Goal: Task Accomplishment & Management: Manage account settings

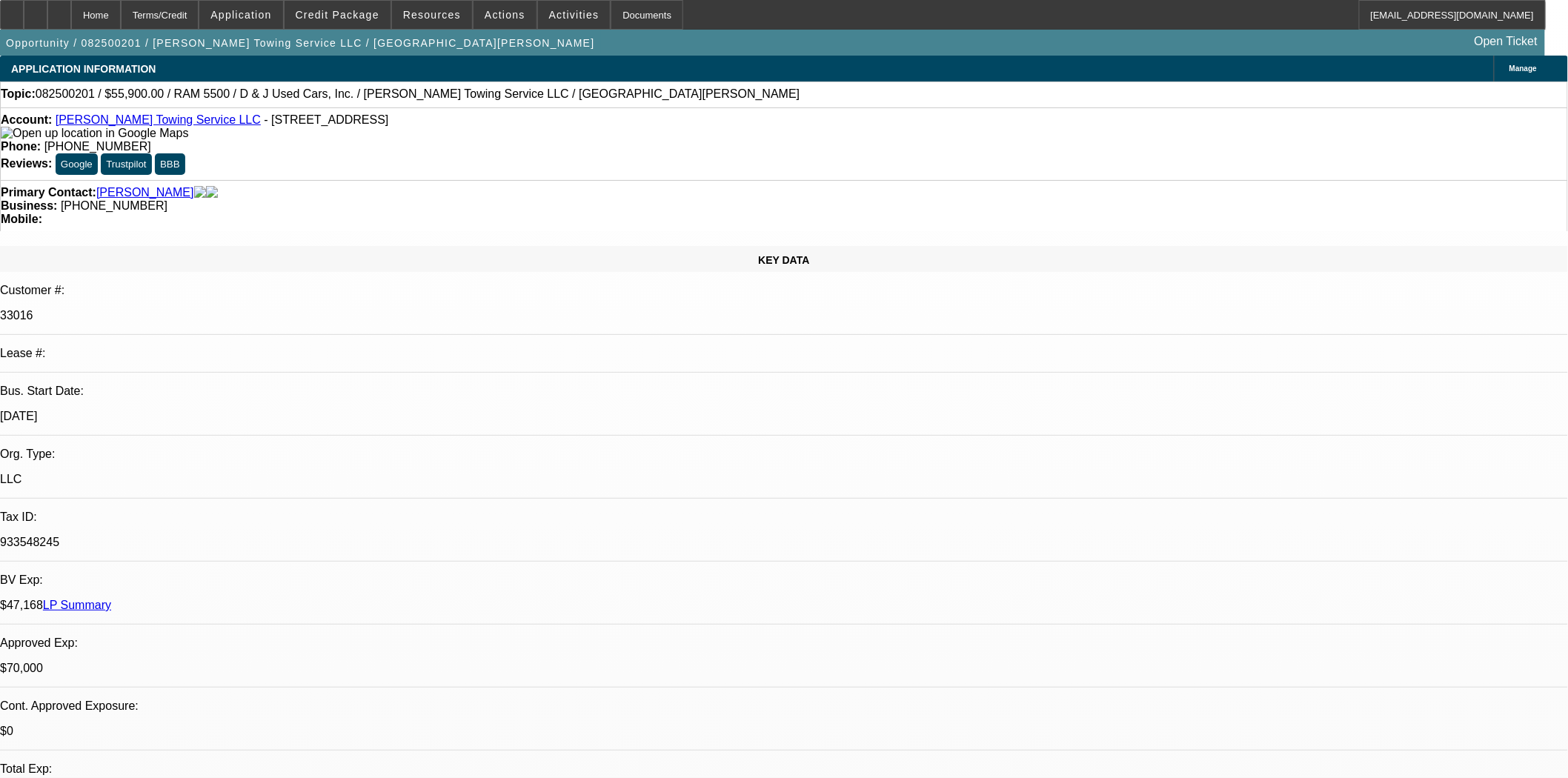
select select "0"
select select "2"
select select "0.1"
select select "4"
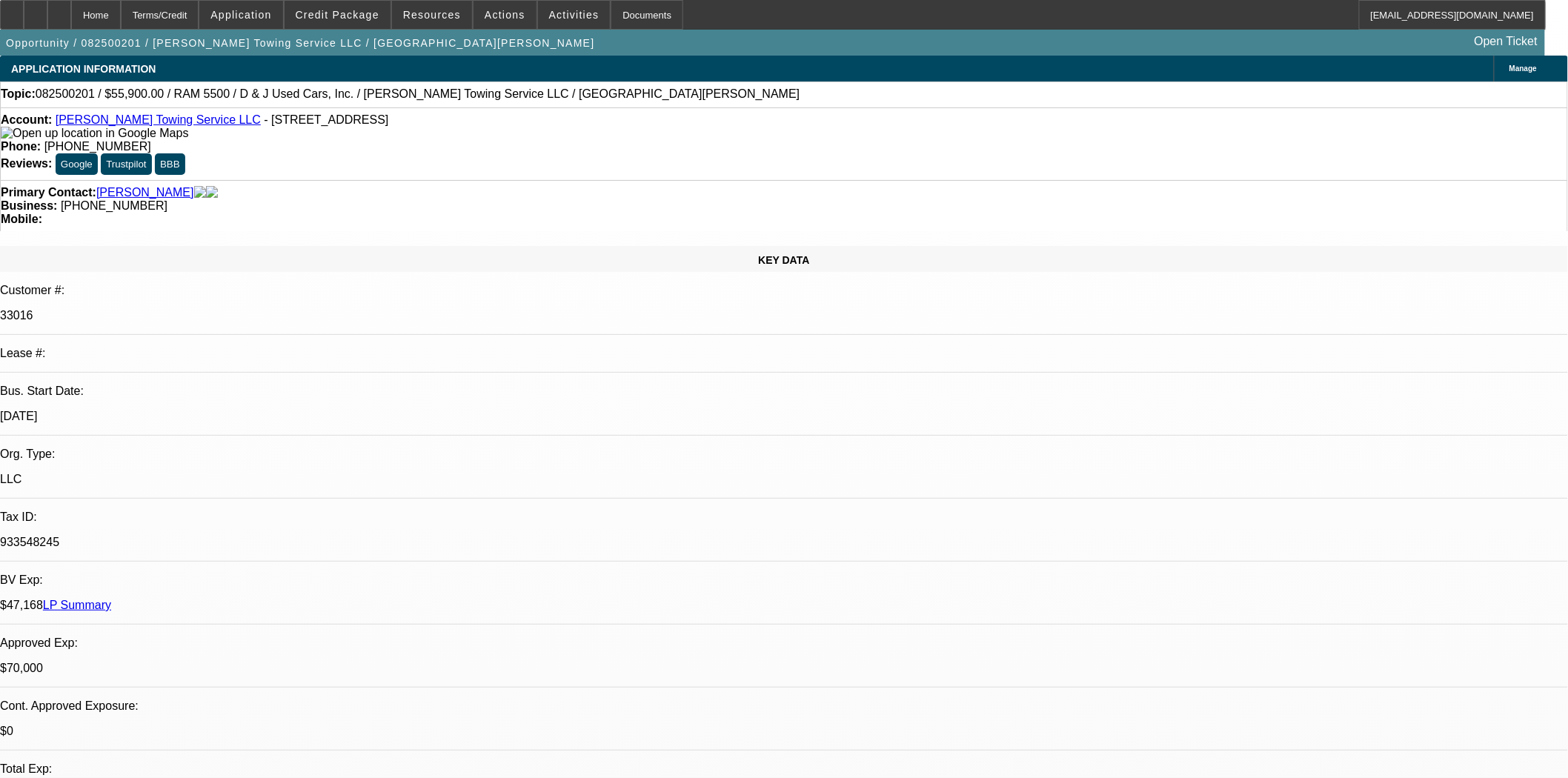
select select "0.1"
select select "2"
select select "0.1"
select select "4"
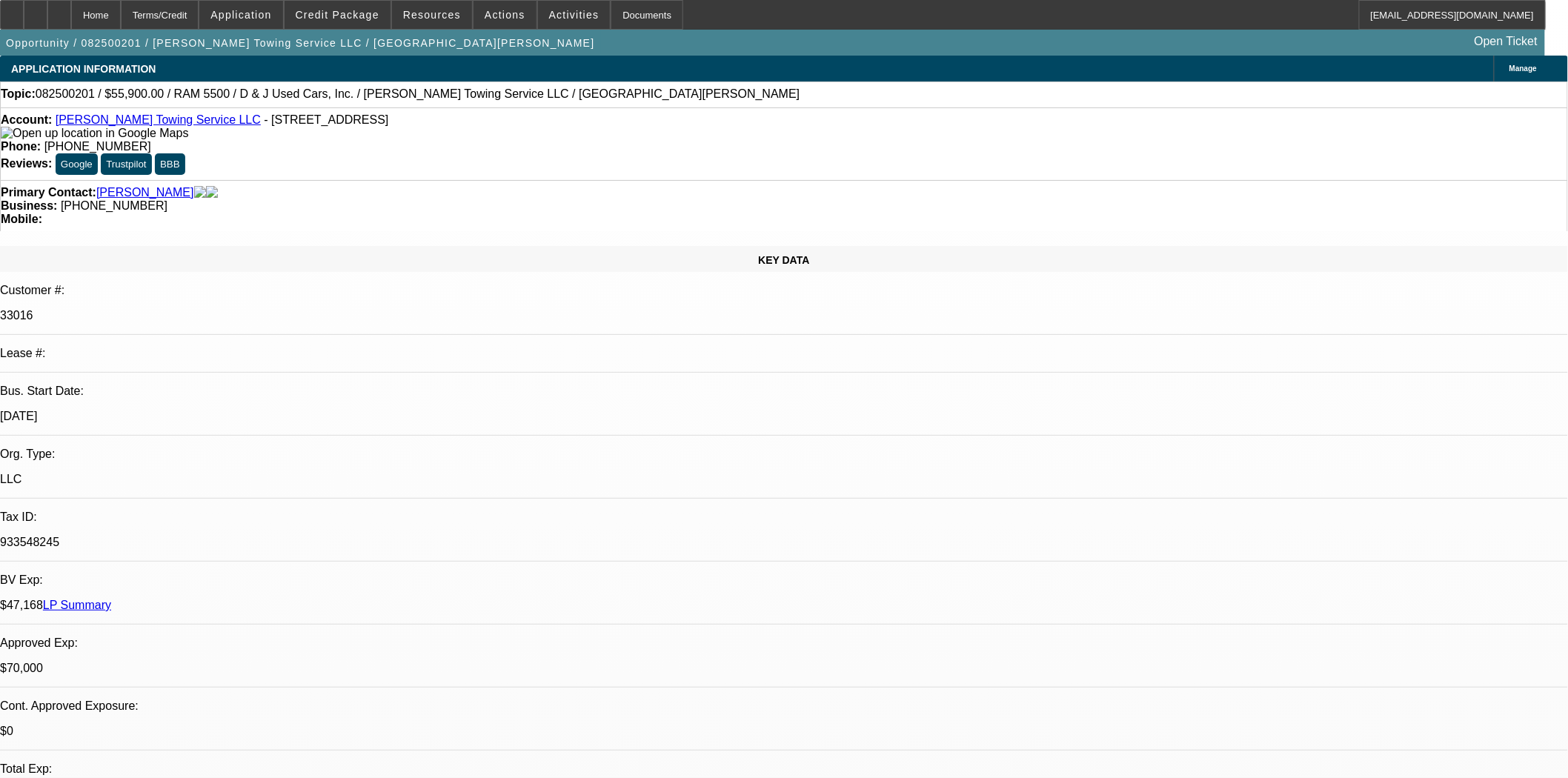
select select "0"
select select "2"
select select "0.1"
select select "4"
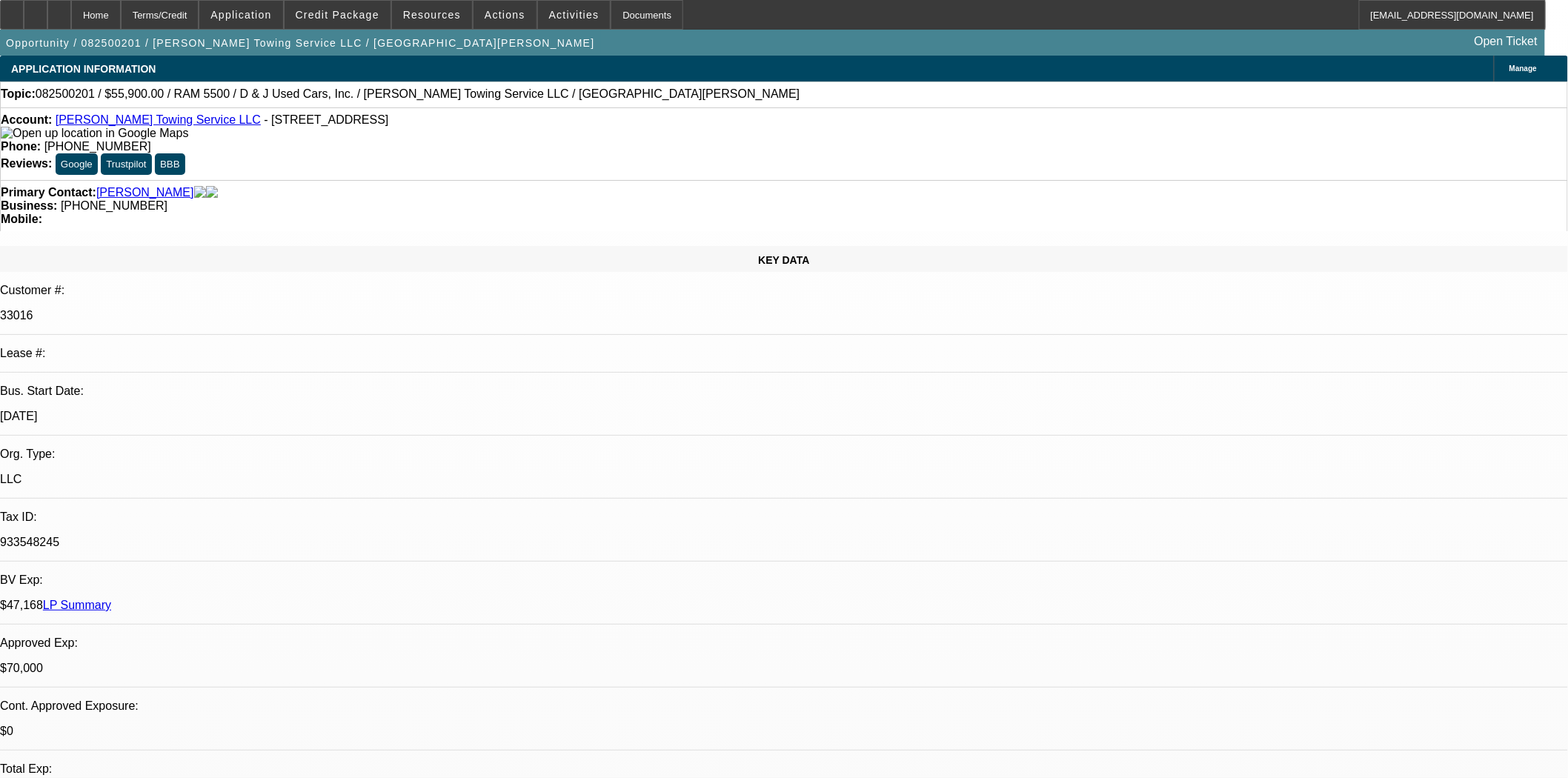
select select "0"
select select "2"
select select "0.1"
select select "4"
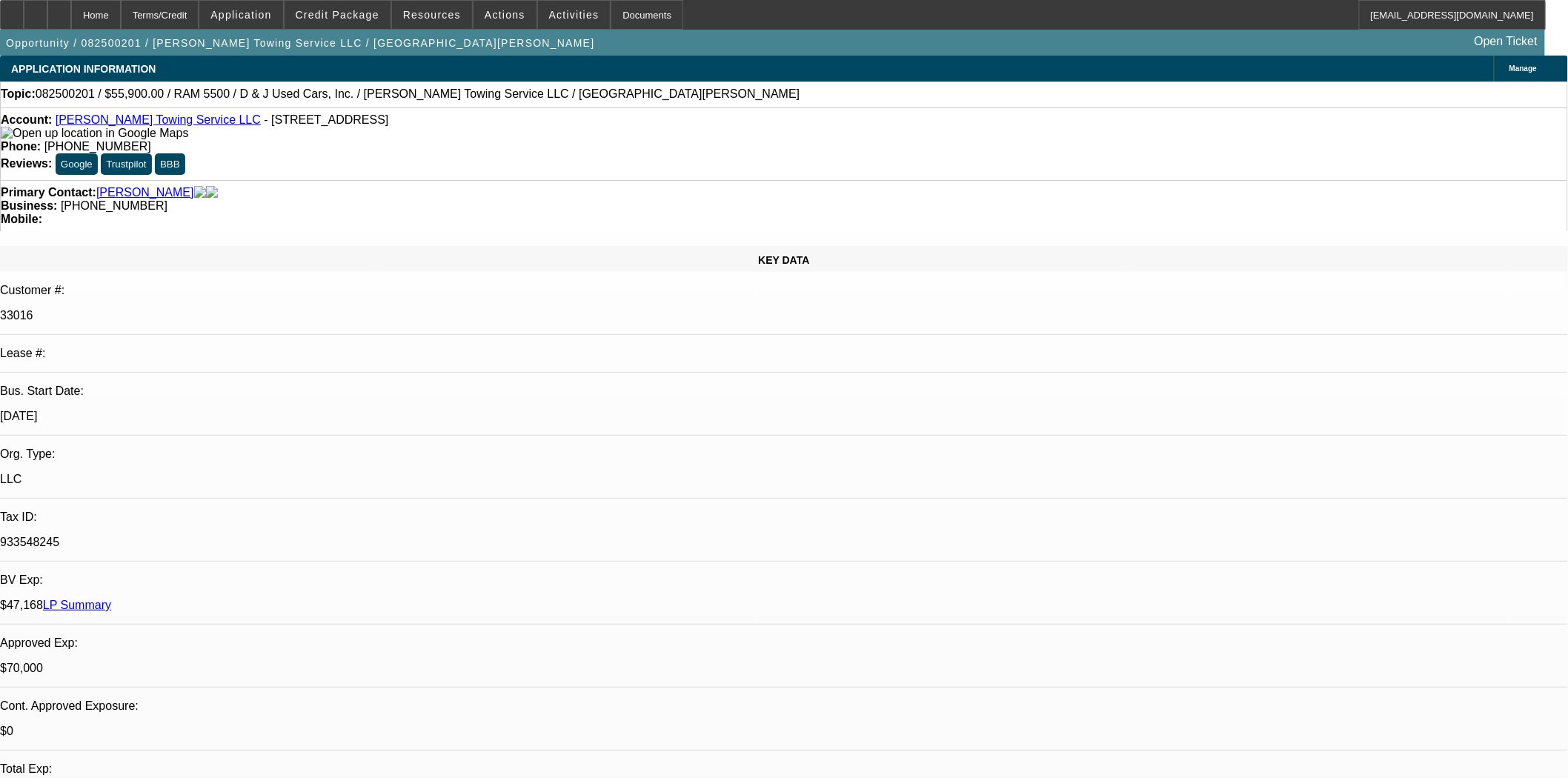
scroll to position [1399, 0]
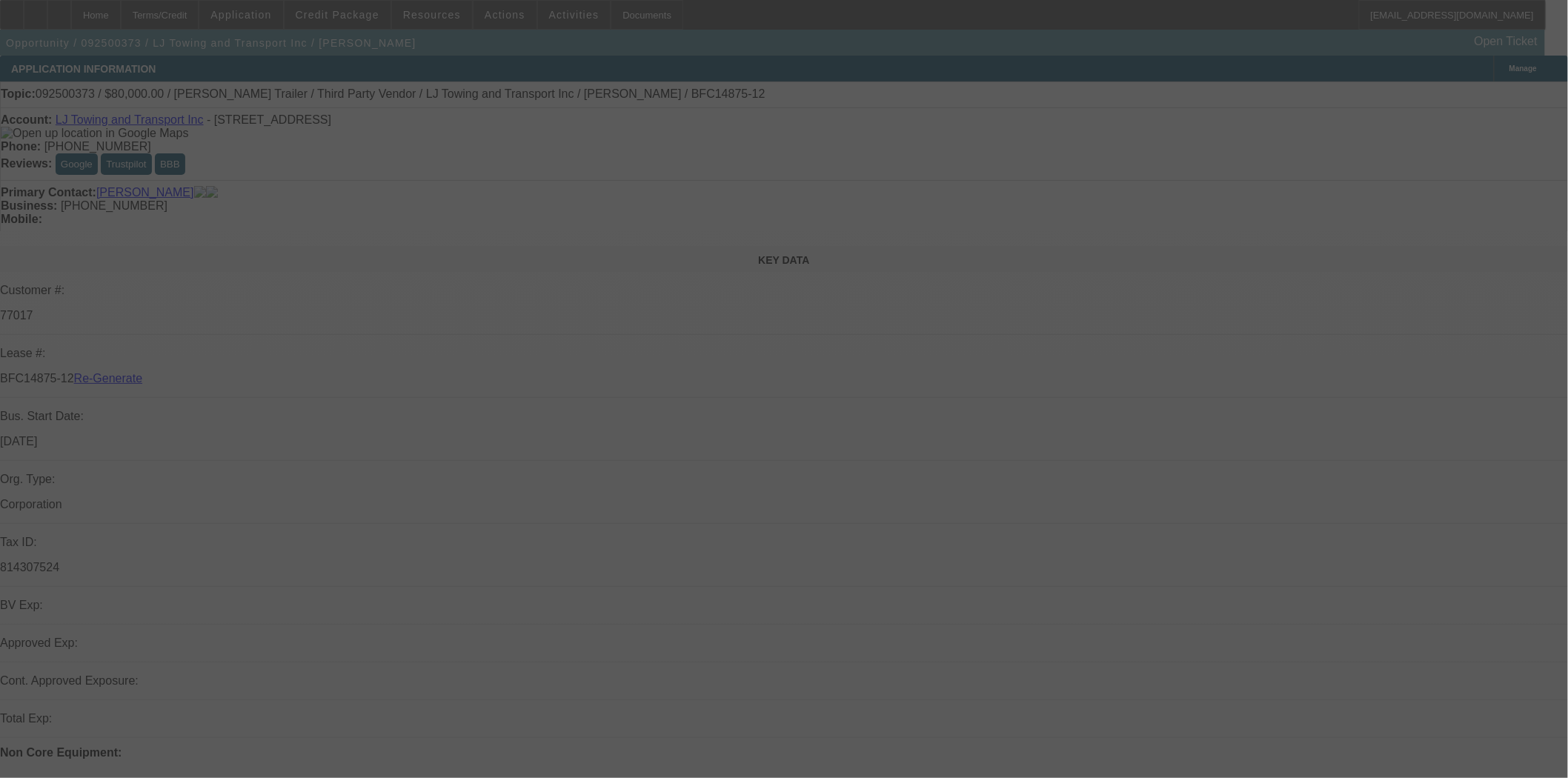
select select "3"
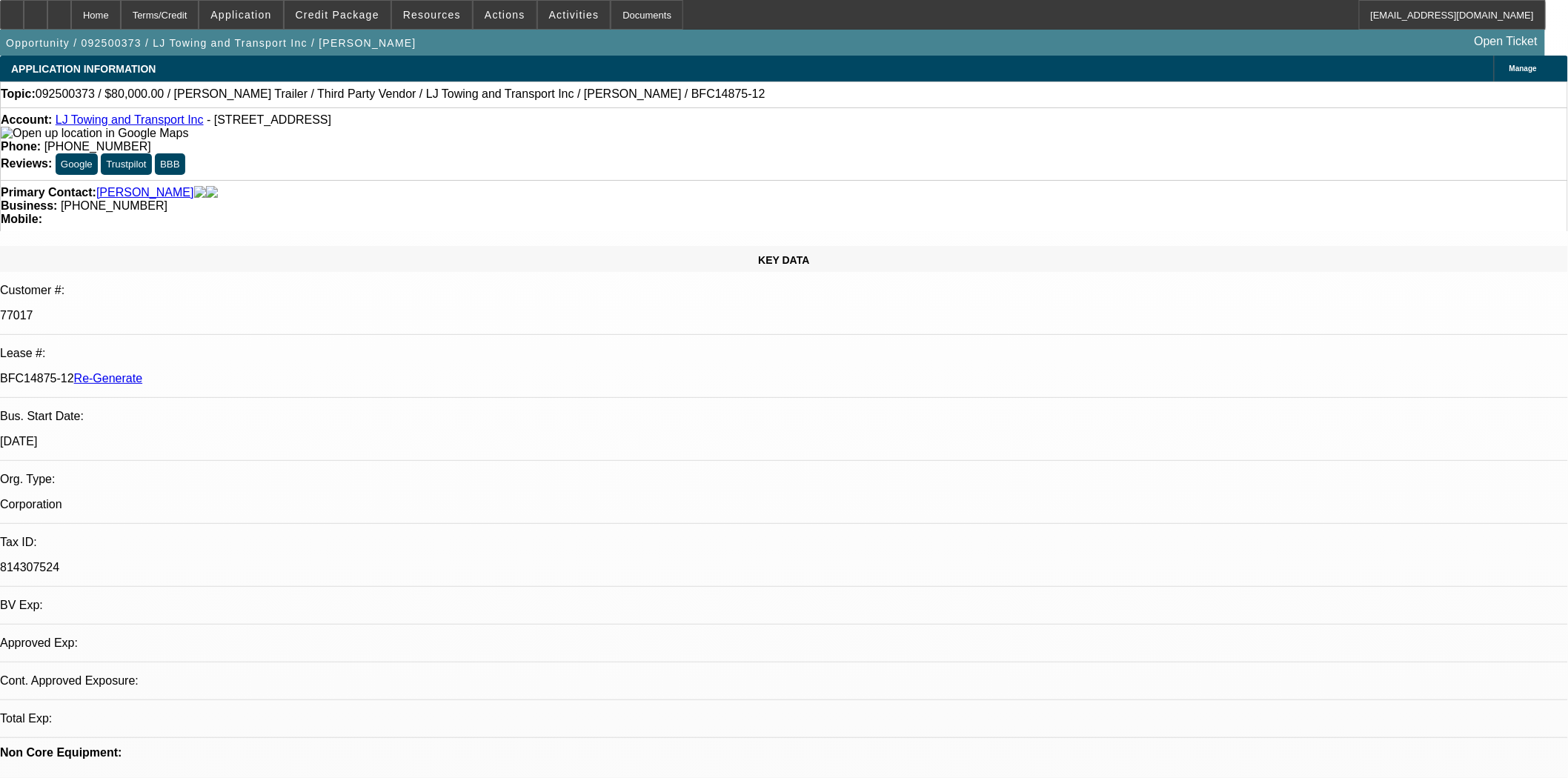
select select "0"
select select "0.1"
select select "1"
select select "2"
select select "4"
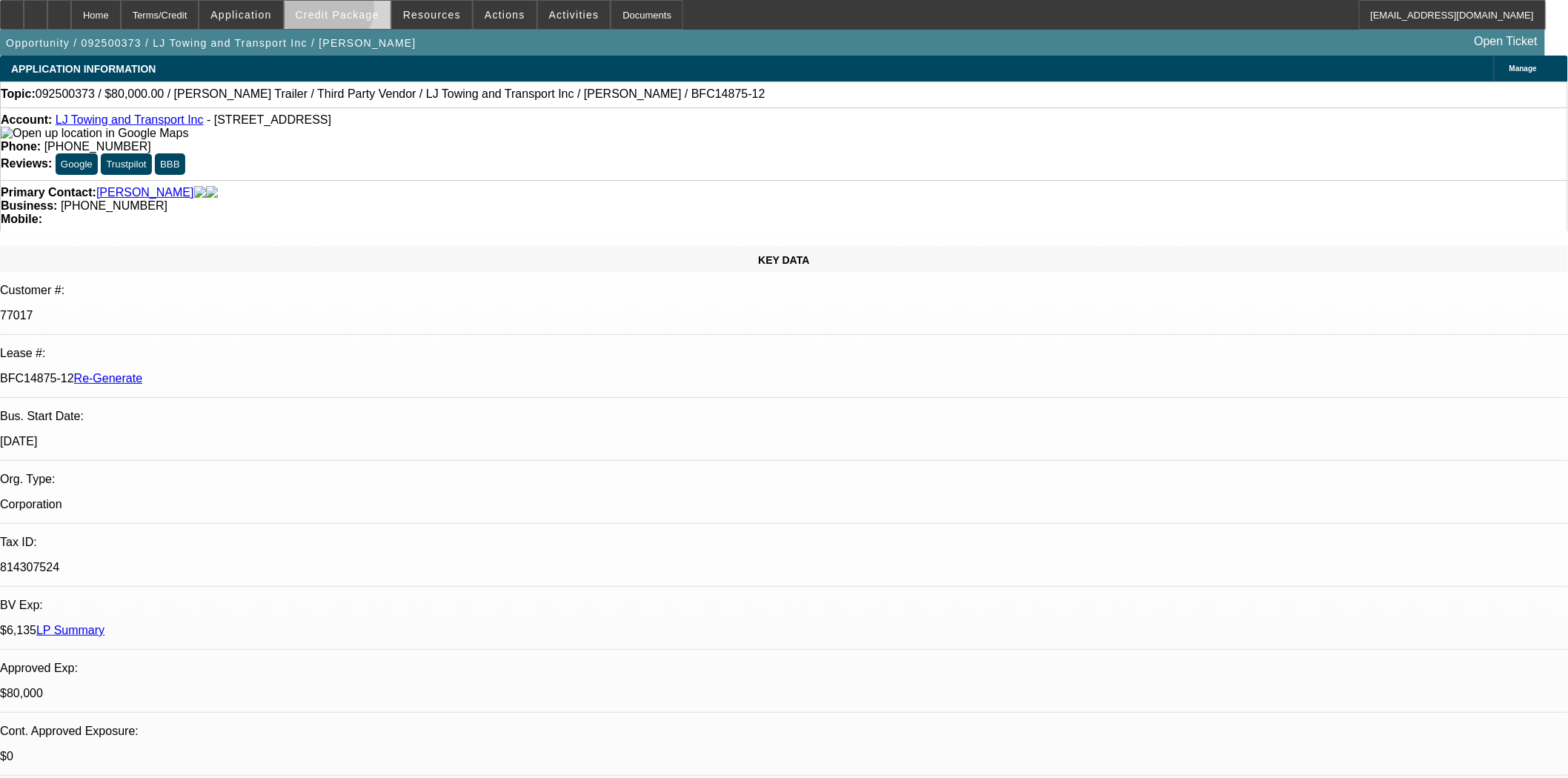
click at [351, 12] on span "Credit Package" at bounding box center [337, 15] width 84 height 12
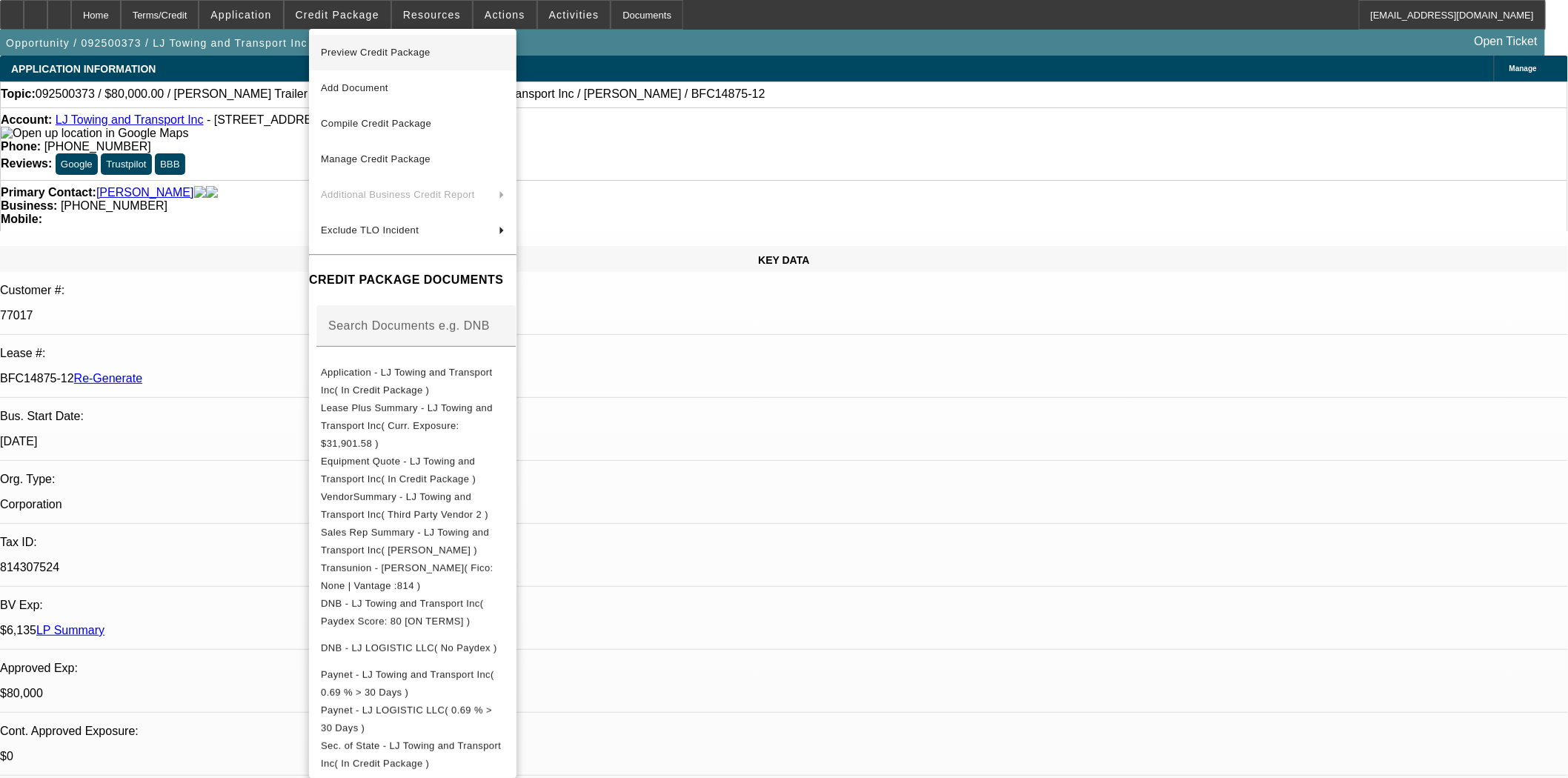
click at [375, 57] on span "Preview Credit Package" at bounding box center [412, 53] width 183 height 18
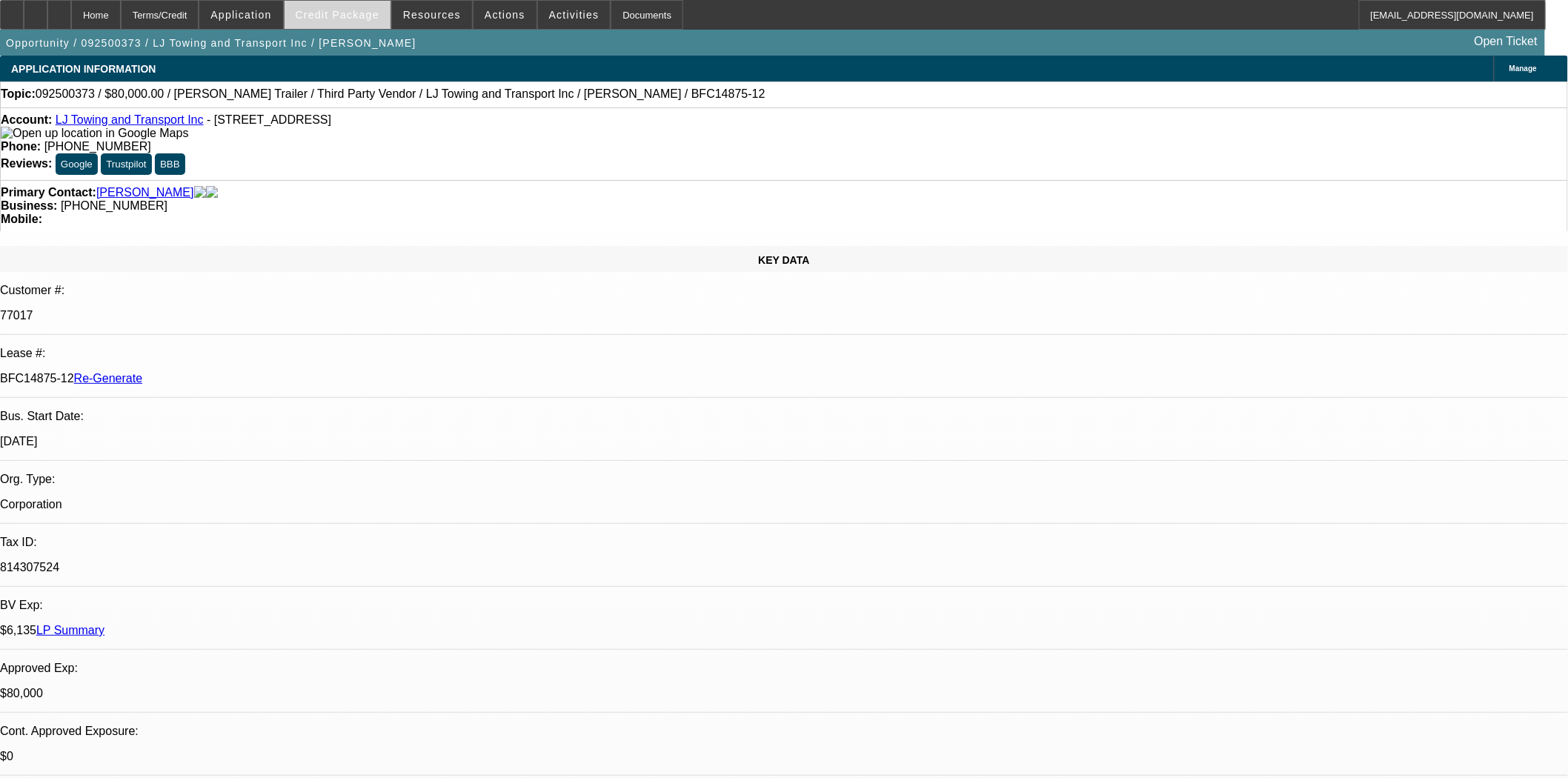
click at [348, 10] on span "Credit Package" at bounding box center [337, 15] width 84 height 12
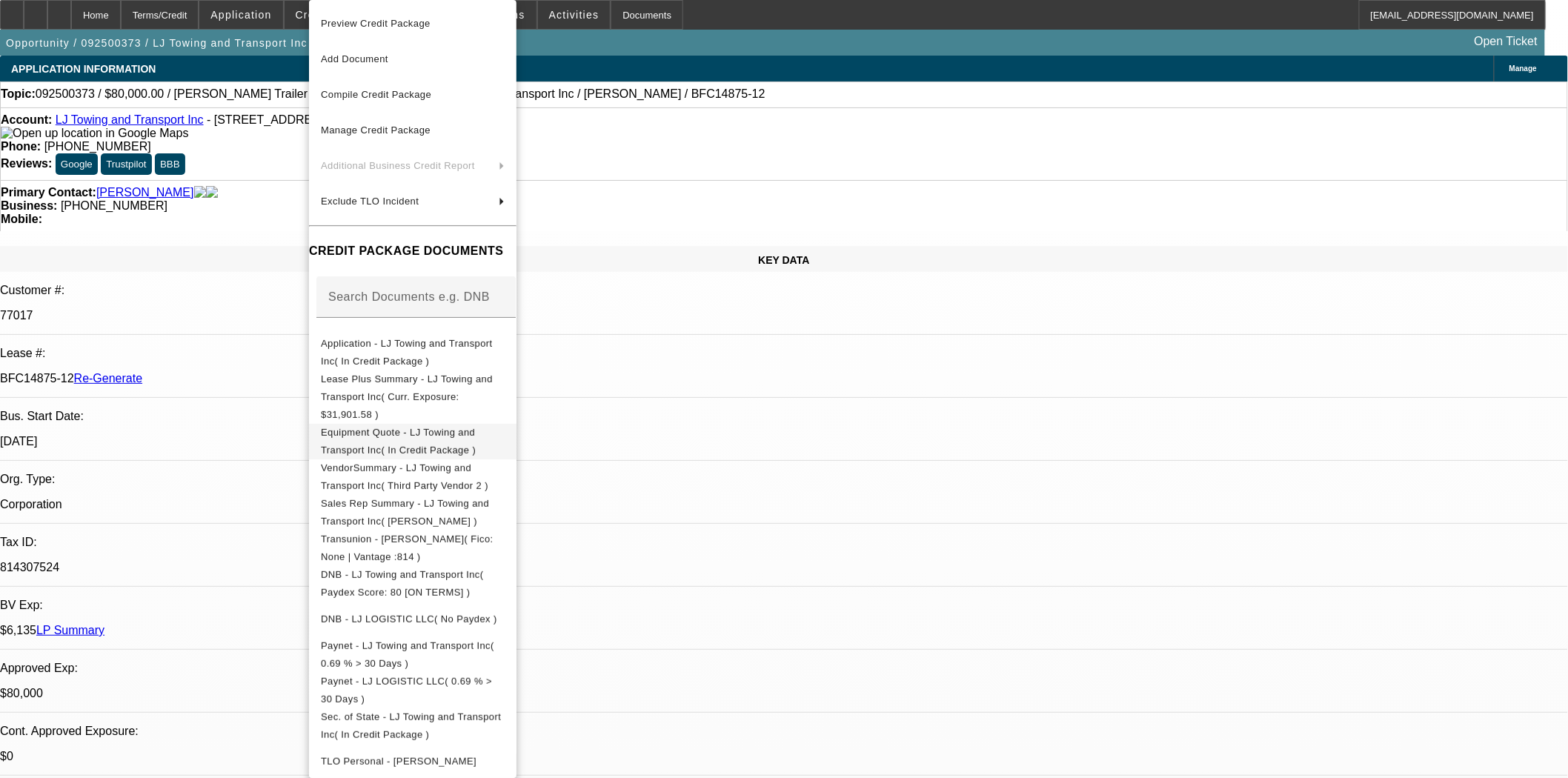
click at [404, 427] on span "Equipment Quote - LJ Towing and Transport Inc( In Credit Package )" at bounding box center [398, 441] width 155 height 29
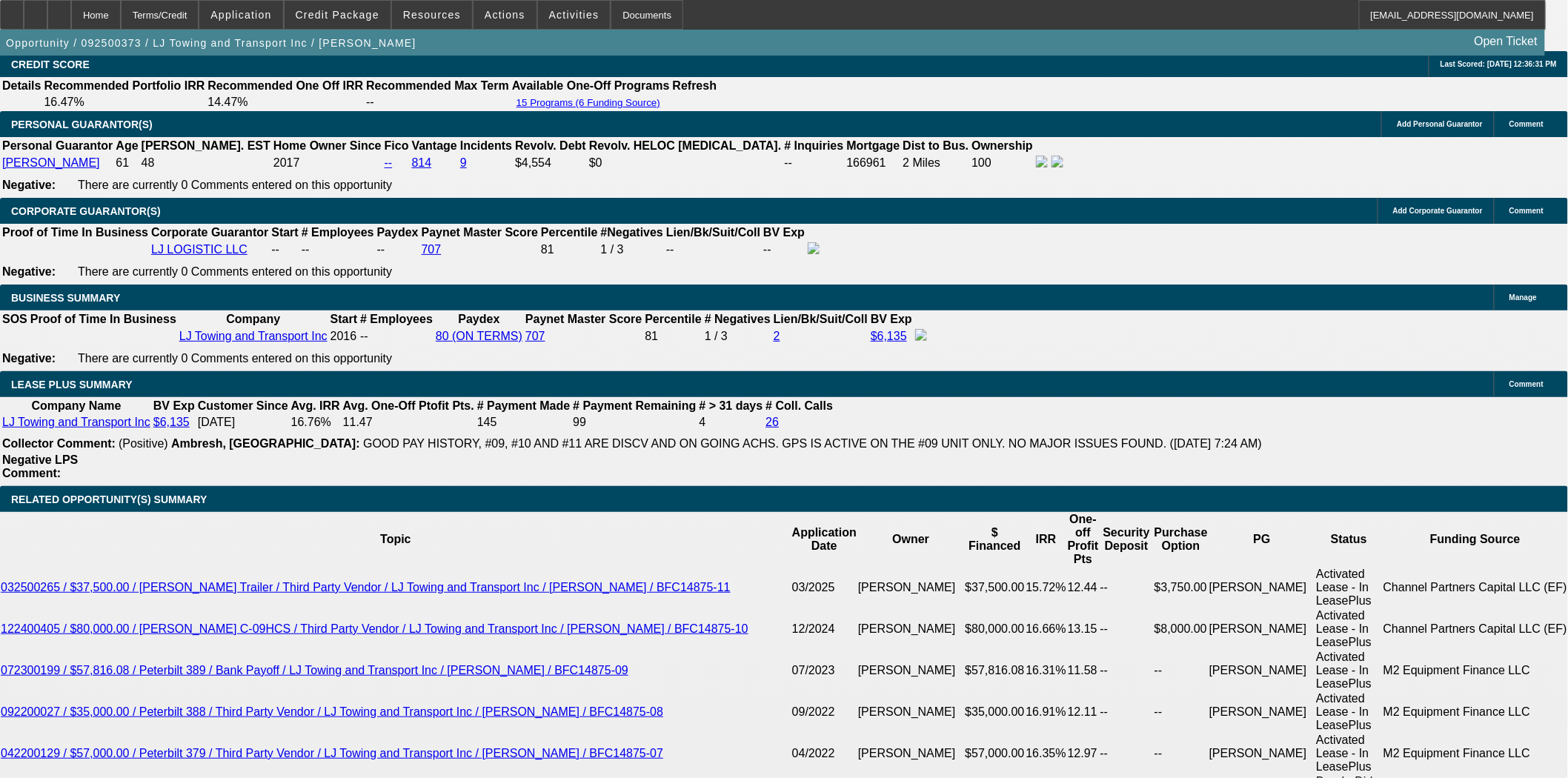
scroll to position [2469, 0]
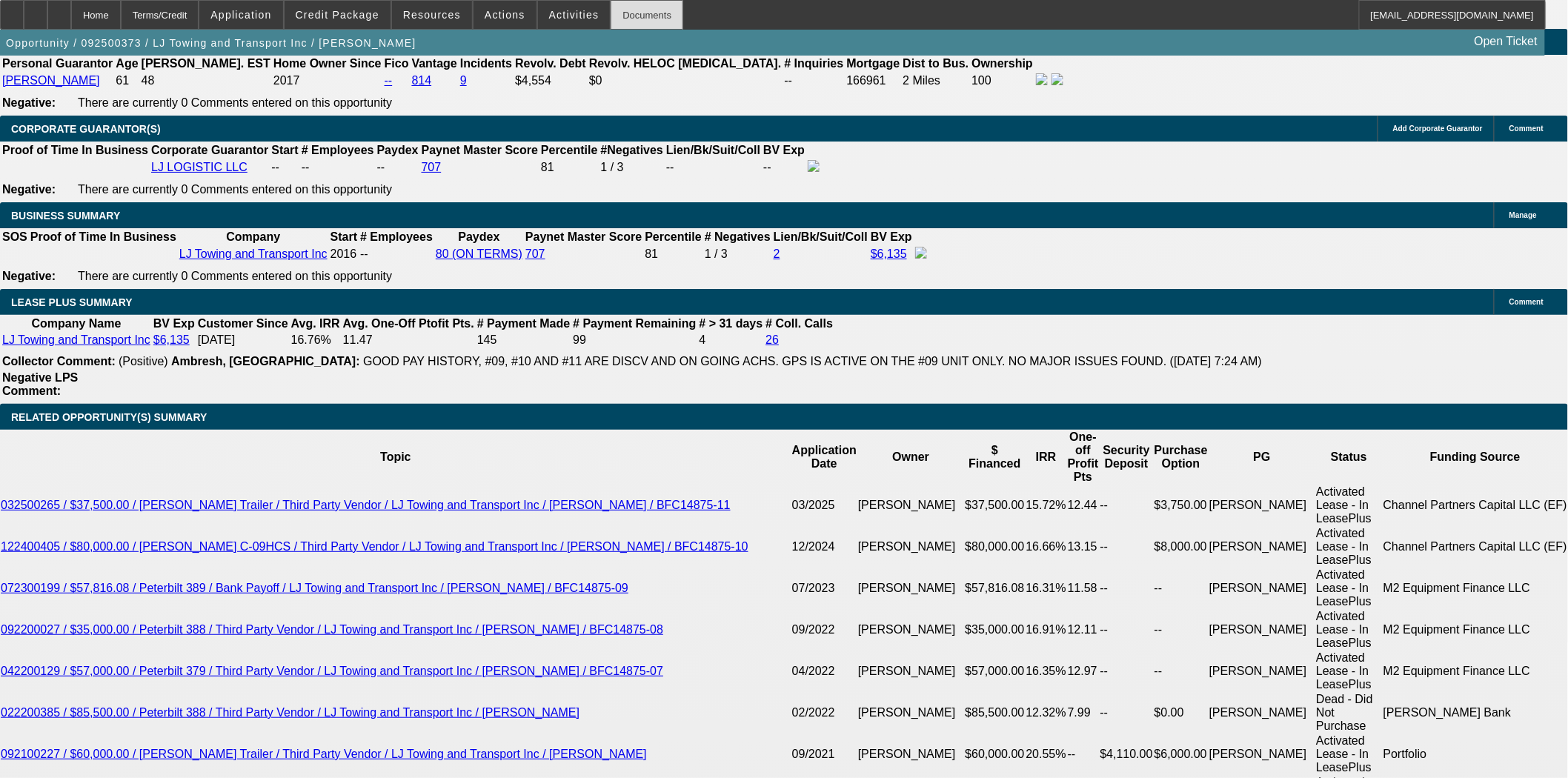
click at [628, 10] on div "Documents" at bounding box center [647, 15] width 73 height 30
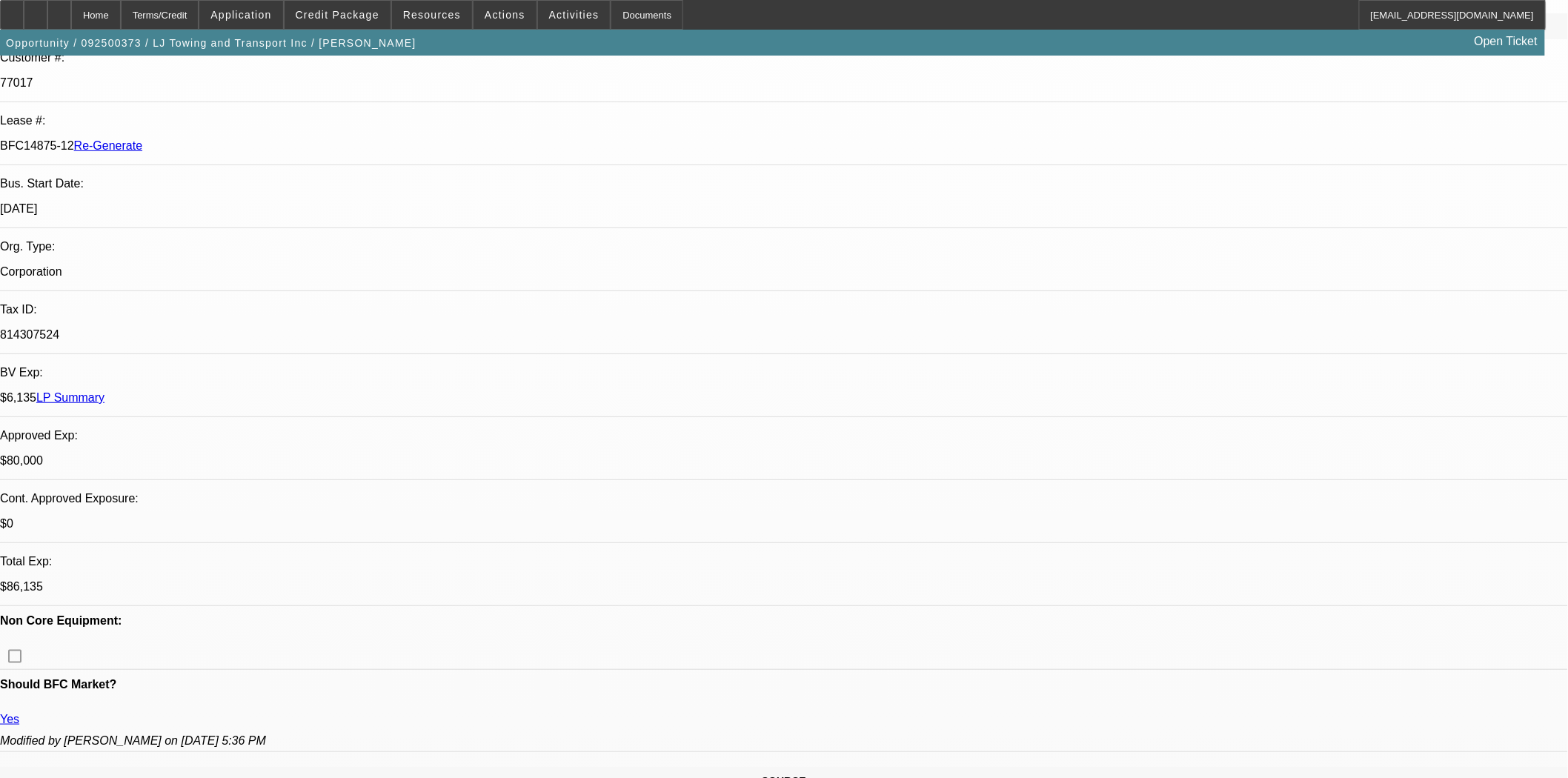
scroll to position [0, 0]
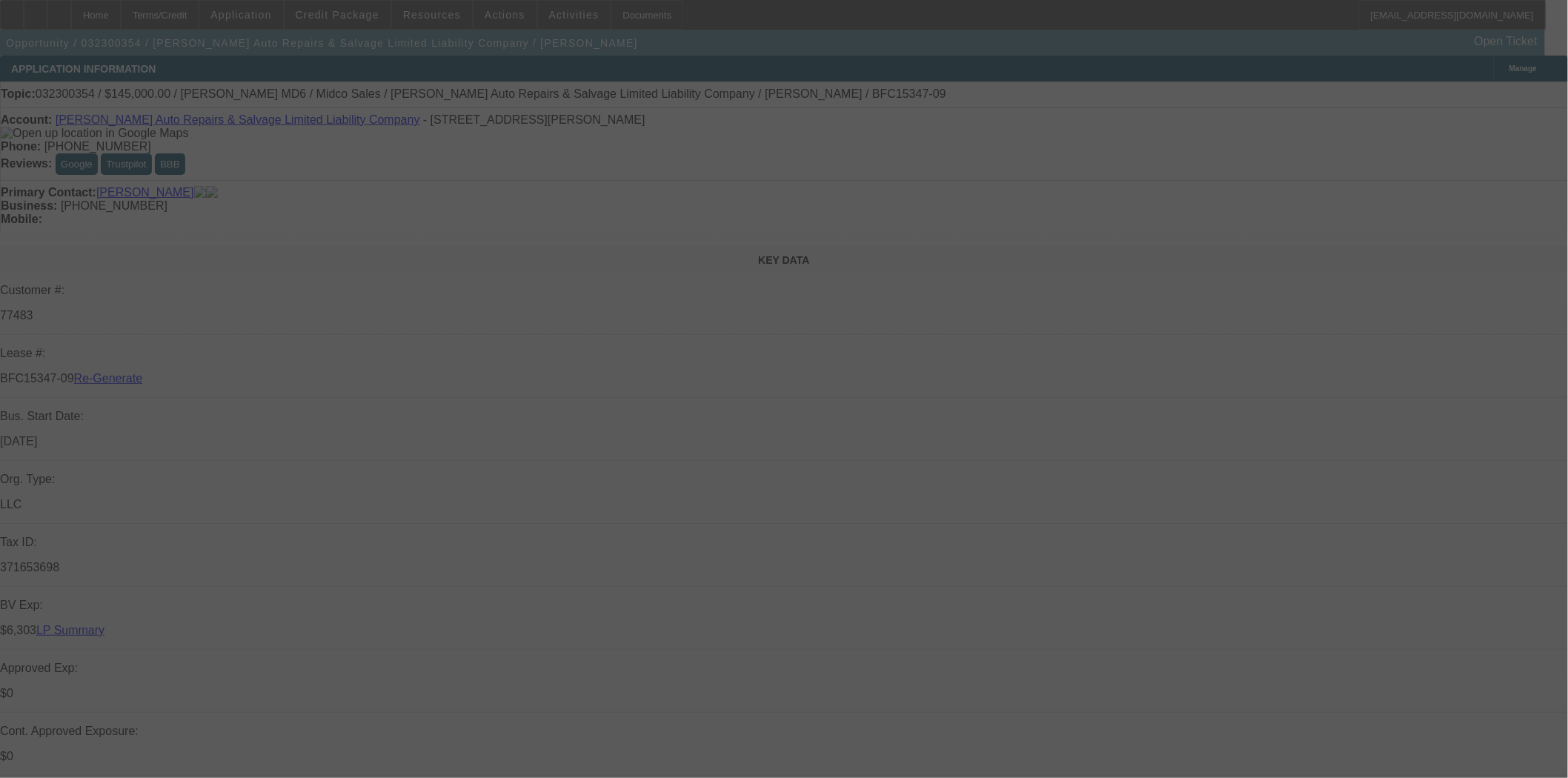
select select "4"
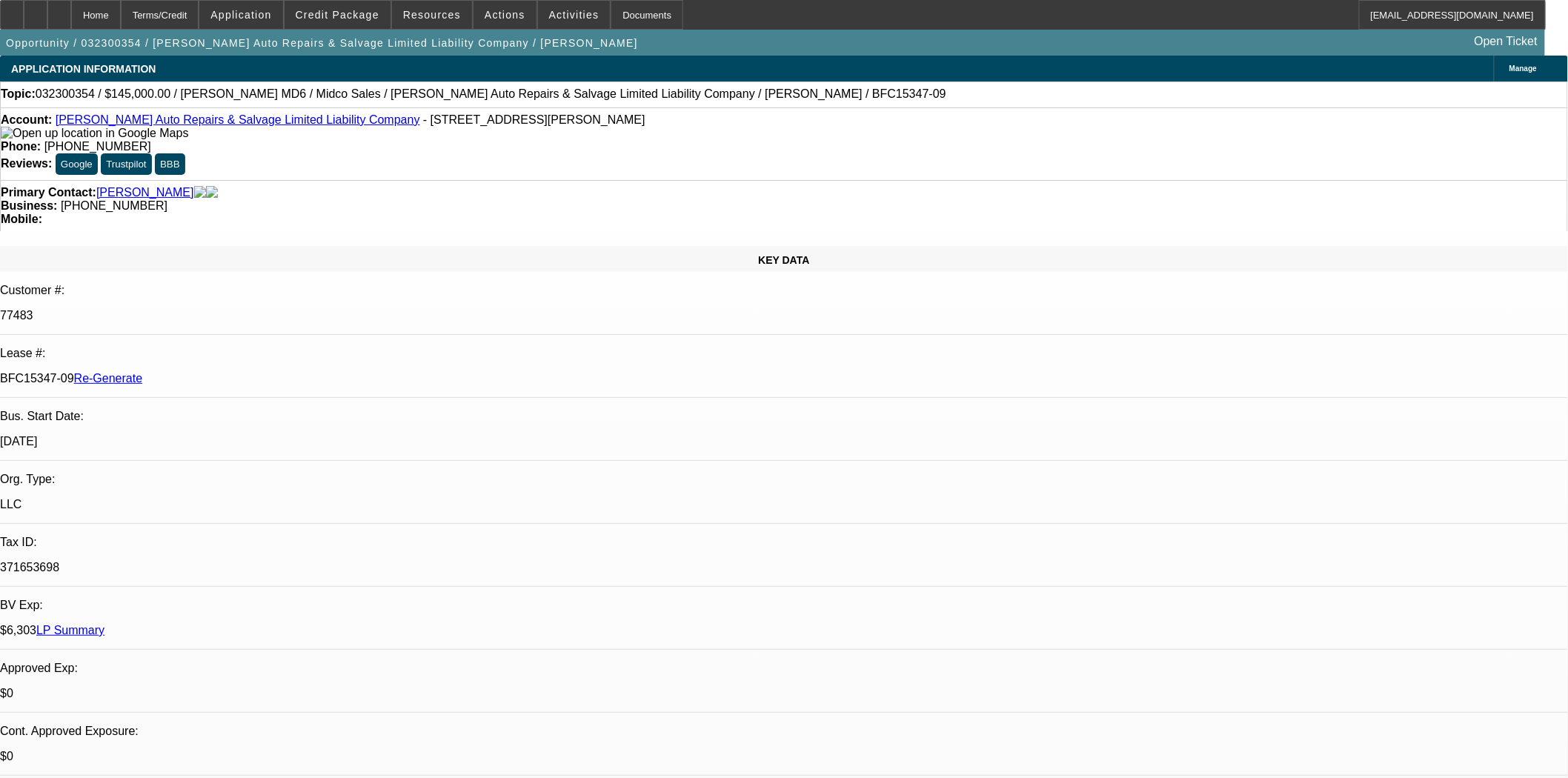
select select "0"
select select "2"
select select "0"
select select "6"
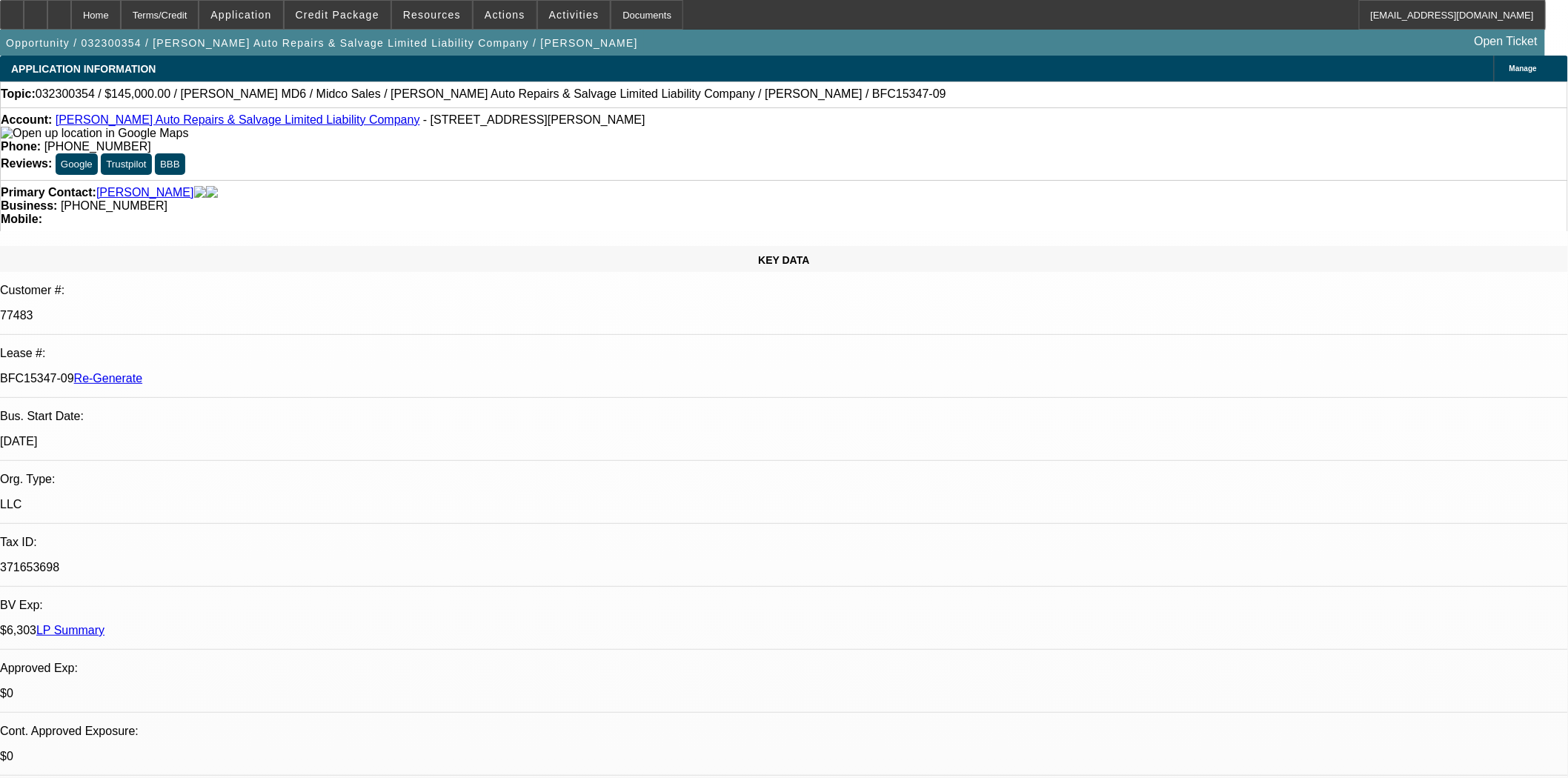
click at [171, 126] on link "Hernadez Auto Repairs & Salvage Limited Liability Company" at bounding box center [238, 120] width 365 height 13
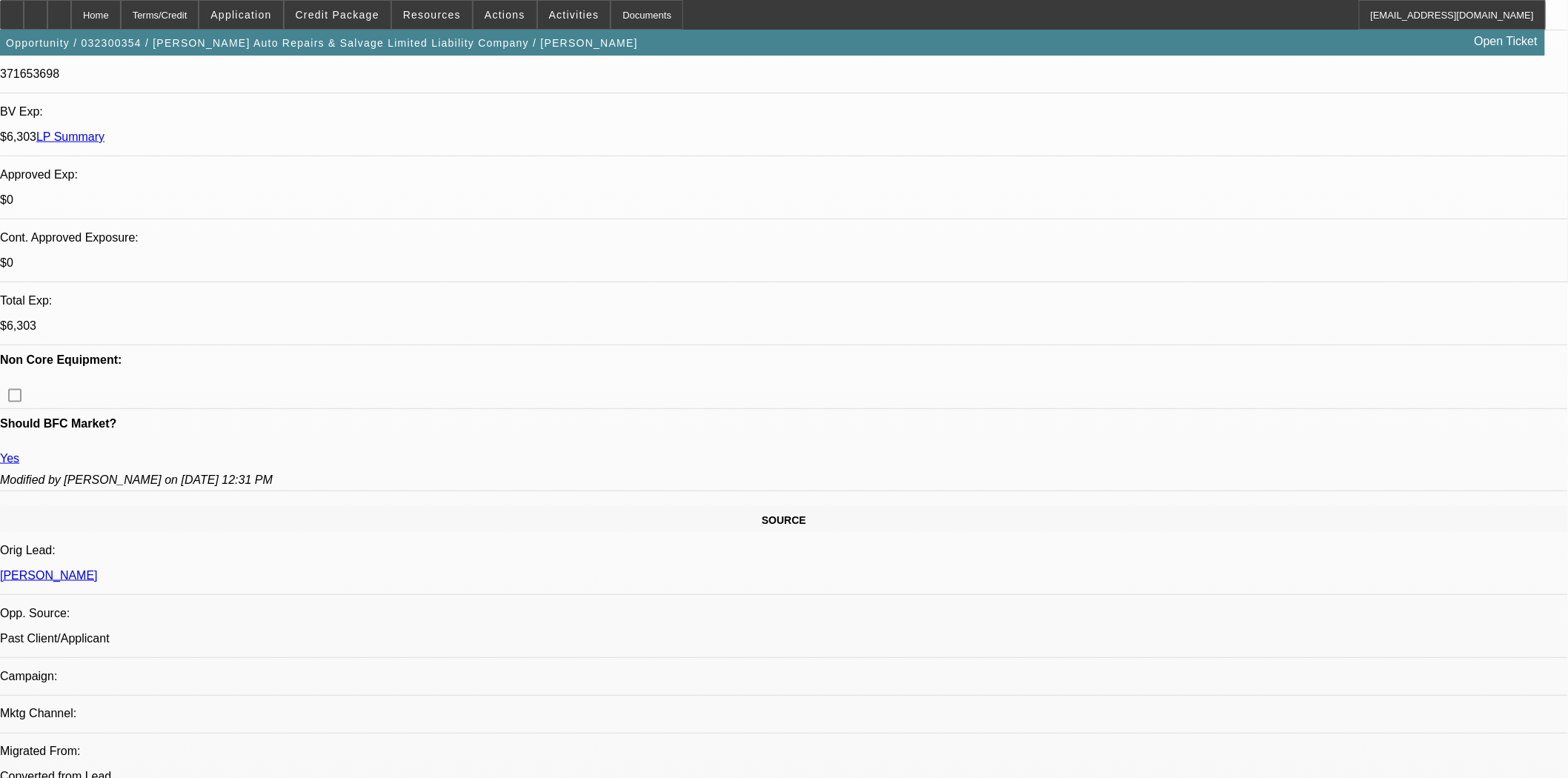
scroll to position [575, 0]
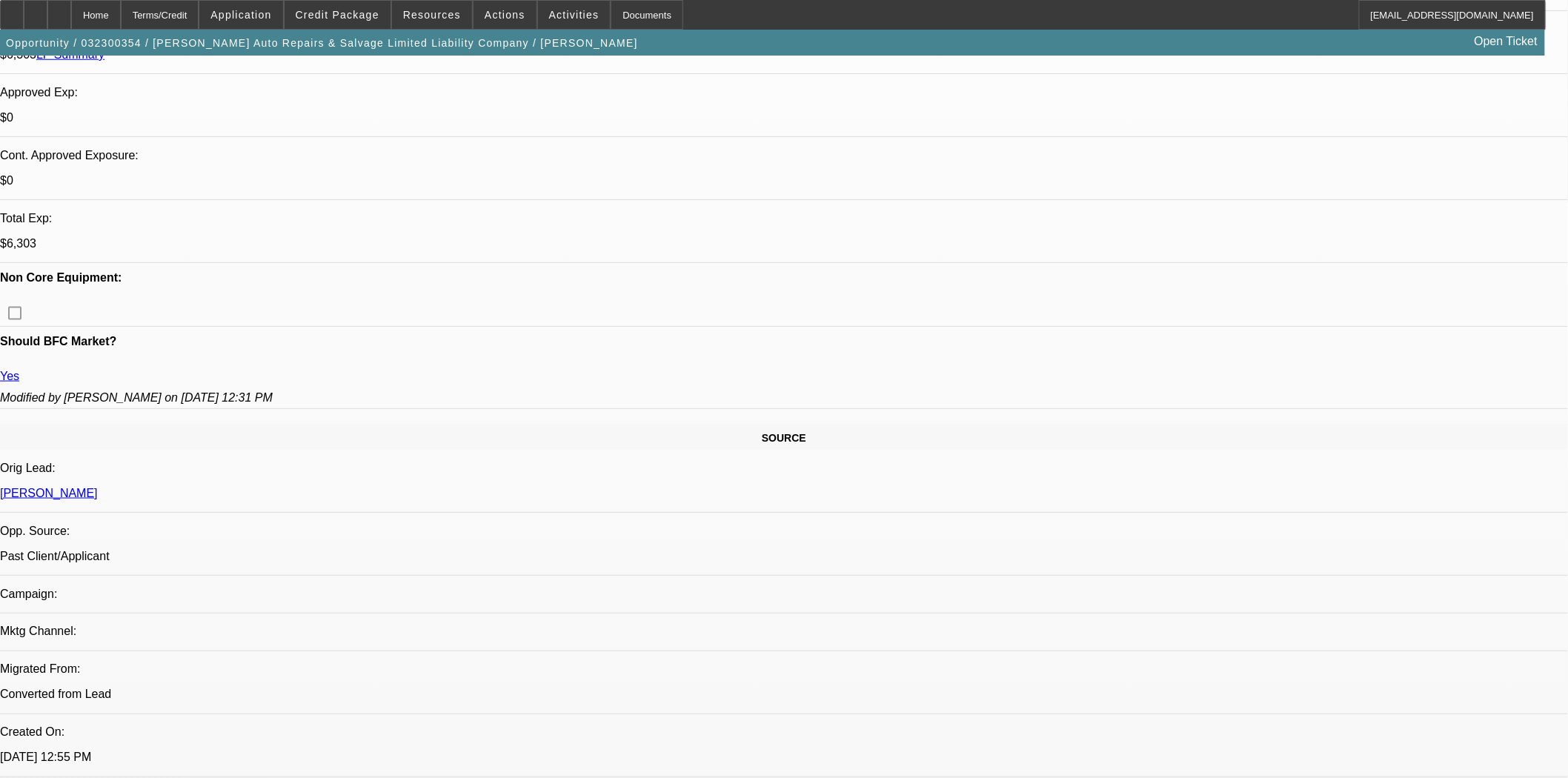
click at [335, 8] on span at bounding box center [337, 15] width 106 height 36
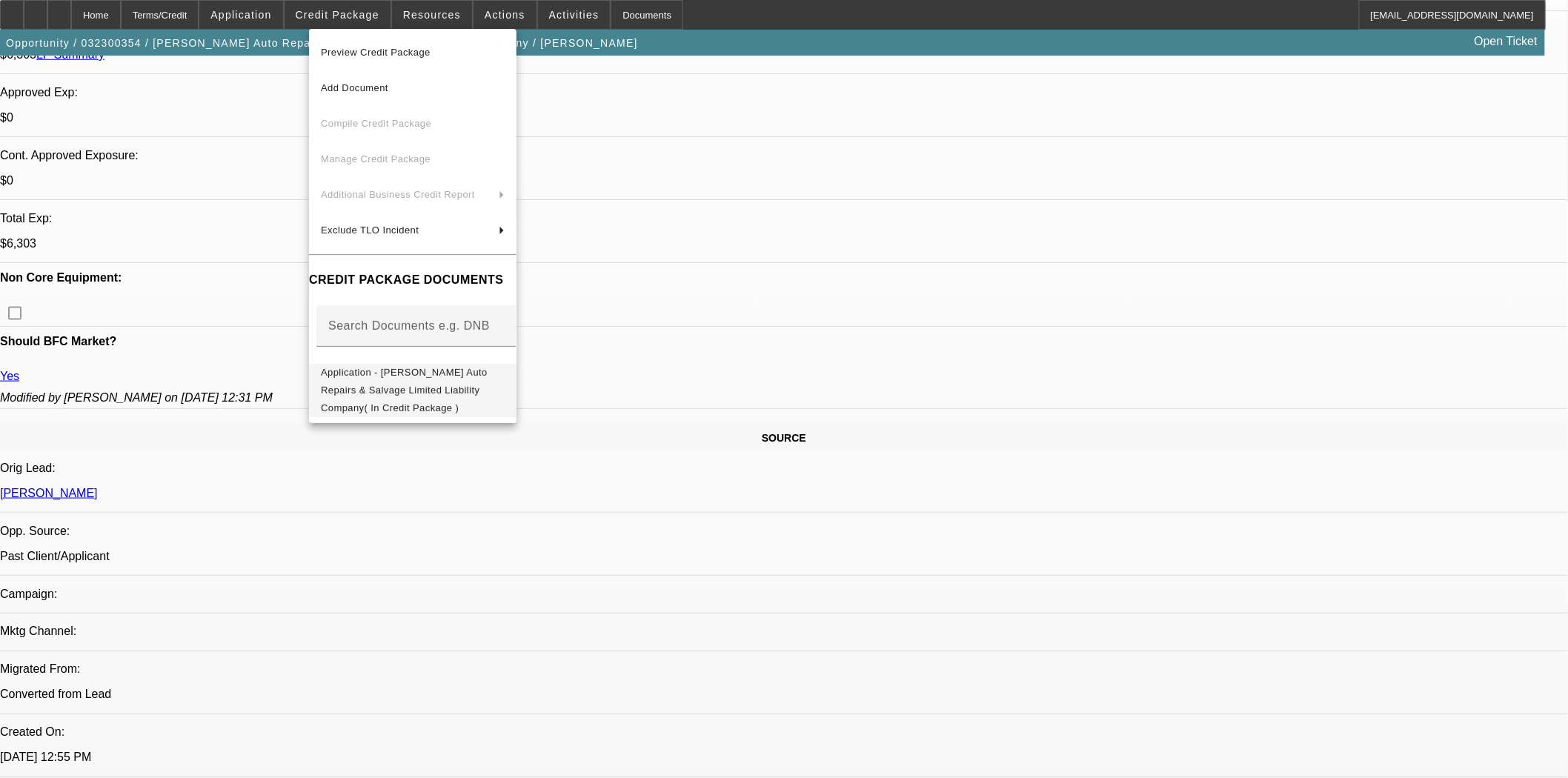
click at [458, 363] on span "Application - Hernadez Auto Repairs & Salvage Limited Liability Company( In Cre…" at bounding box center [412, 390] width 183 height 53
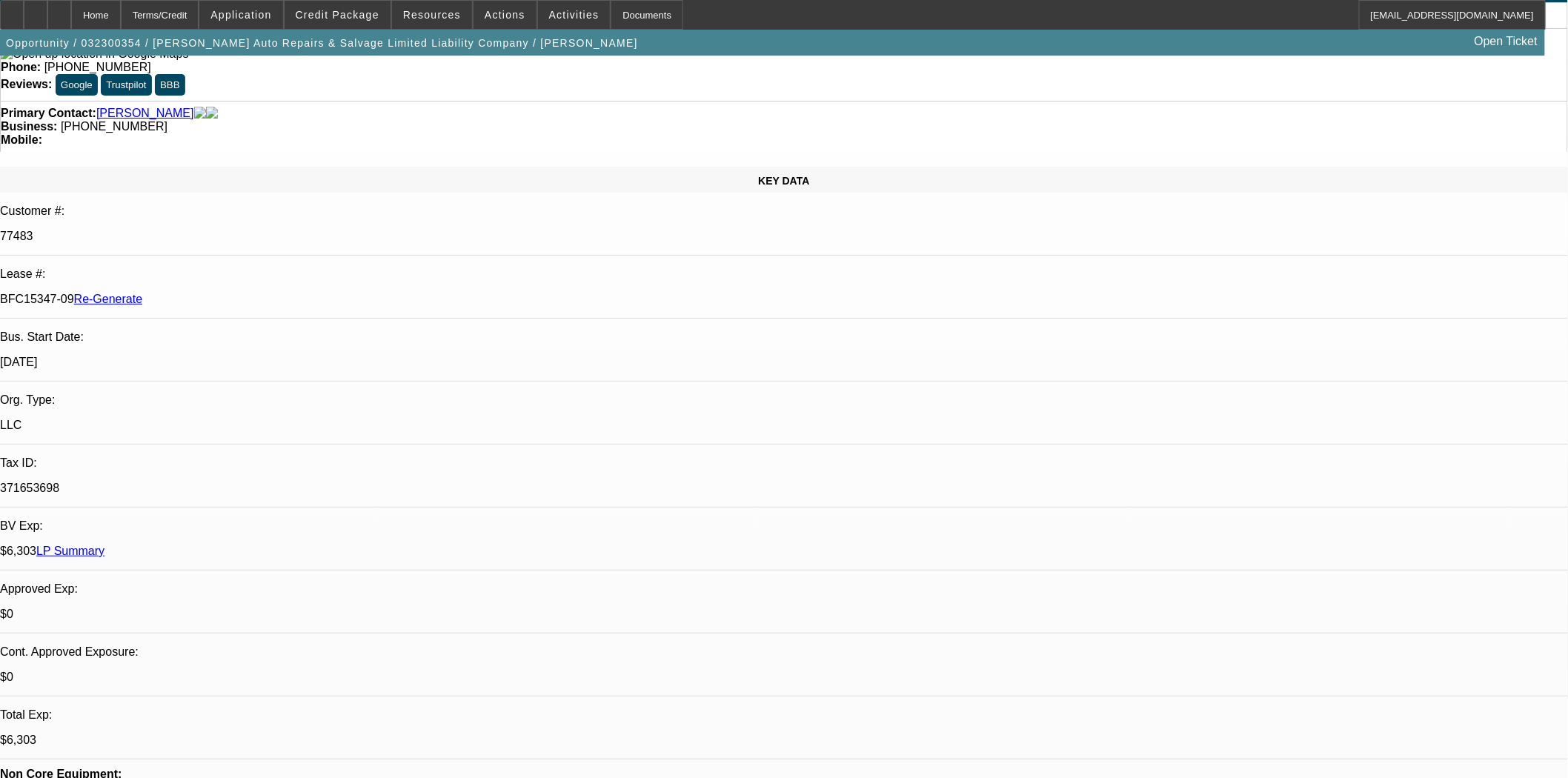
scroll to position [0, 0]
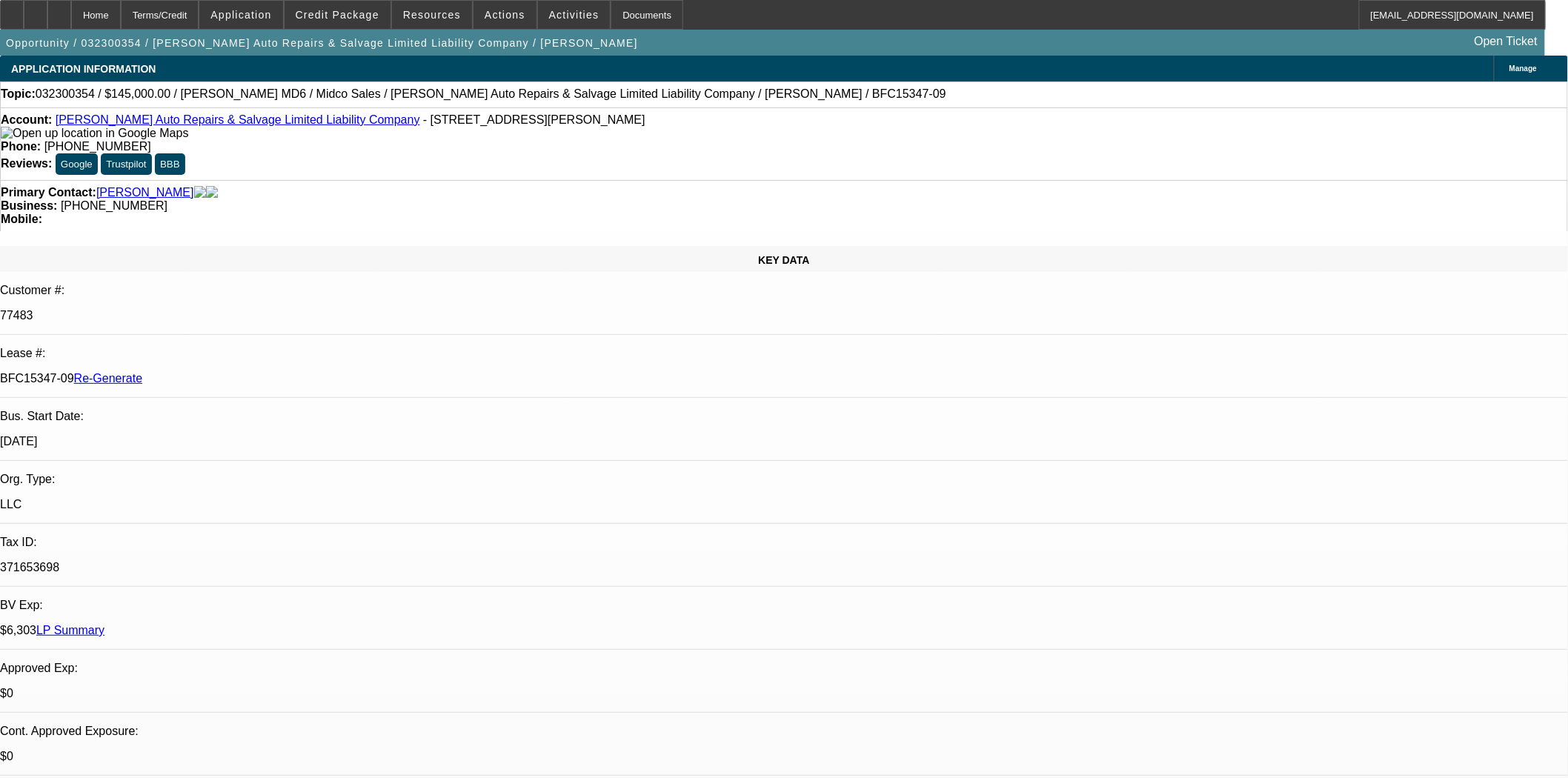
click at [153, 120] on link "Hernadez Auto Repairs & Salvage Limited Liability Company" at bounding box center [238, 120] width 365 height 13
click at [134, 186] on link "Hernandez, Gonzalo" at bounding box center [146, 192] width 98 height 13
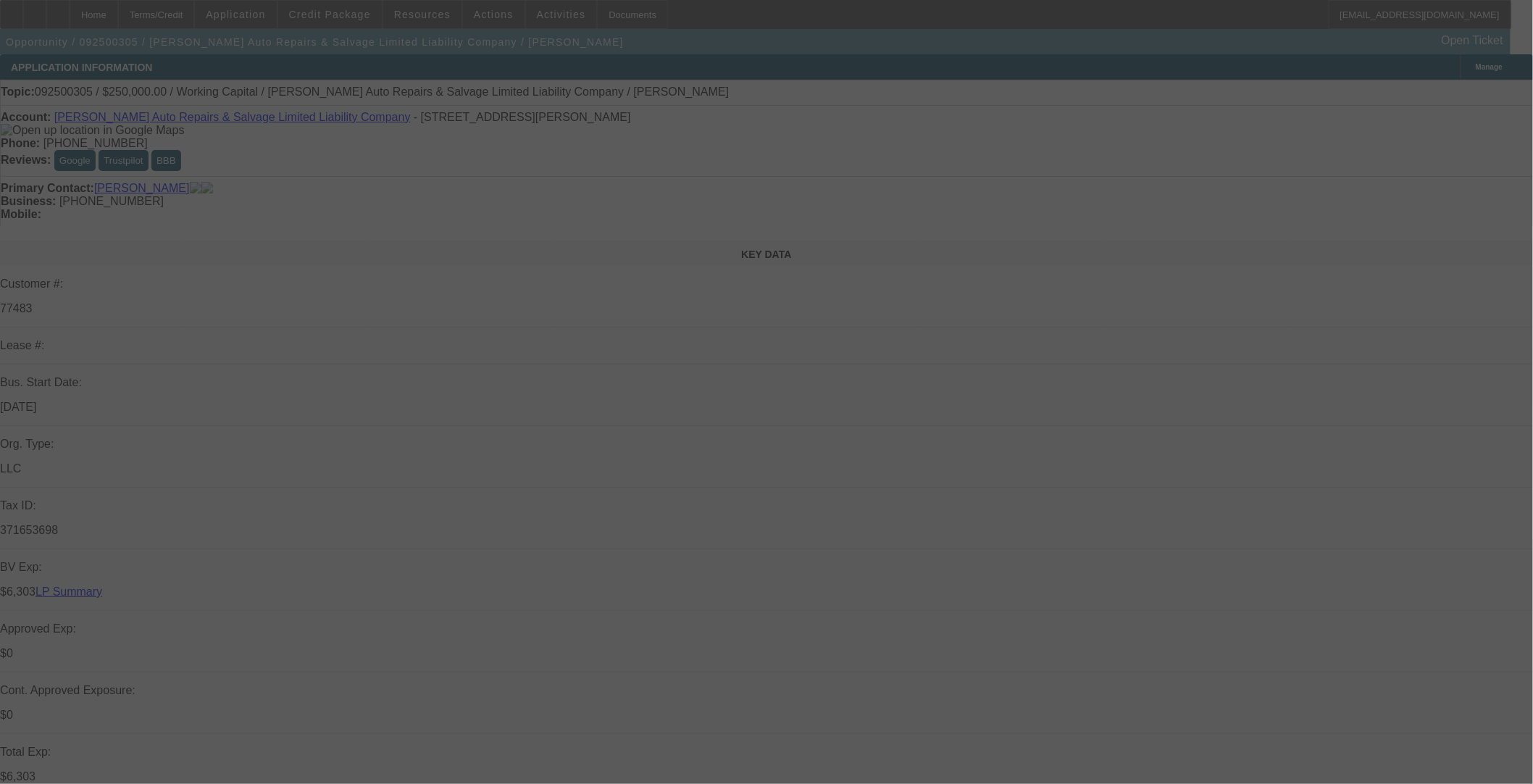
select select "0"
select select "2"
select select "0"
select select "6"
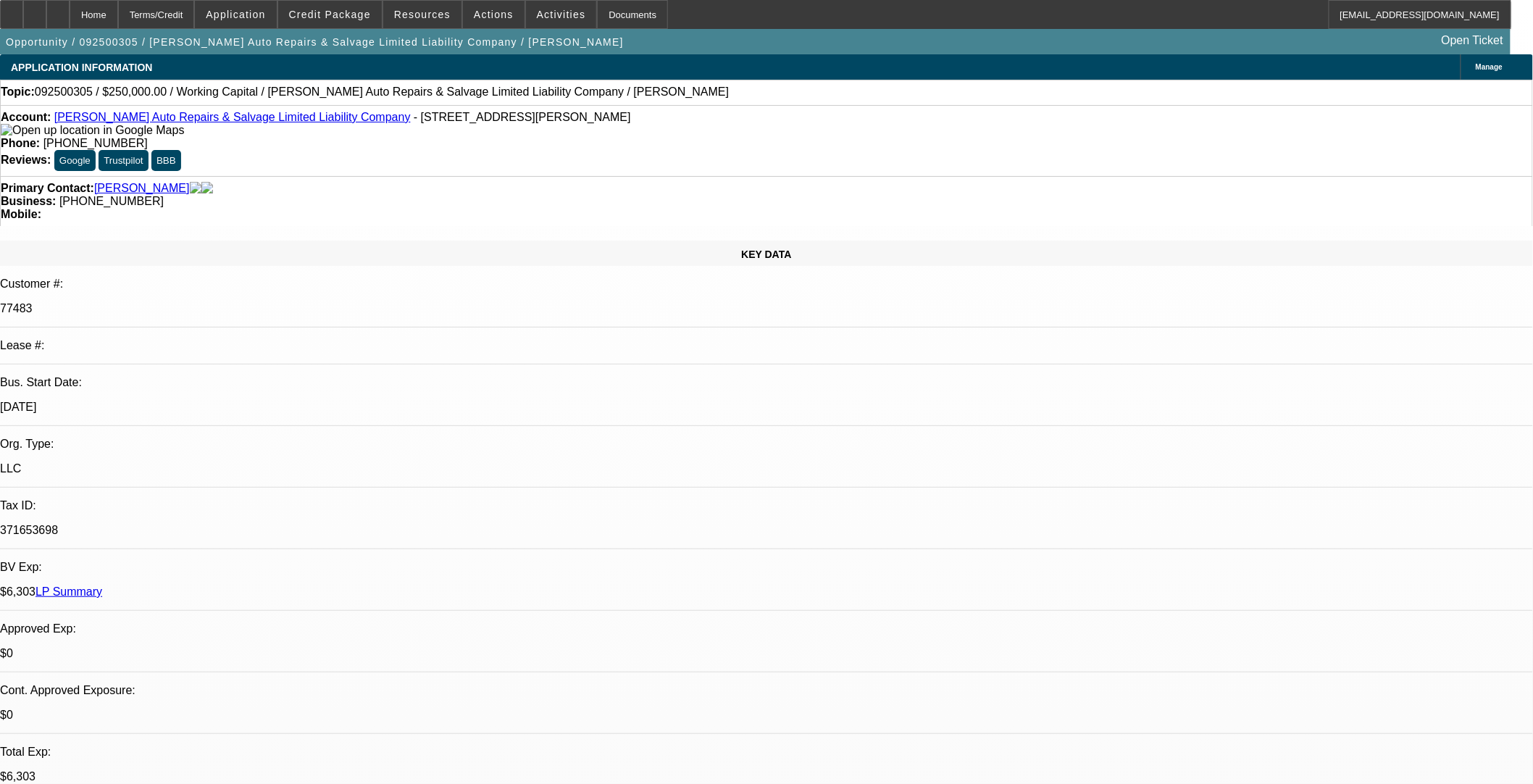
scroll to position [81, 0]
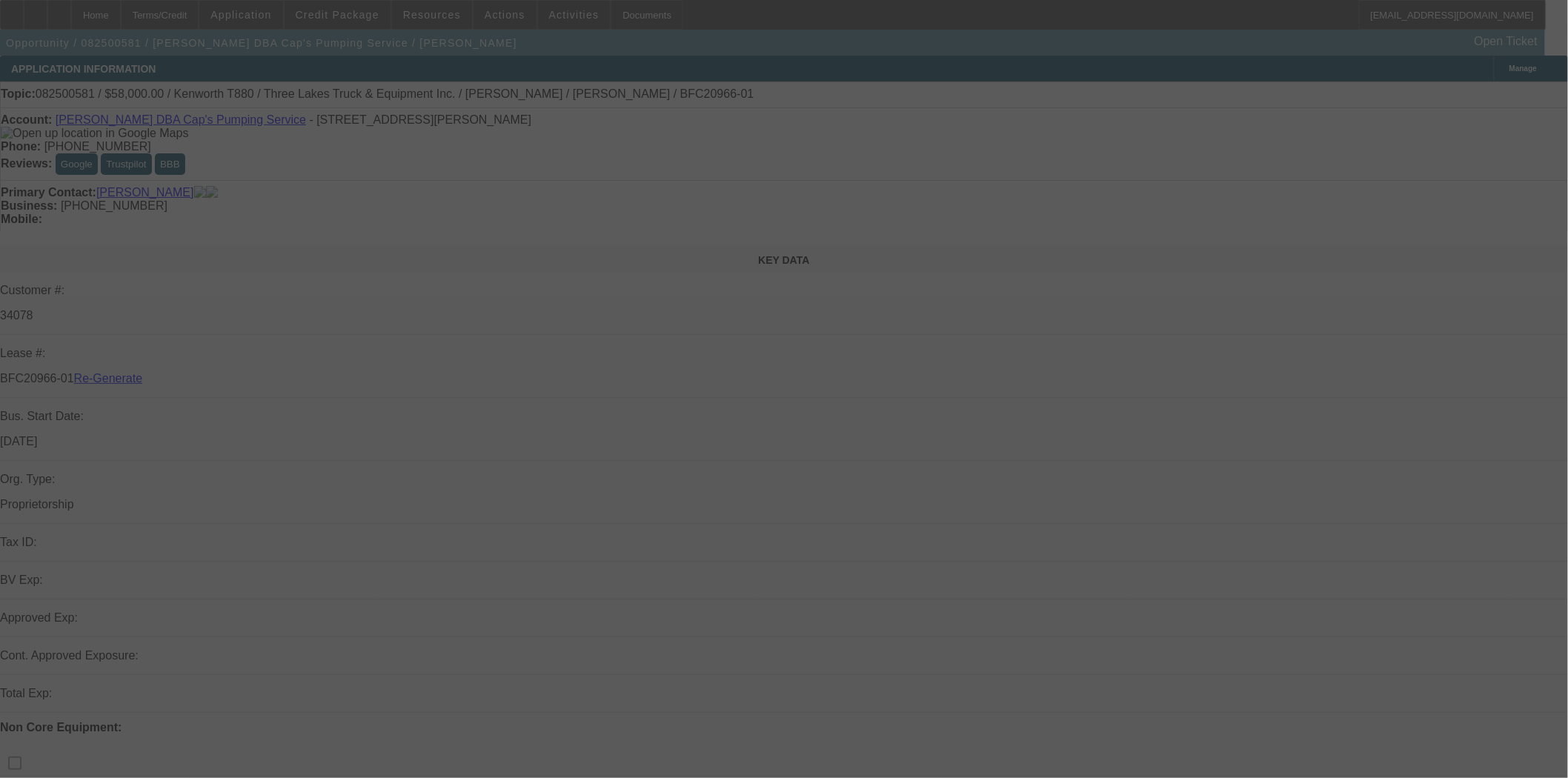
select select "3"
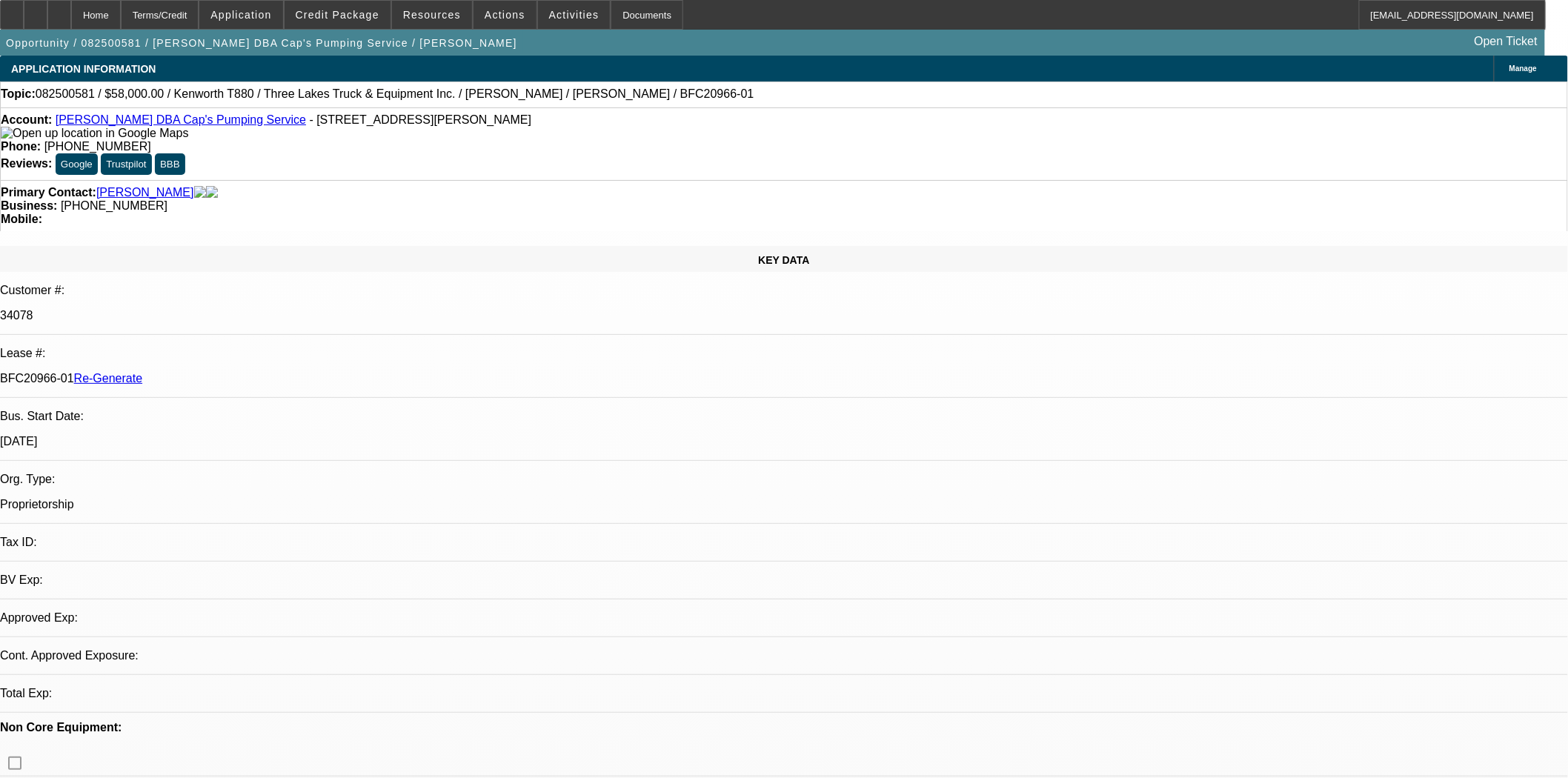
select select "0"
select select "9"
select select "0"
select select "6"
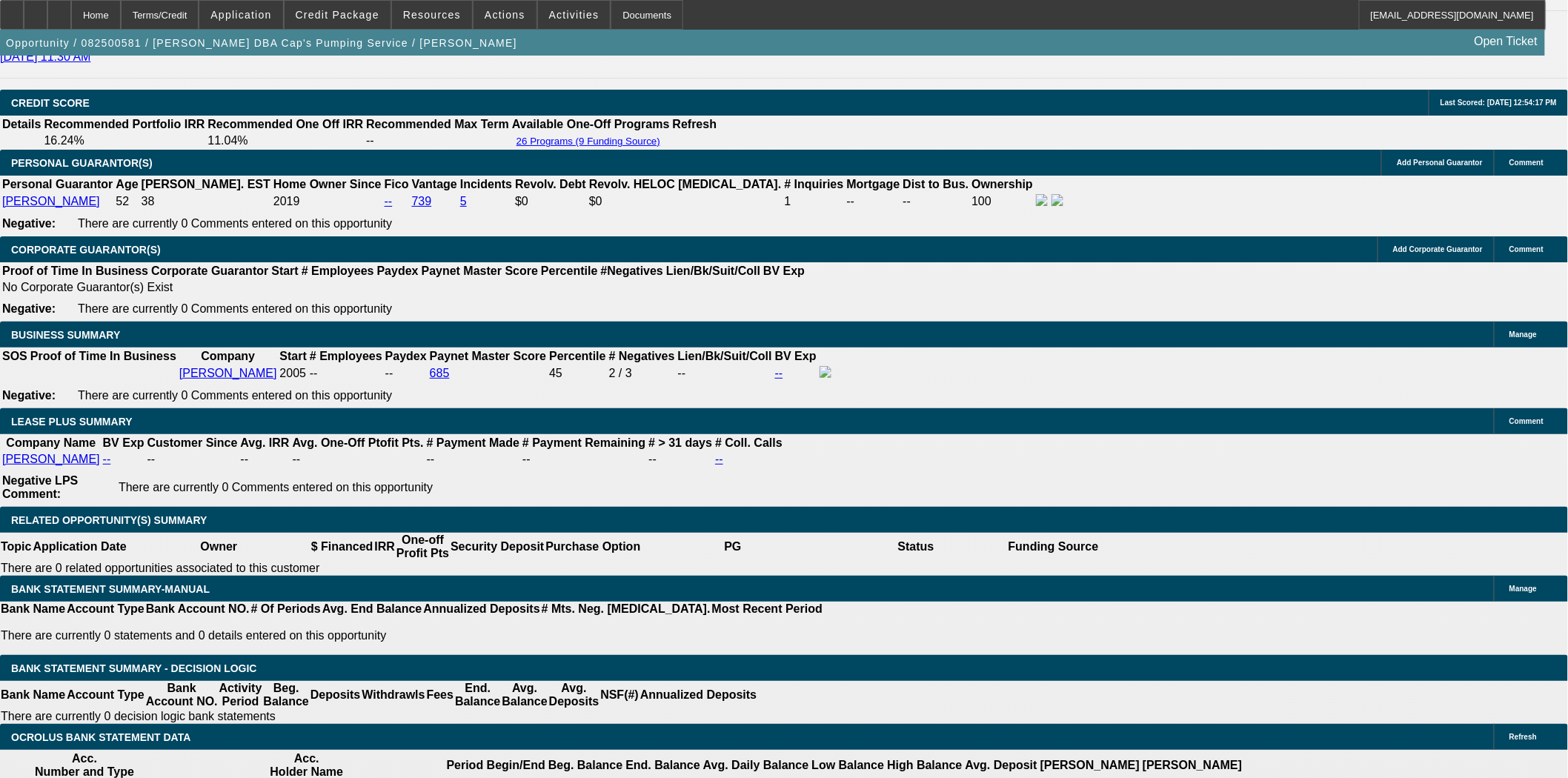
scroll to position [2304, 0]
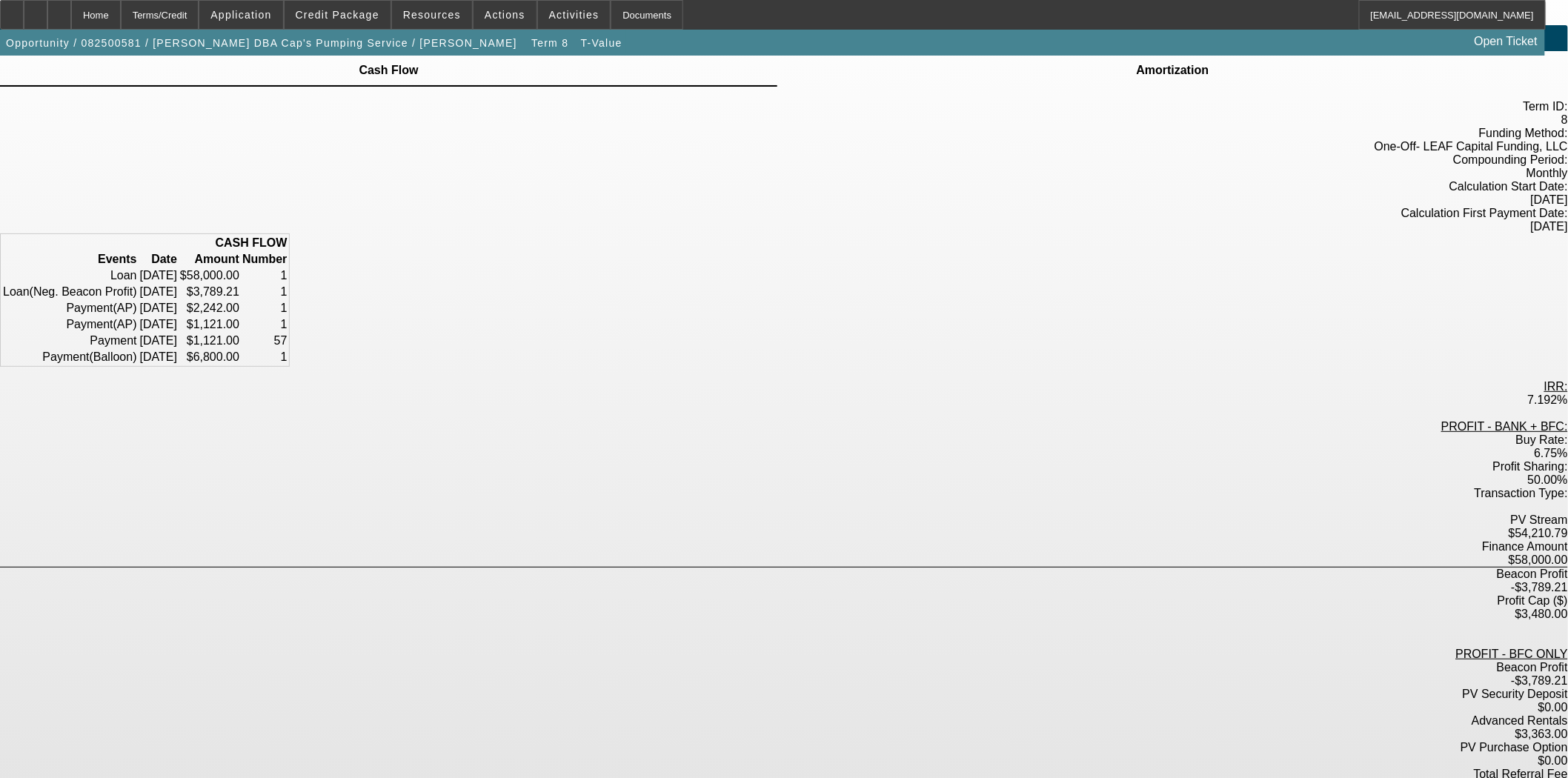
scroll to position [59, 0]
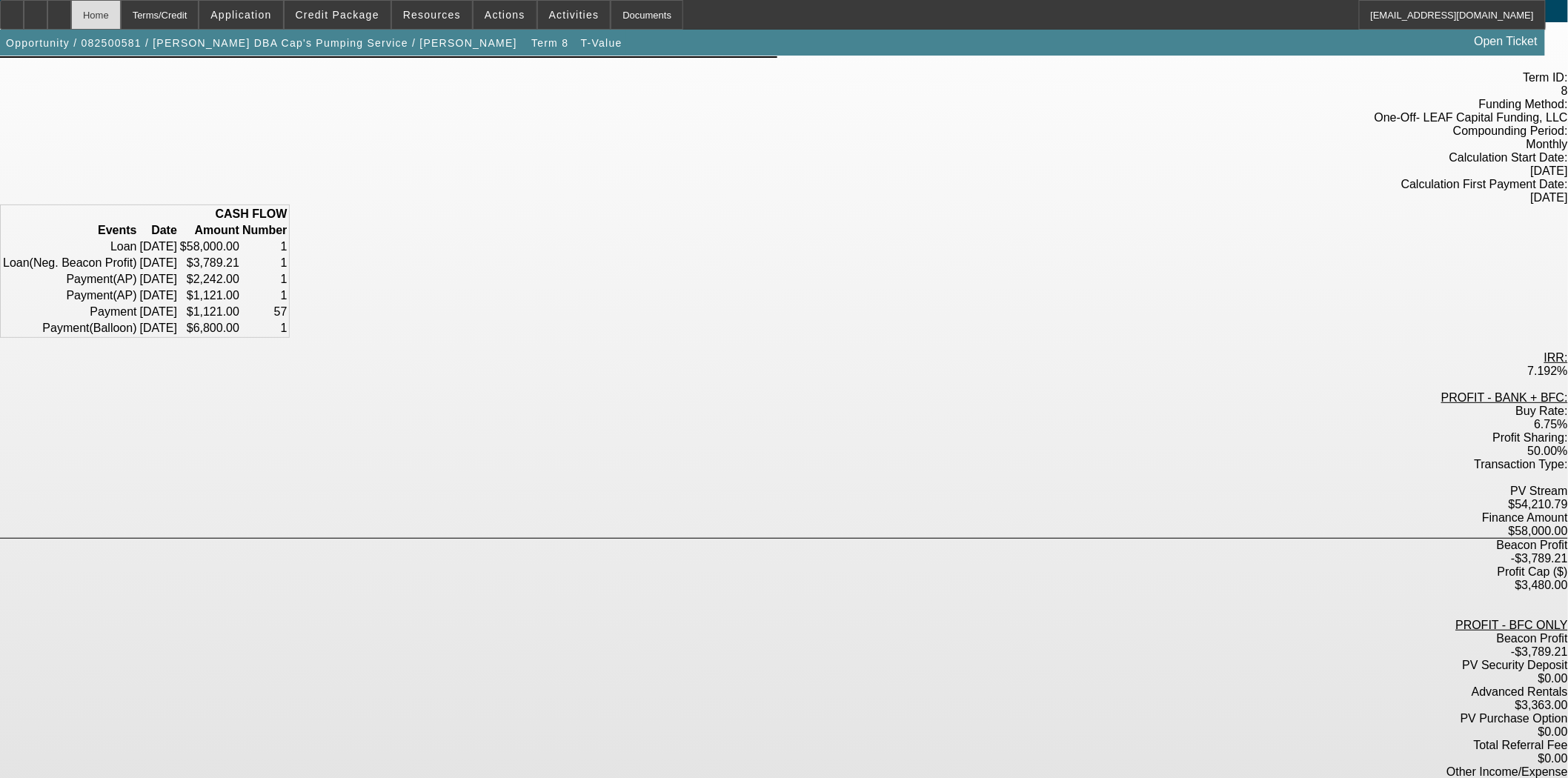
click at [121, 19] on div "Home" at bounding box center [96, 15] width 50 height 30
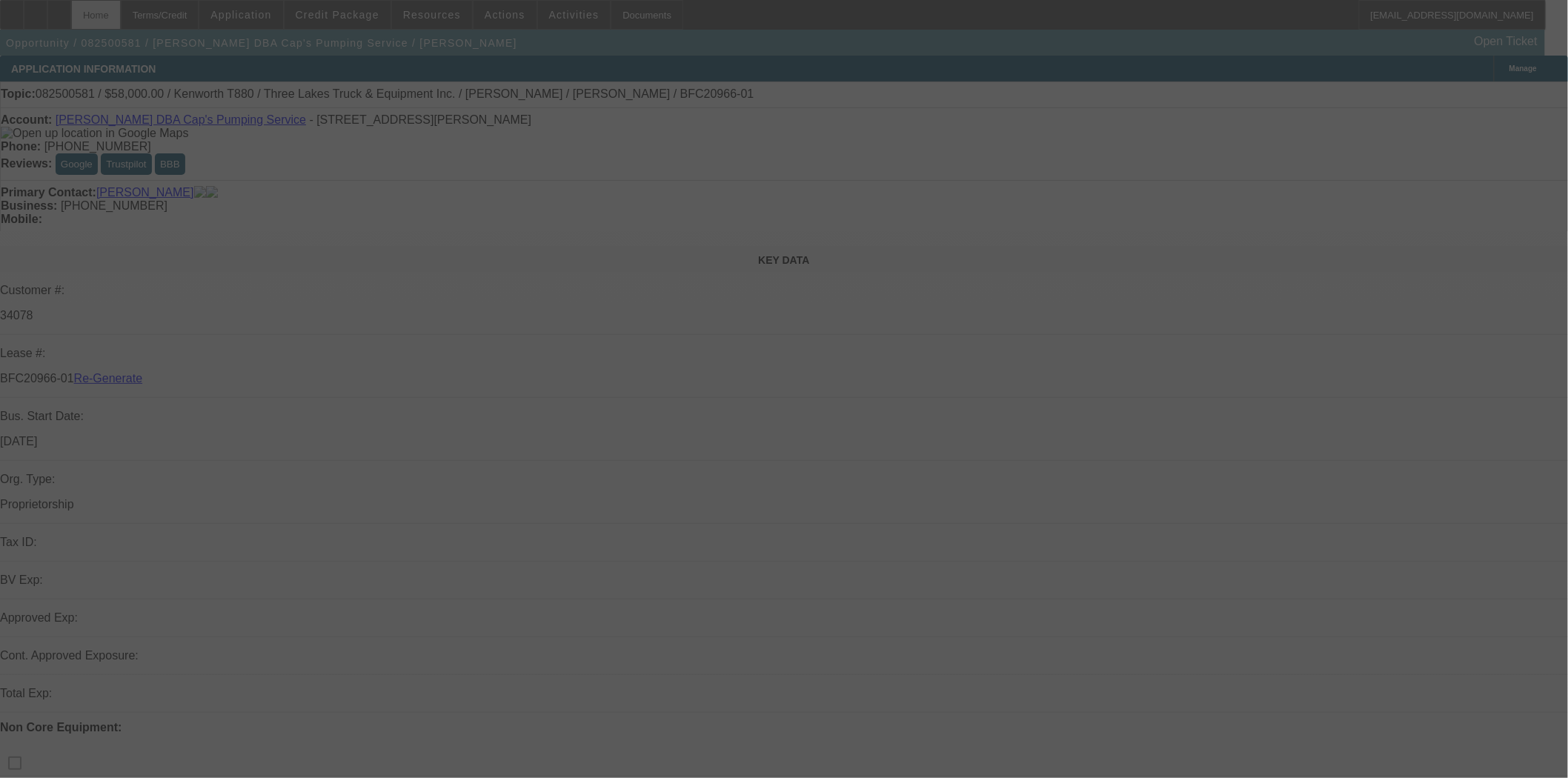
select select "3"
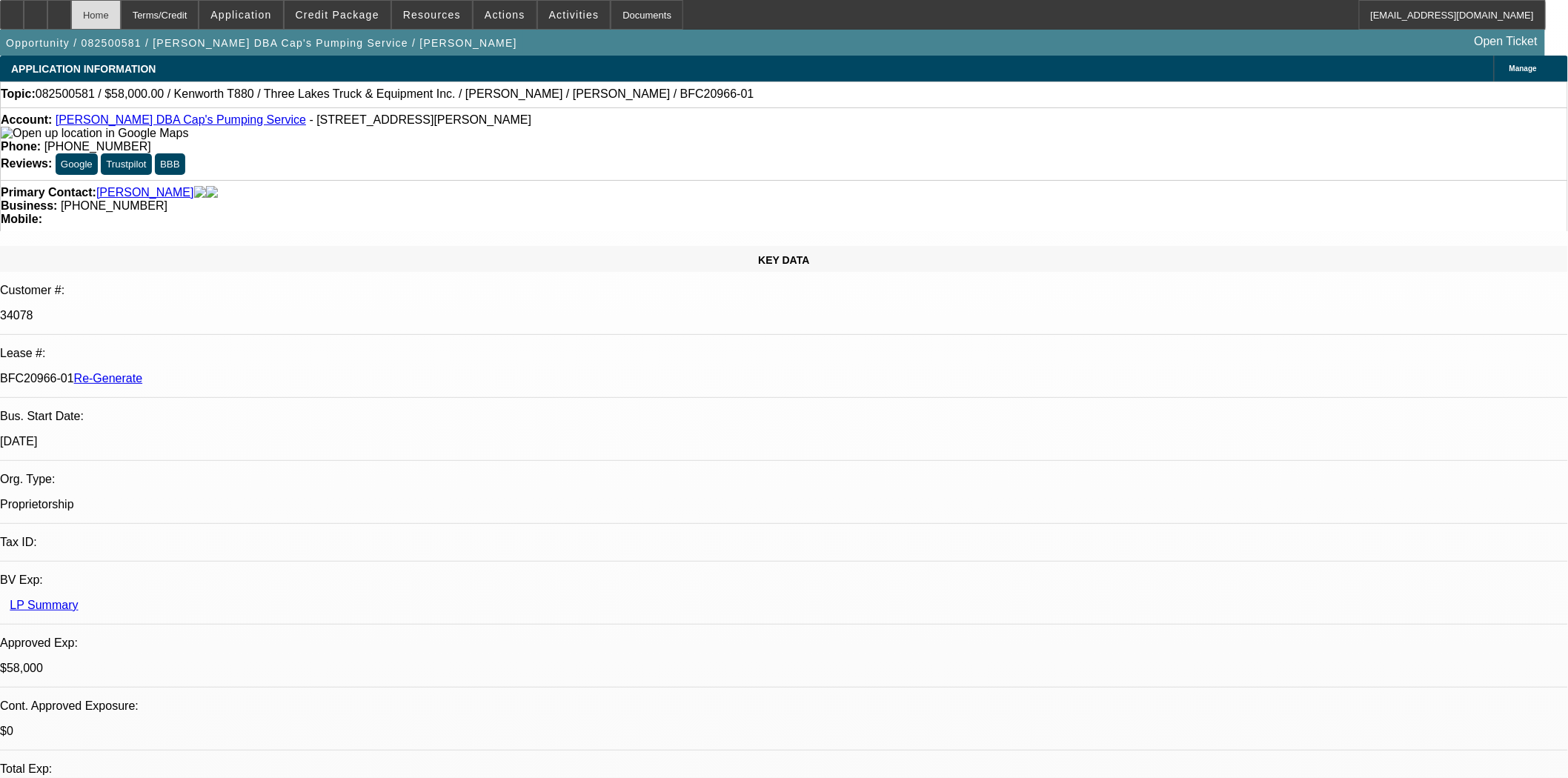
select select "0"
select select "9"
select select "0"
select select "6"
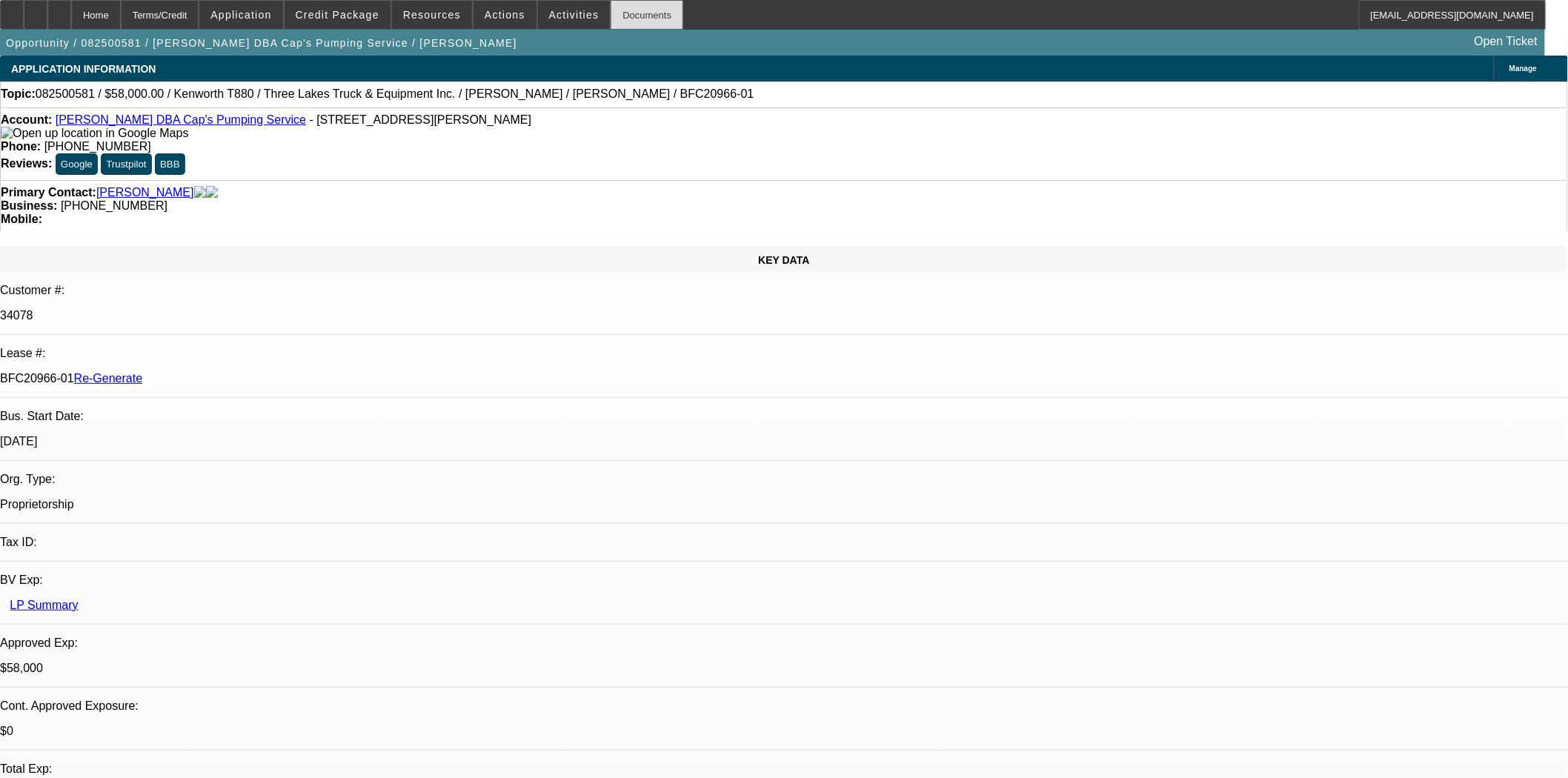
click at [611, 8] on div "Documents" at bounding box center [647, 15] width 73 height 30
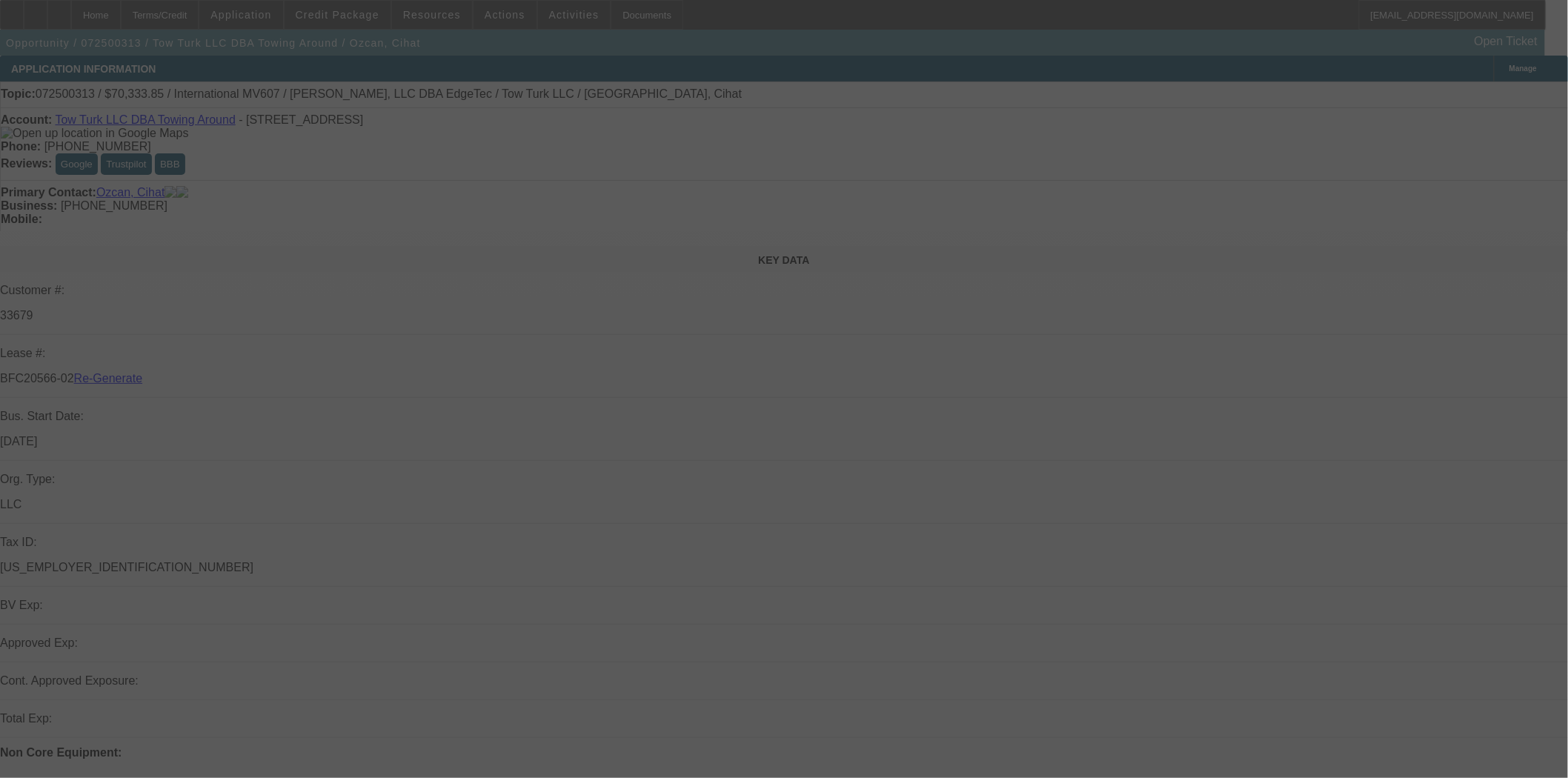
select select "4"
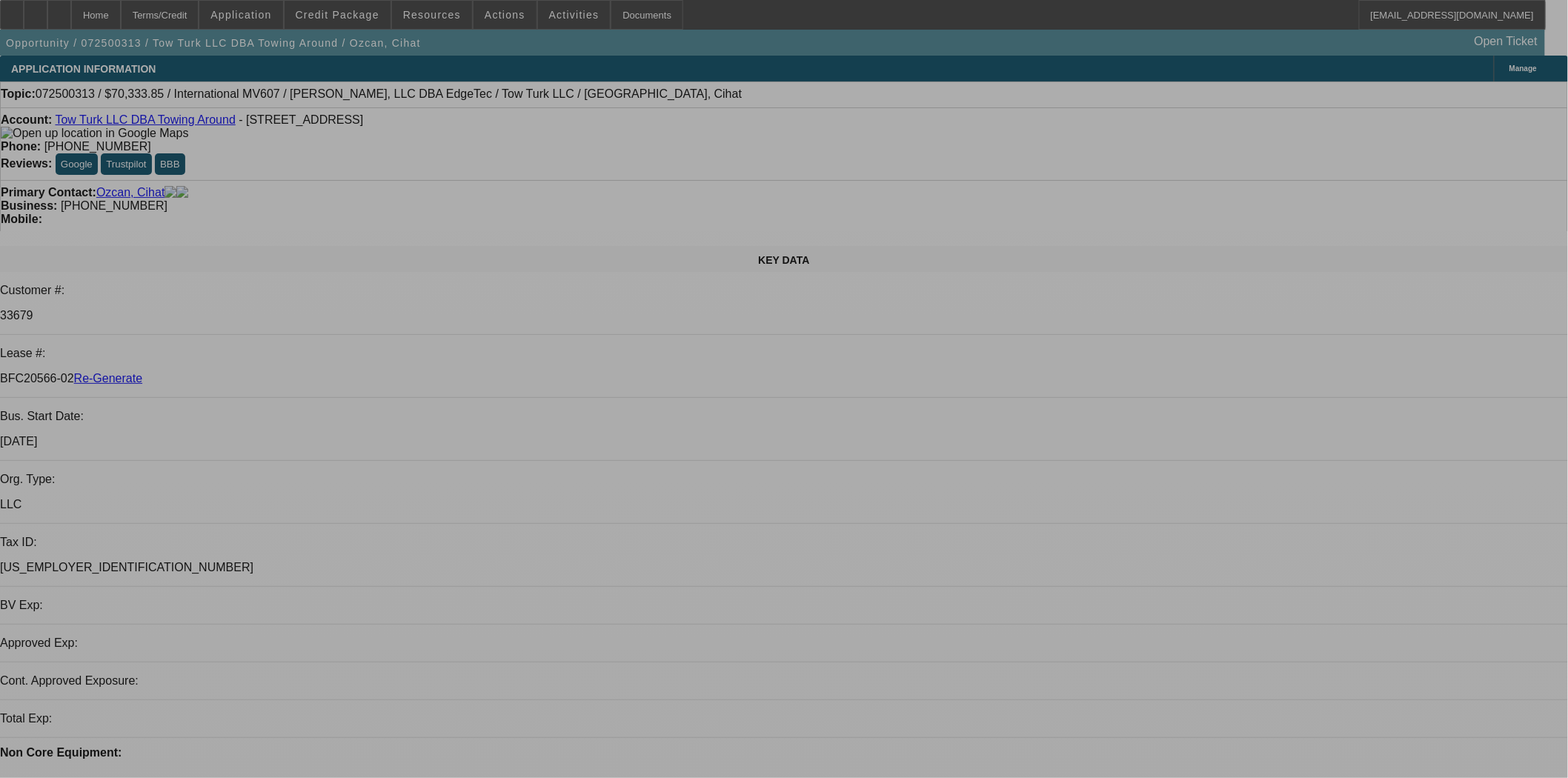
select select "0.15"
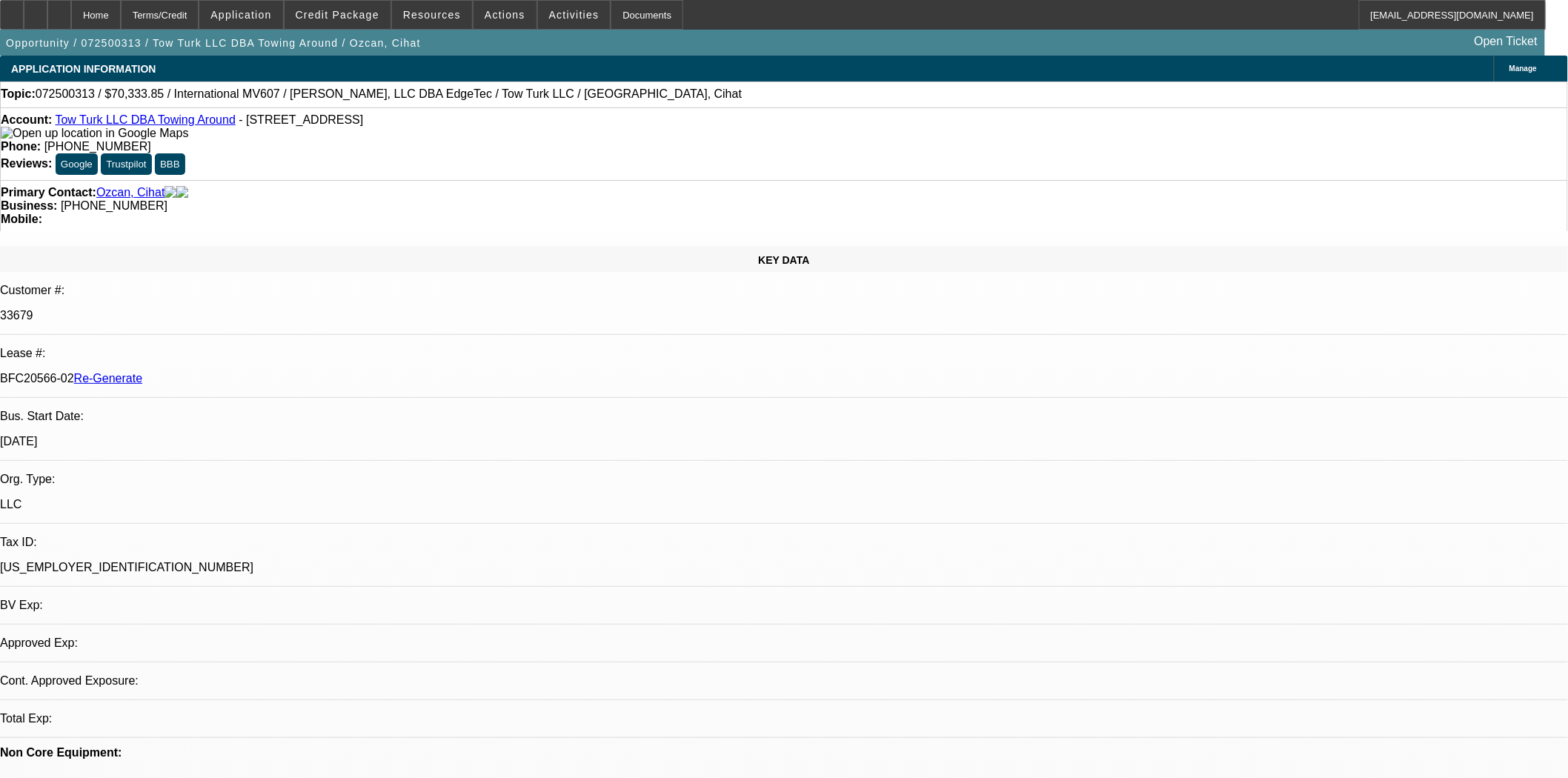
select select "2"
select select "0"
select select "2"
select select "6"
click at [129, 122] on link "Tow Turk LLC DBA Towing Around" at bounding box center [145, 120] width 180 height 13
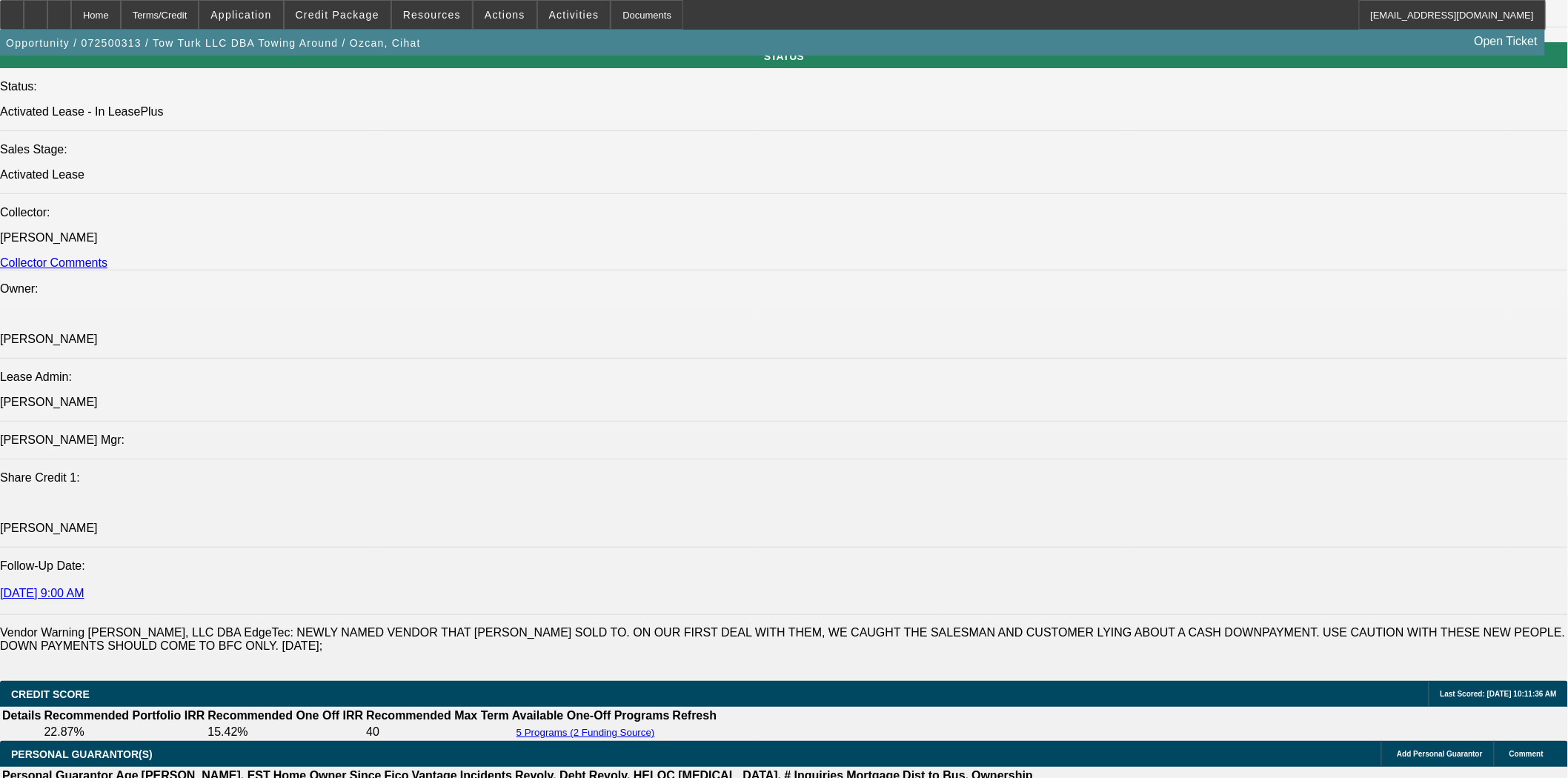
scroll to position [1975, 0]
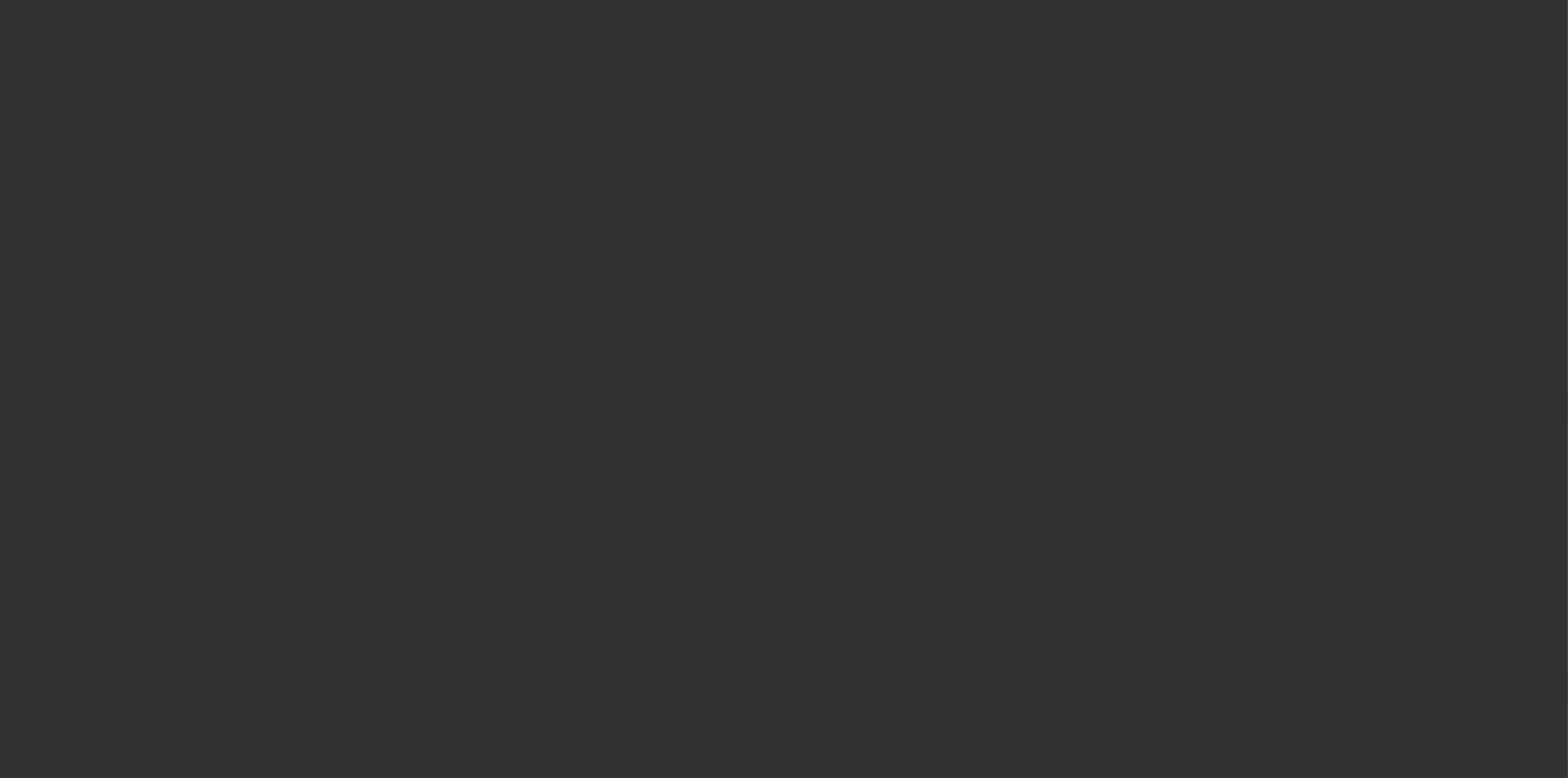
select select "4"
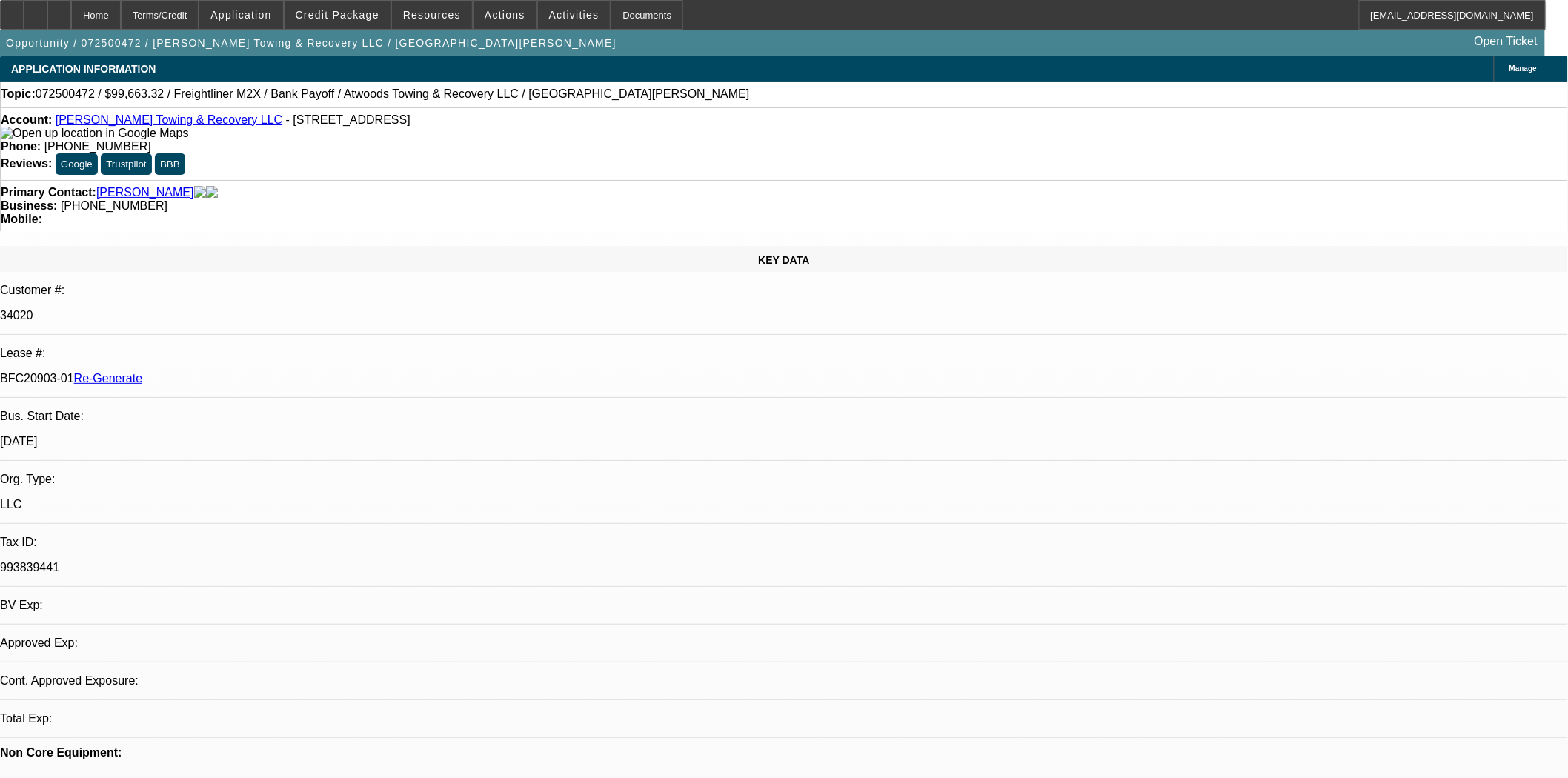
select select "0"
select select "2"
select select "0"
select select "6"
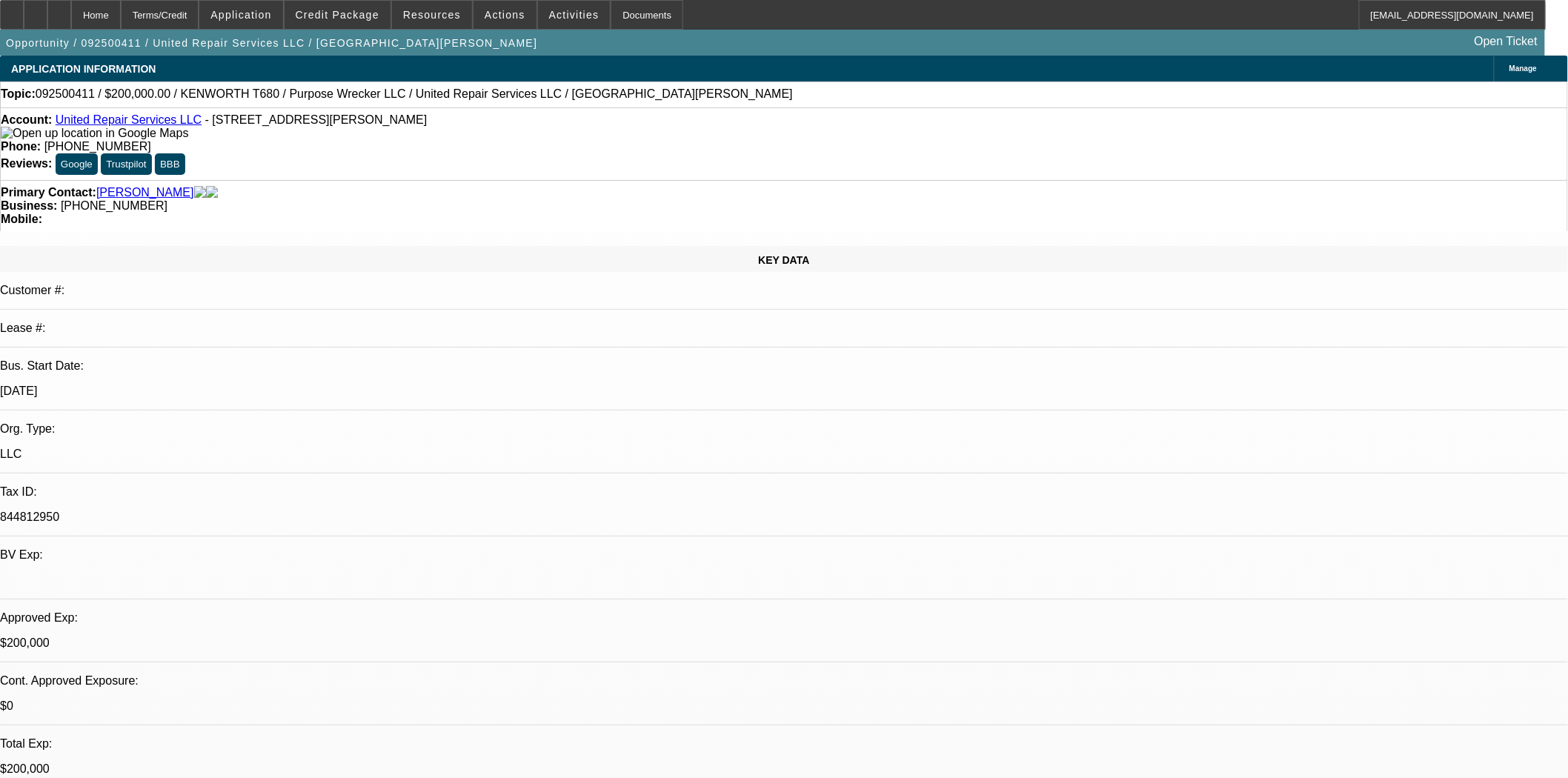
select select "0"
select select "2"
select select "0.1"
select select "4"
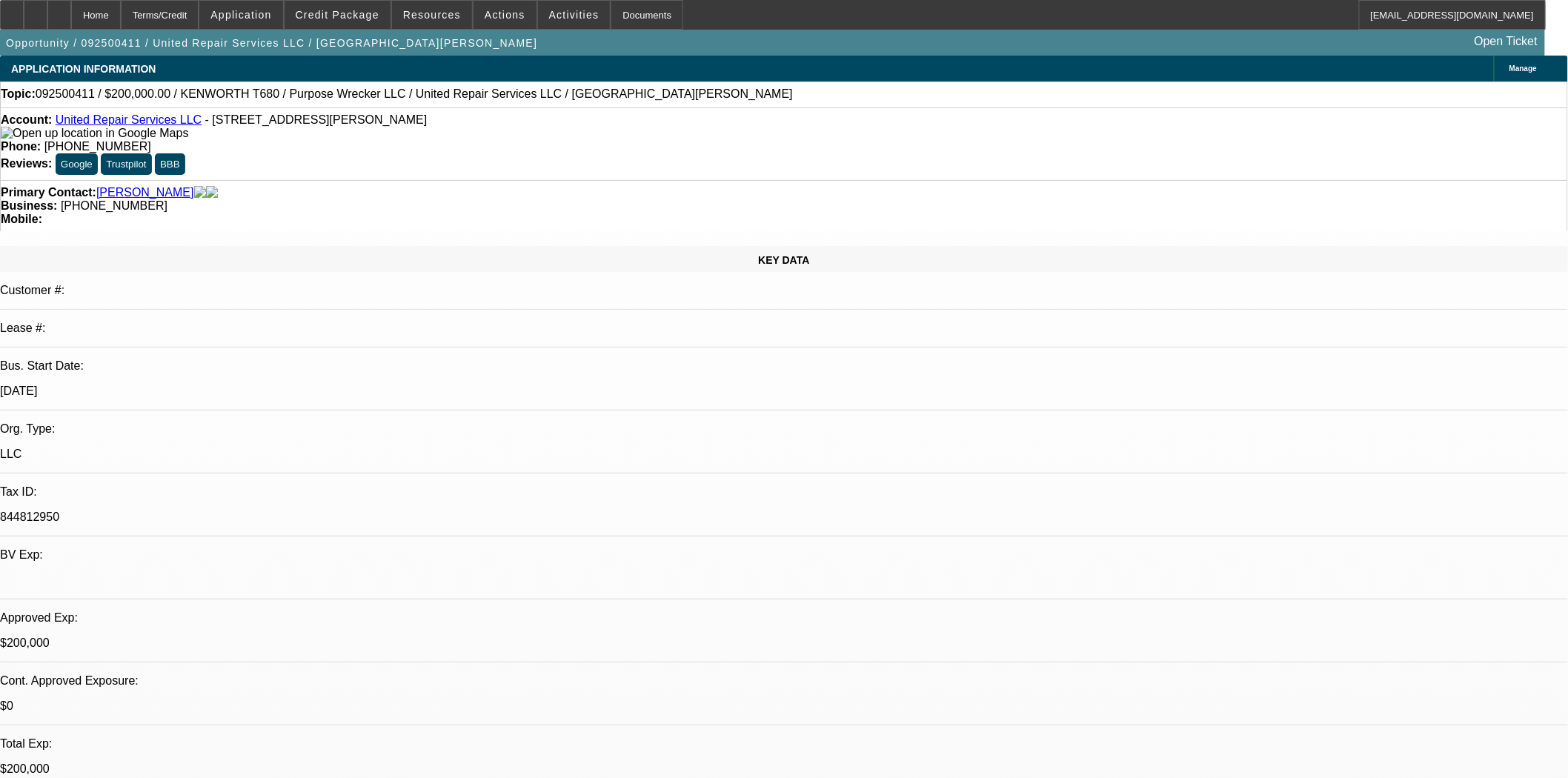
select select "0"
select select "2"
select select "0.1"
select select "4"
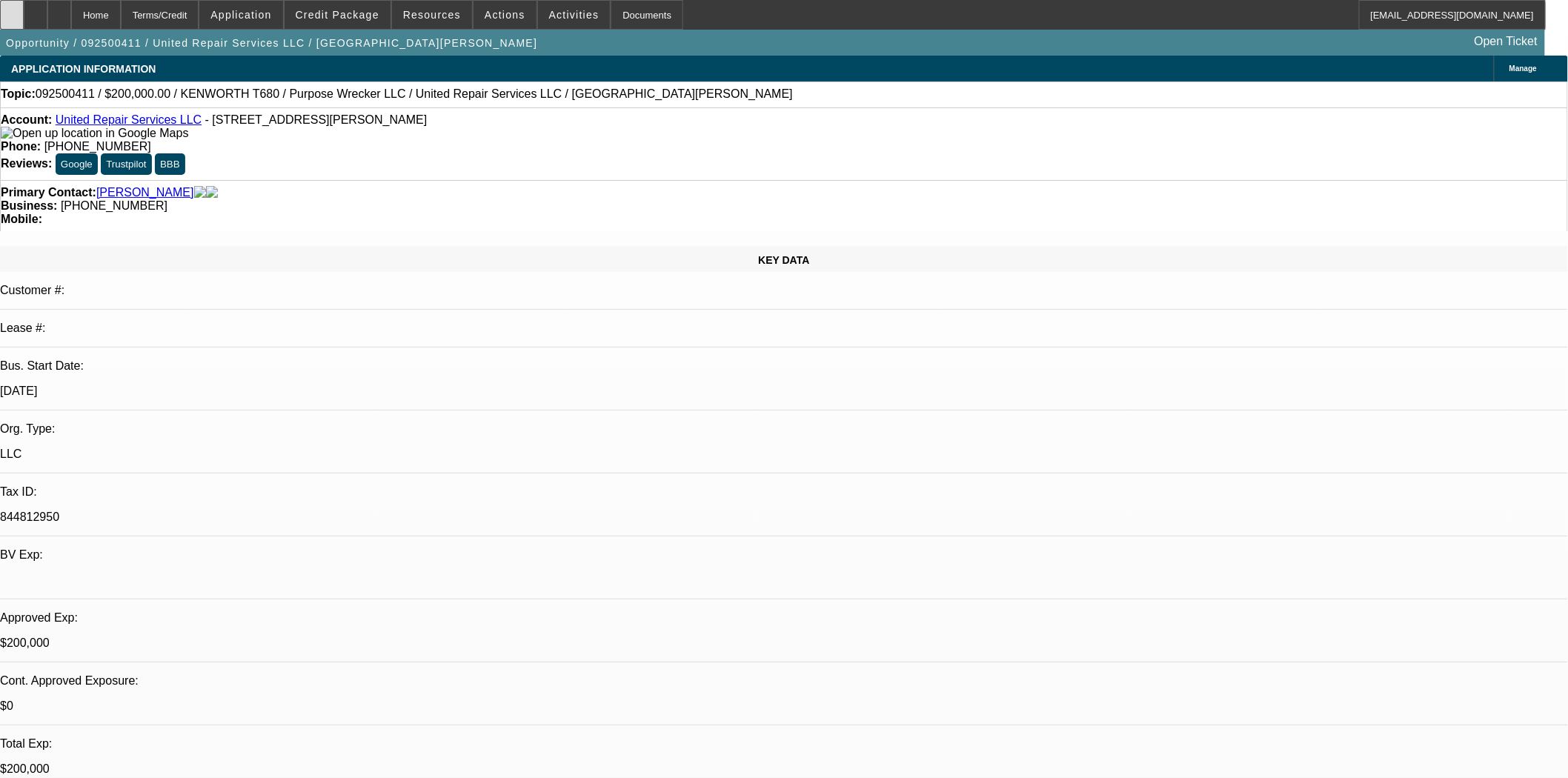
click at [21, 19] on div at bounding box center [12, 15] width 24 height 30
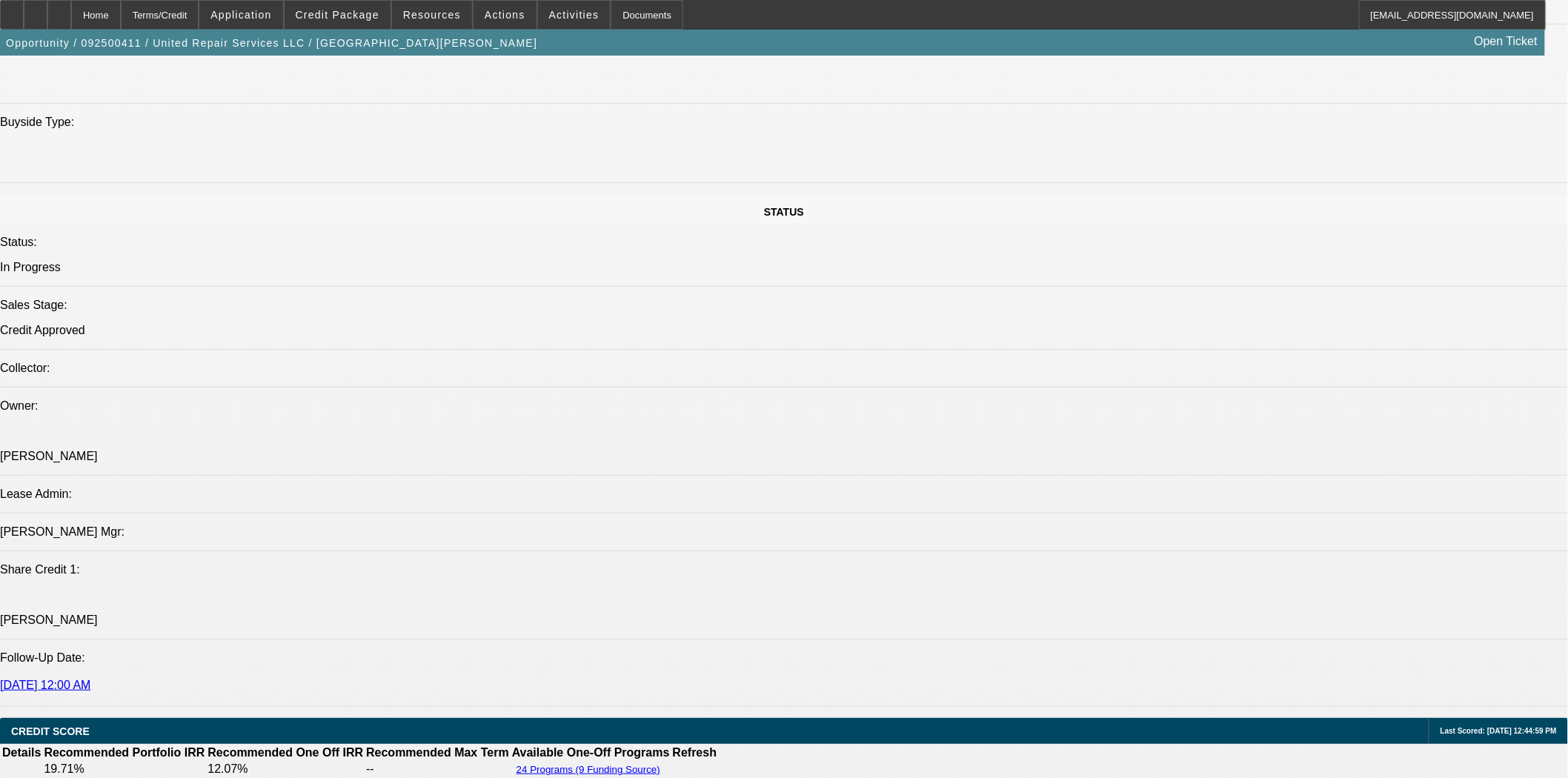
scroll to position [1892, 0]
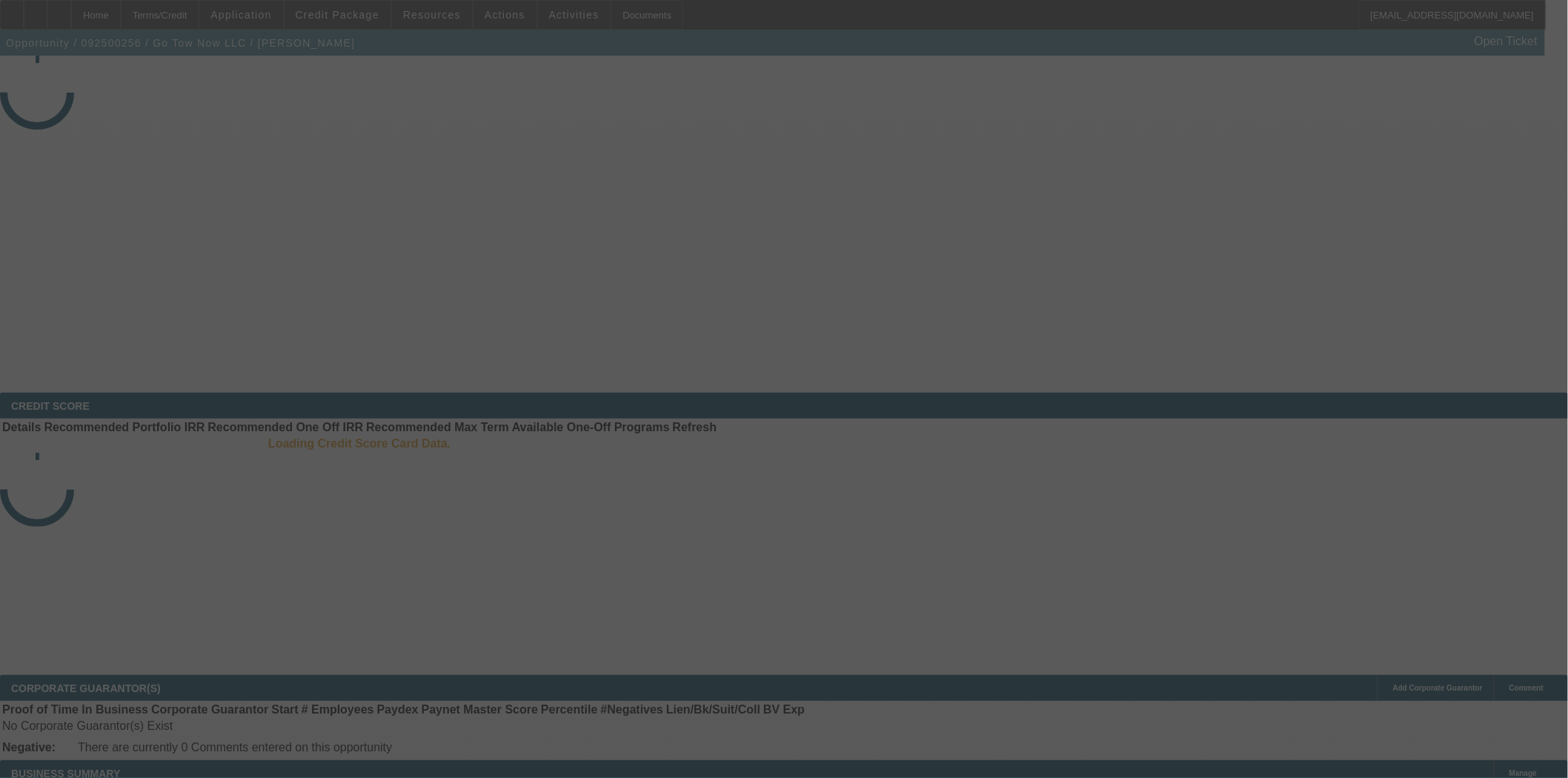
select select "3"
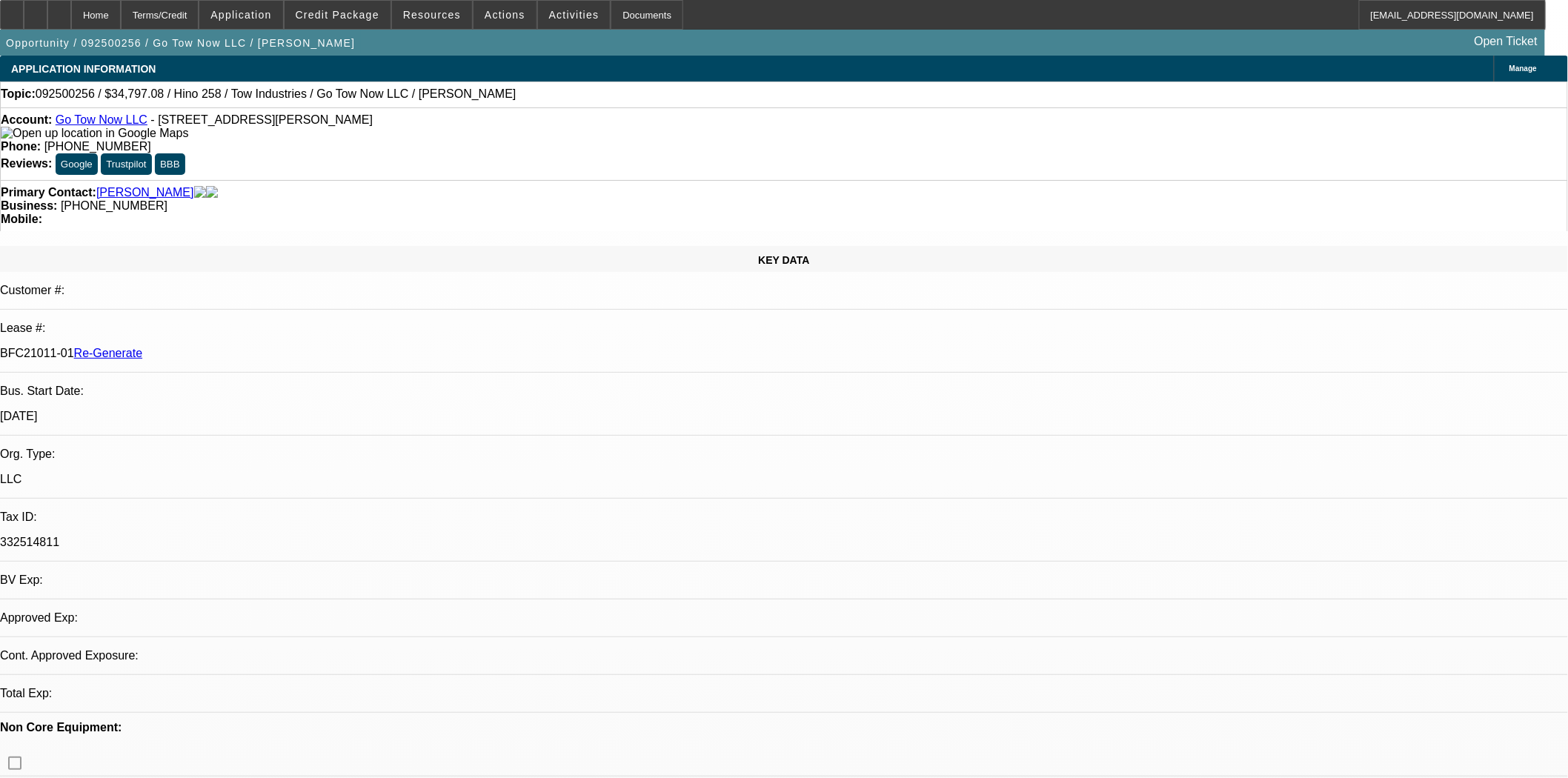
select select "0"
select select "2"
select select "0.1"
select select "4"
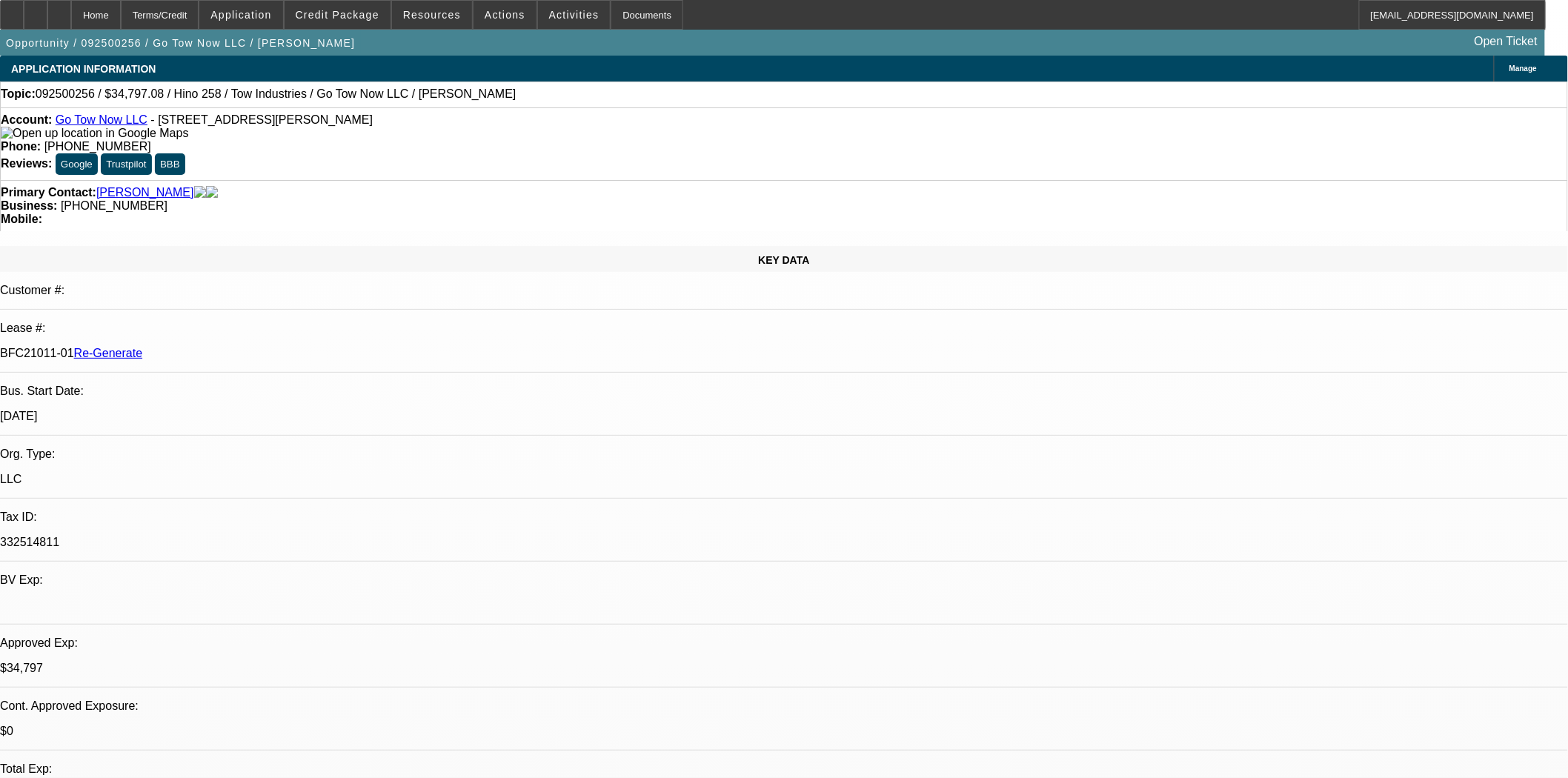
click at [123, 126] on link "Go Tow Now LLC" at bounding box center [102, 120] width 92 height 13
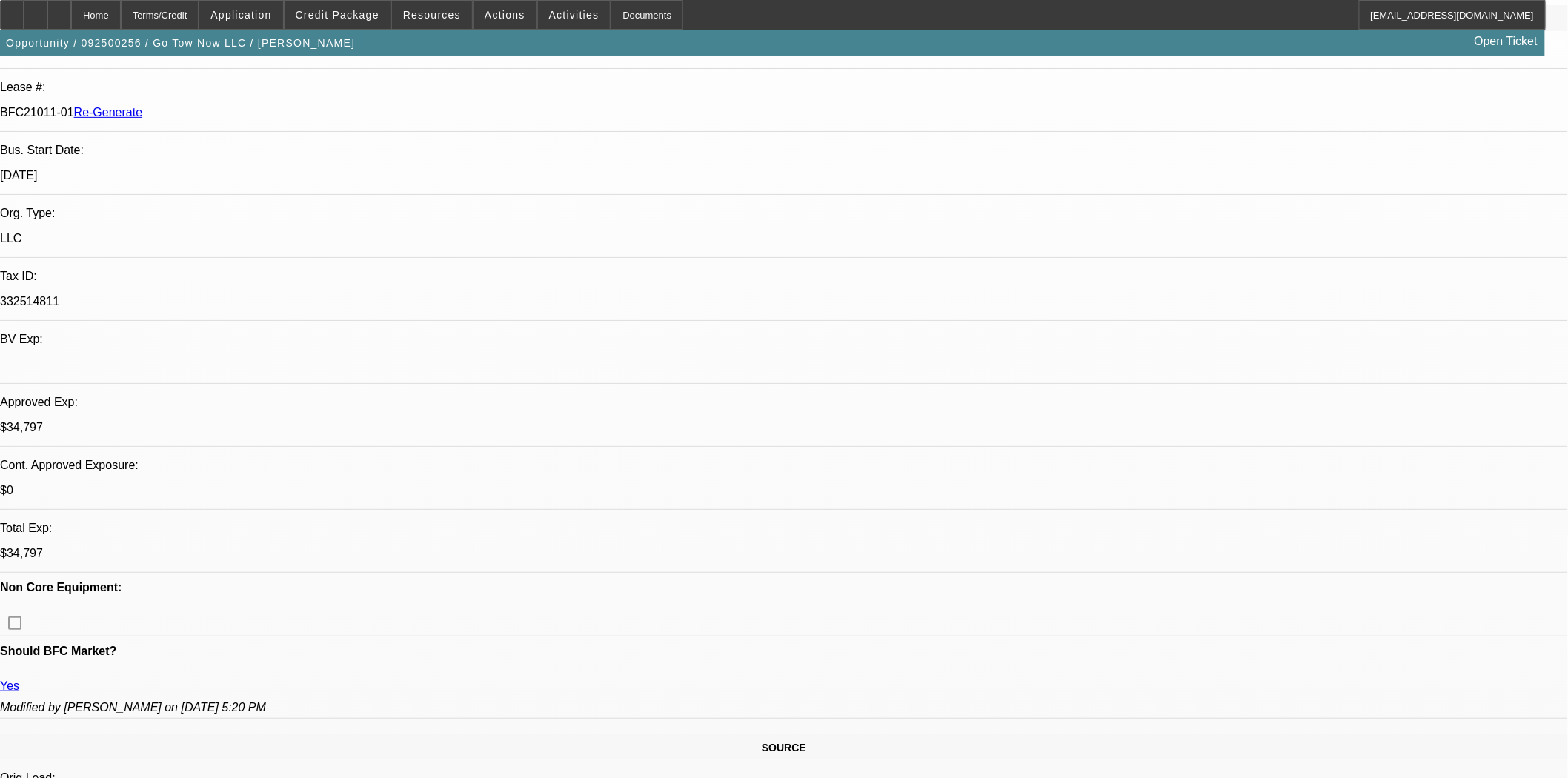
scroll to position [0, 0]
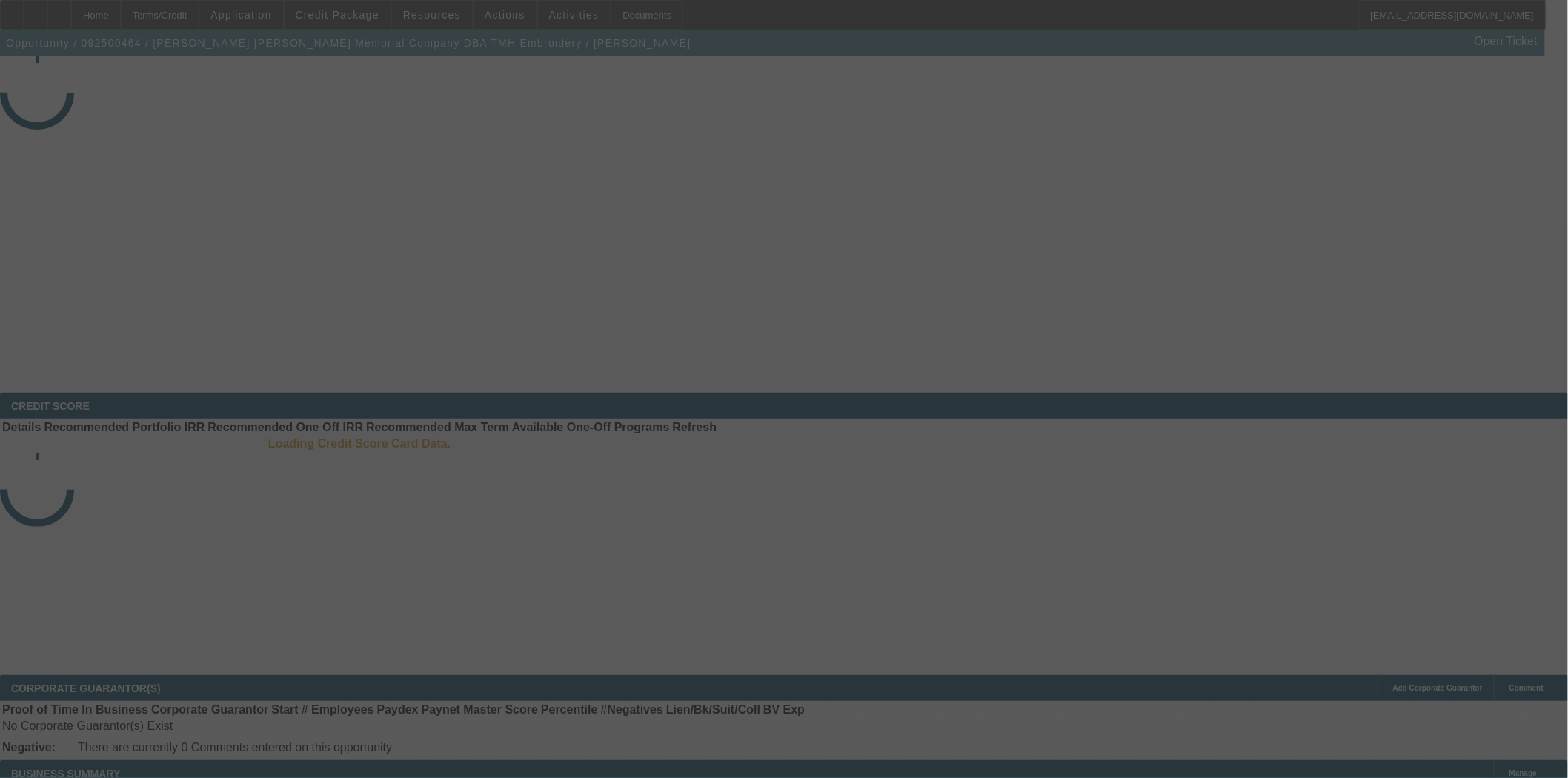
select select "3"
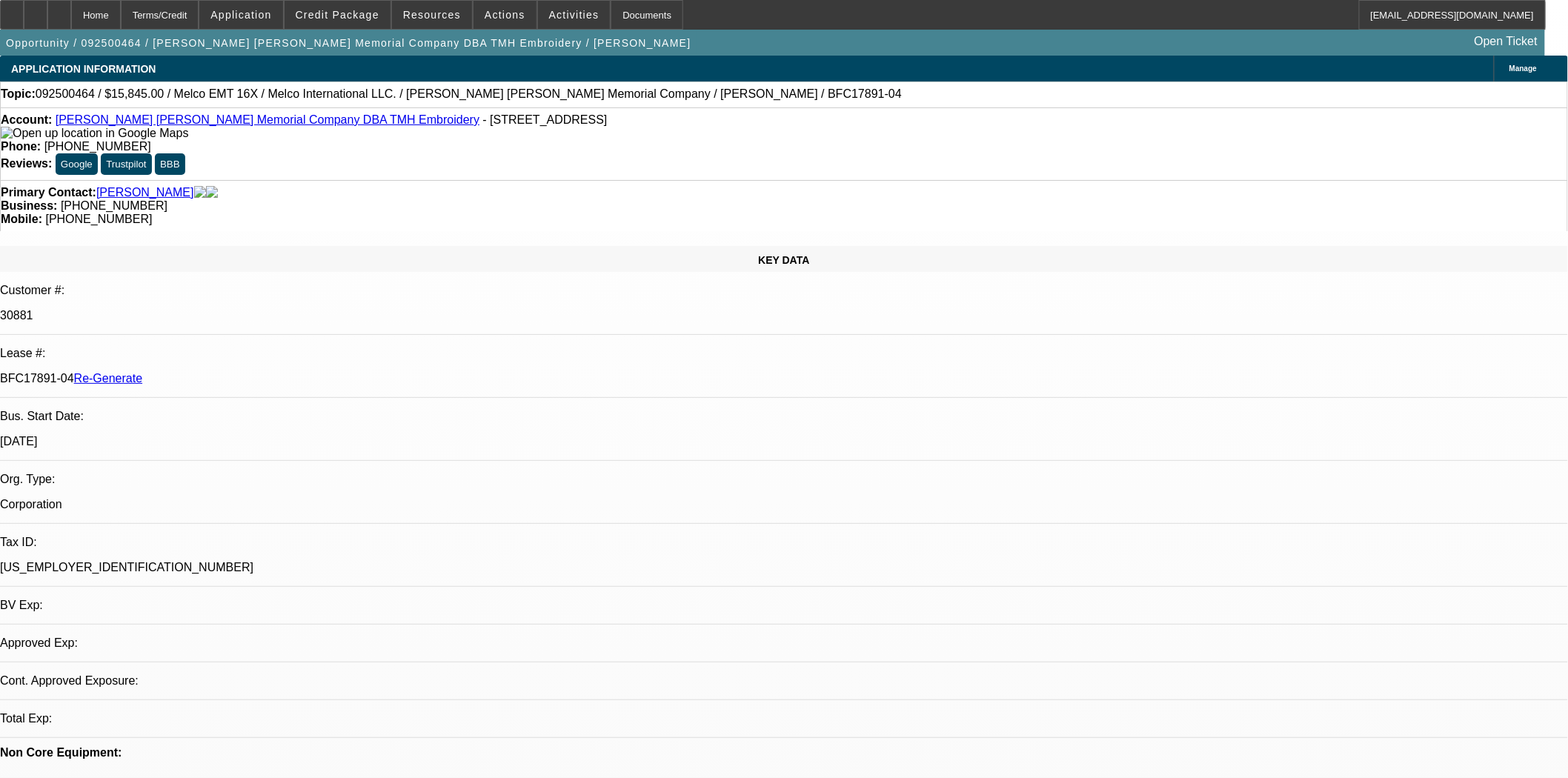
select select "0"
select select "2"
select select "0"
select select "6"
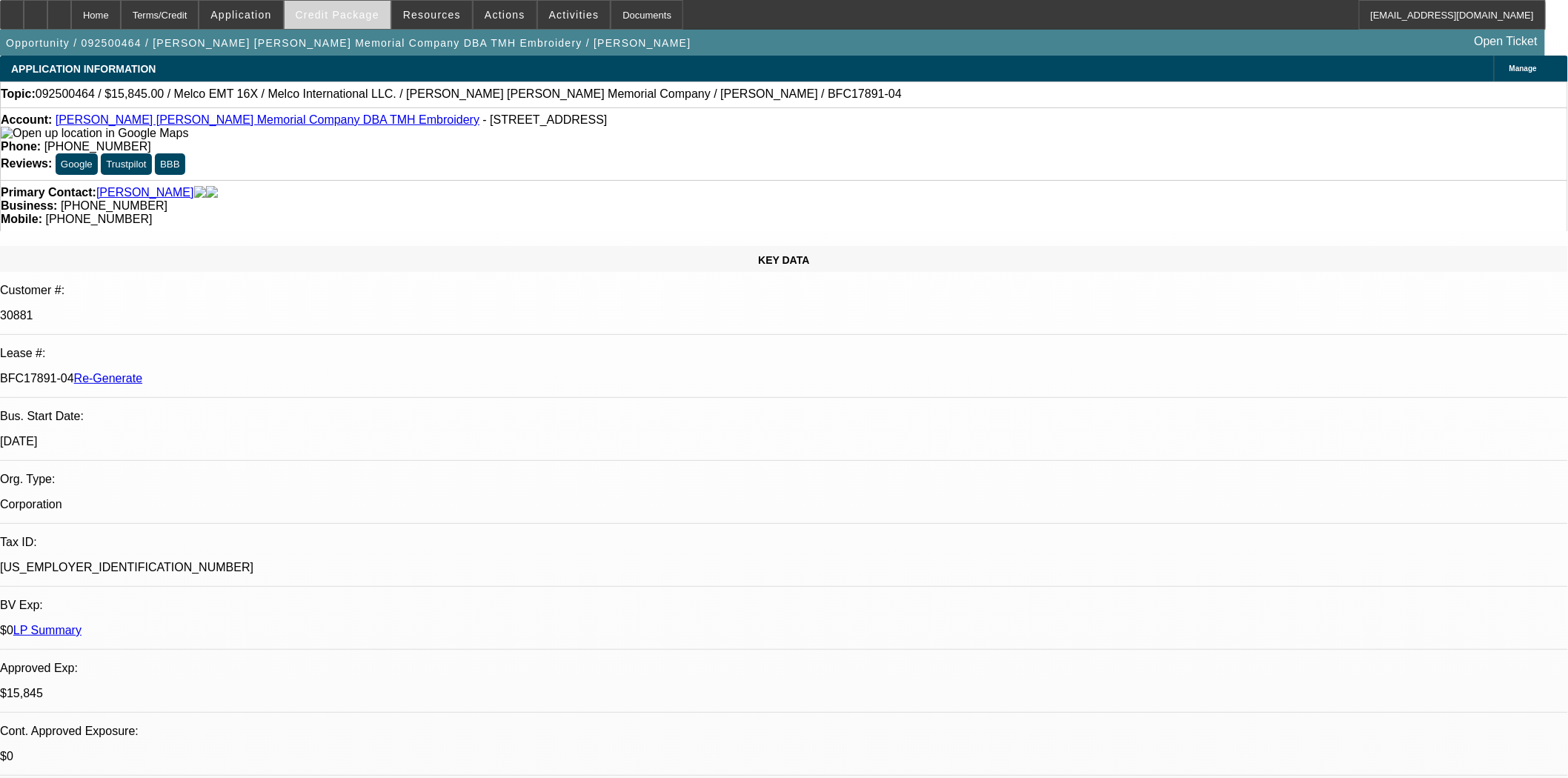
click at [366, 13] on span "Credit Package" at bounding box center [337, 15] width 84 height 12
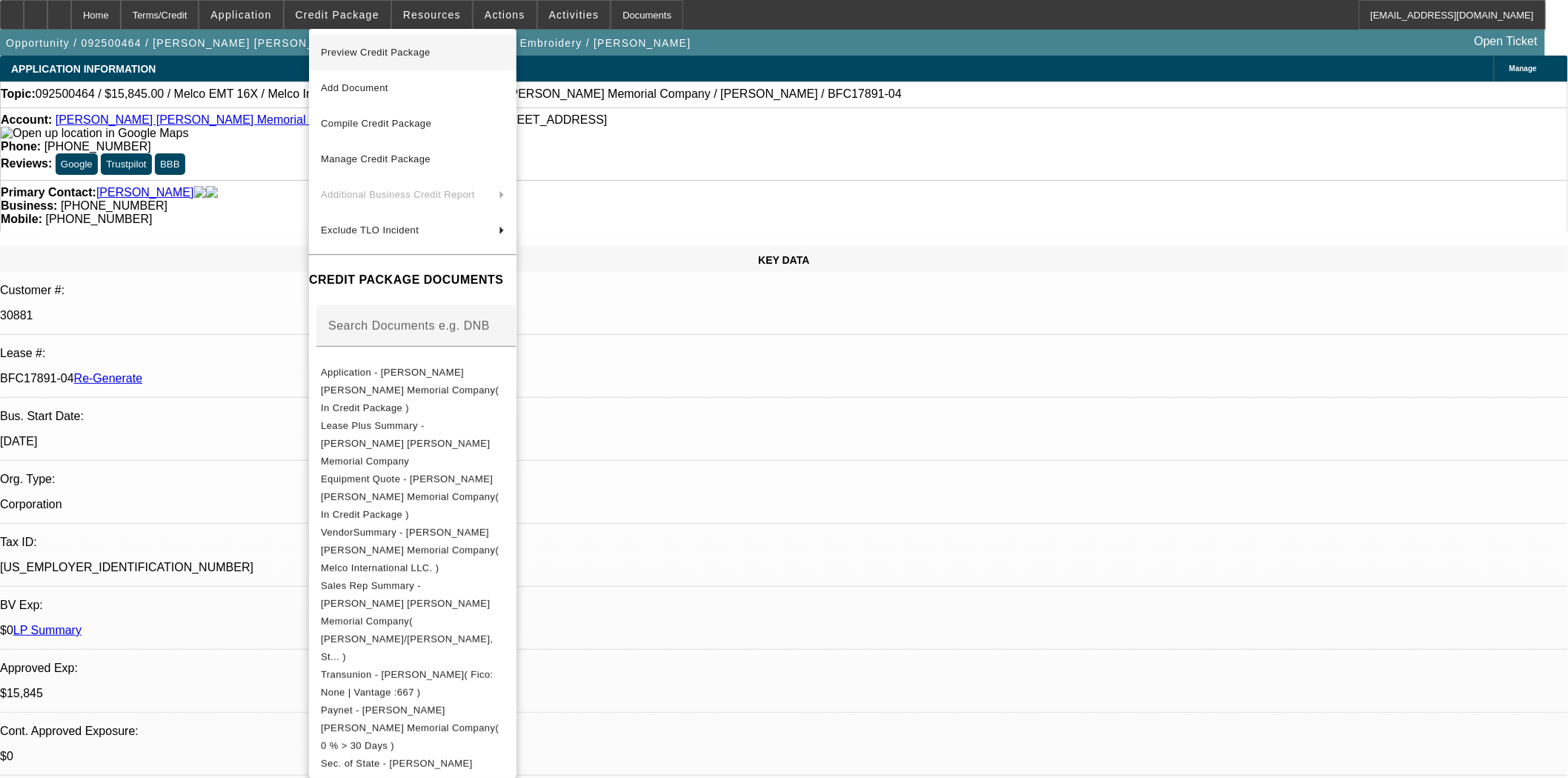
click at [380, 53] on span "Preview Credit Package" at bounding box center [376, 52] width 110 height 11
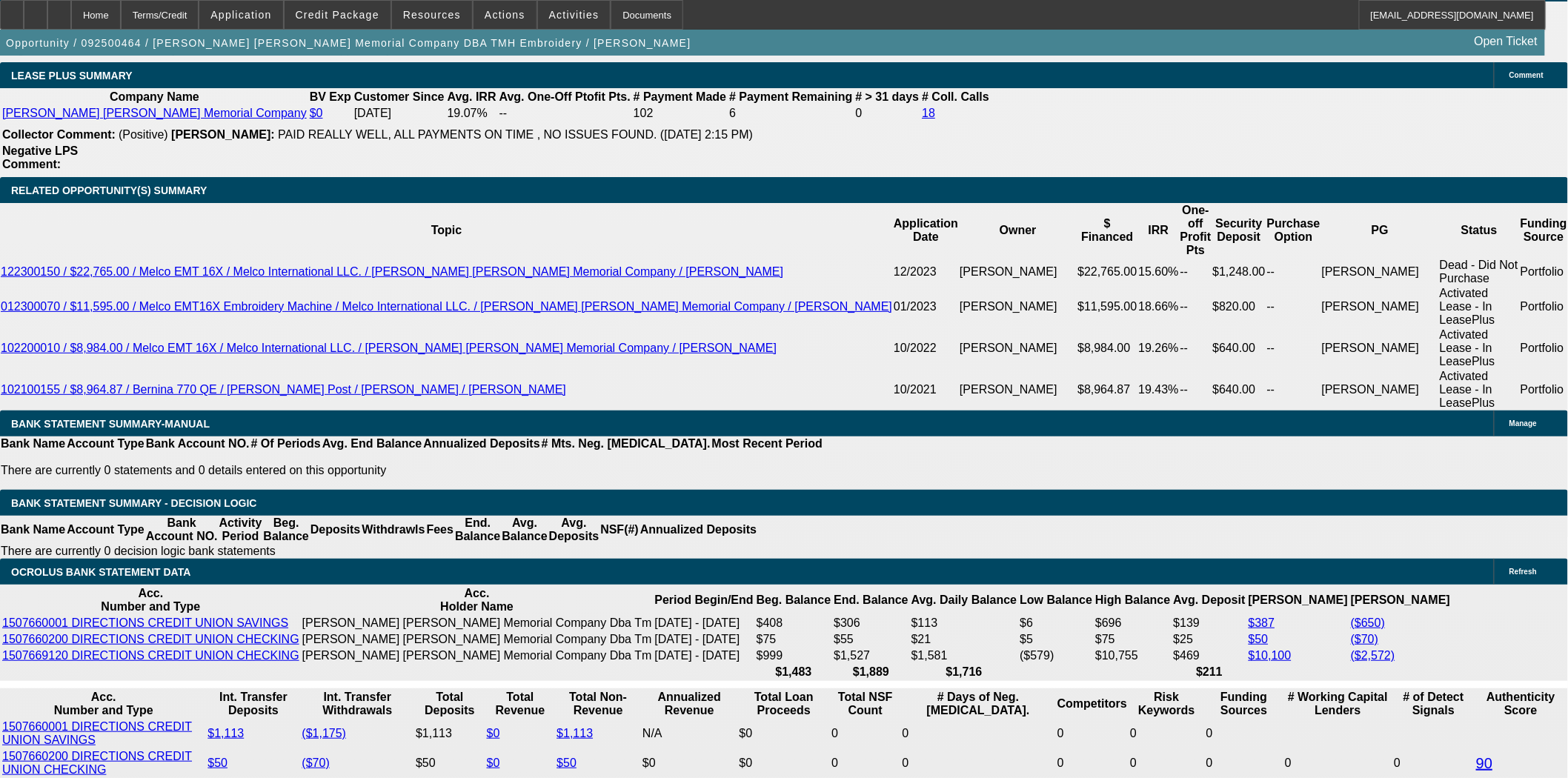
scroll to position [2304, 0]
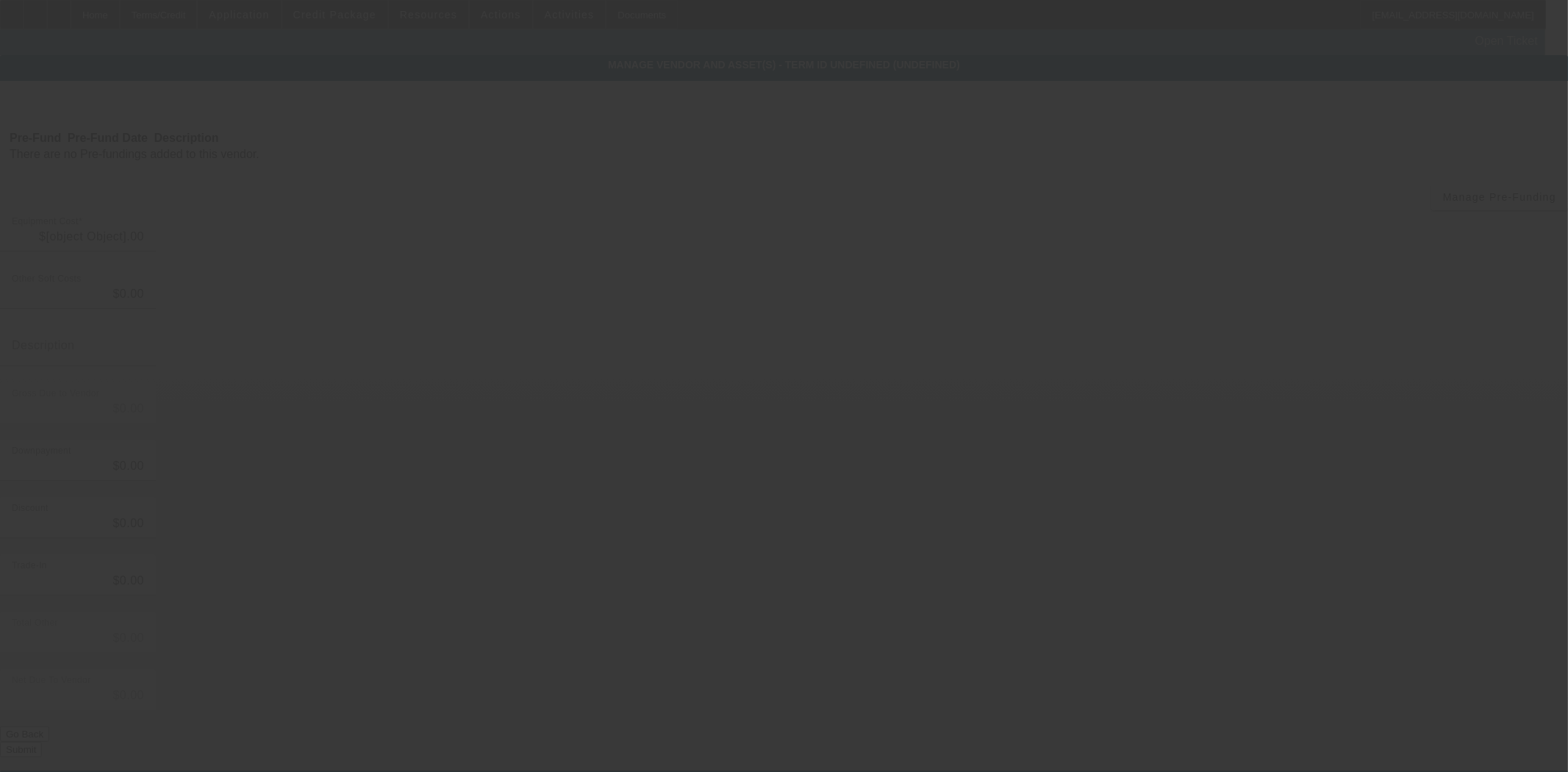
type input "$25,845.00"
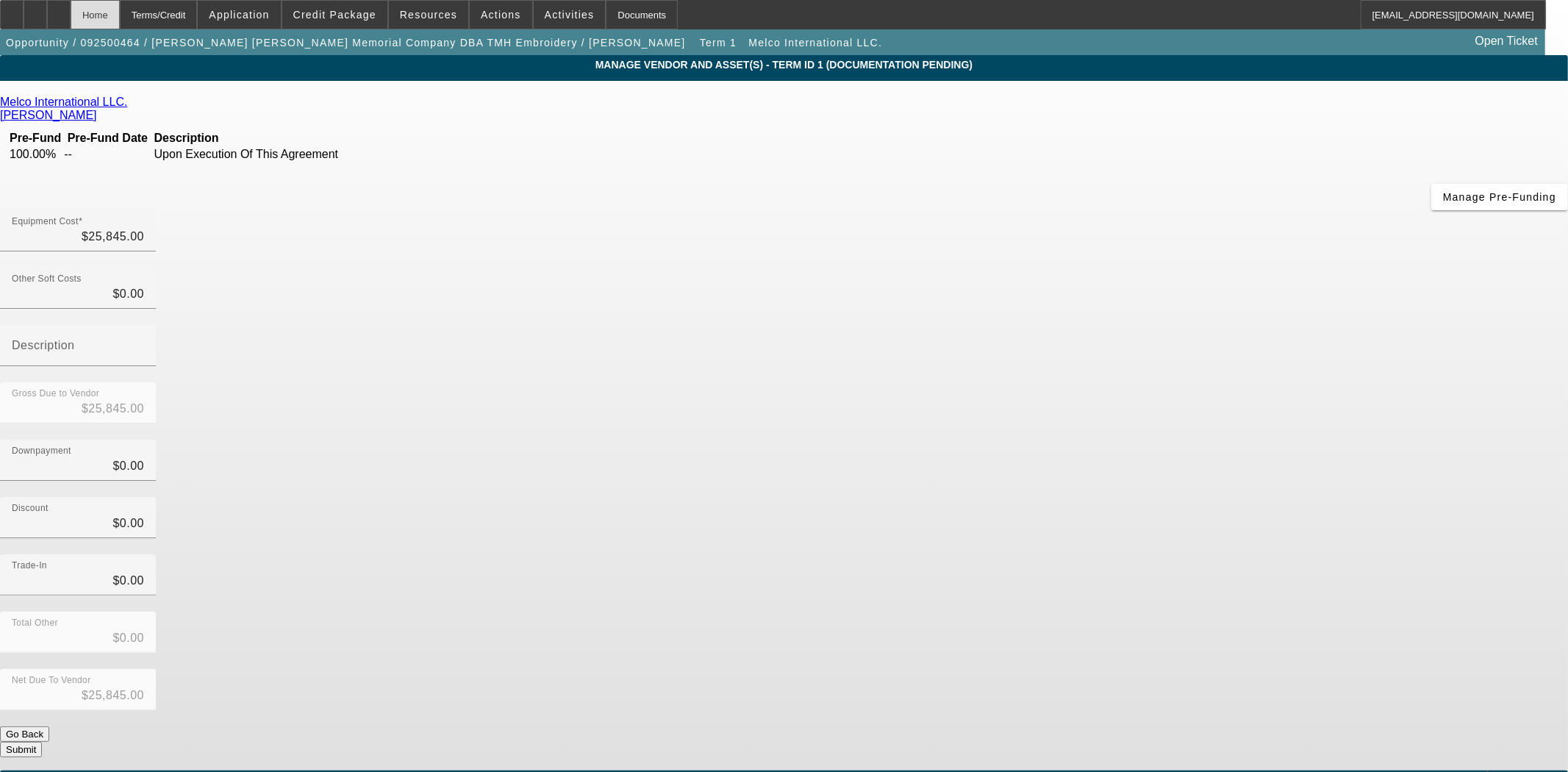
click at [120, 15] on div "Home" at bounding box center [95, 15] width 49 height 29
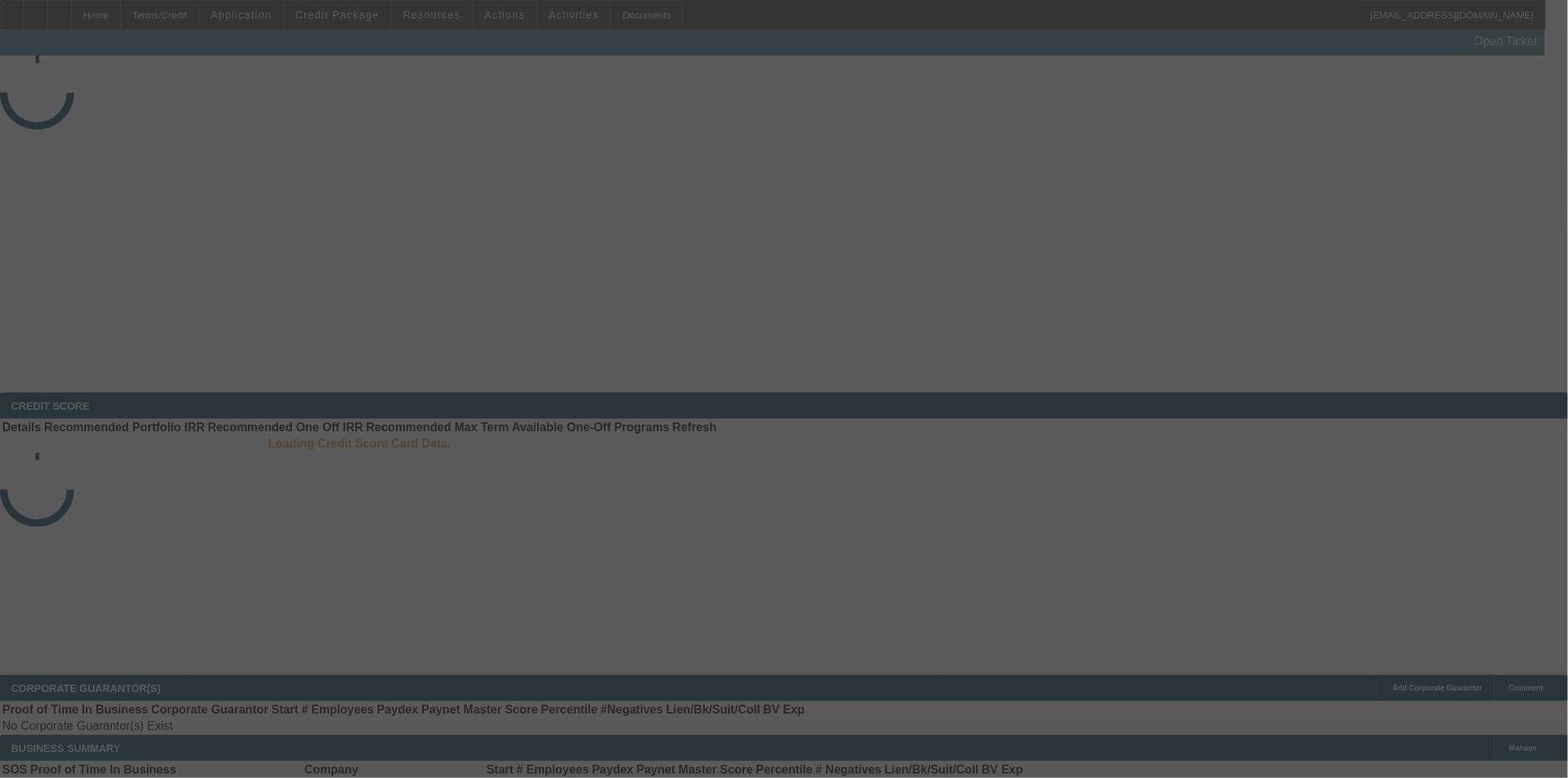
select select "3"
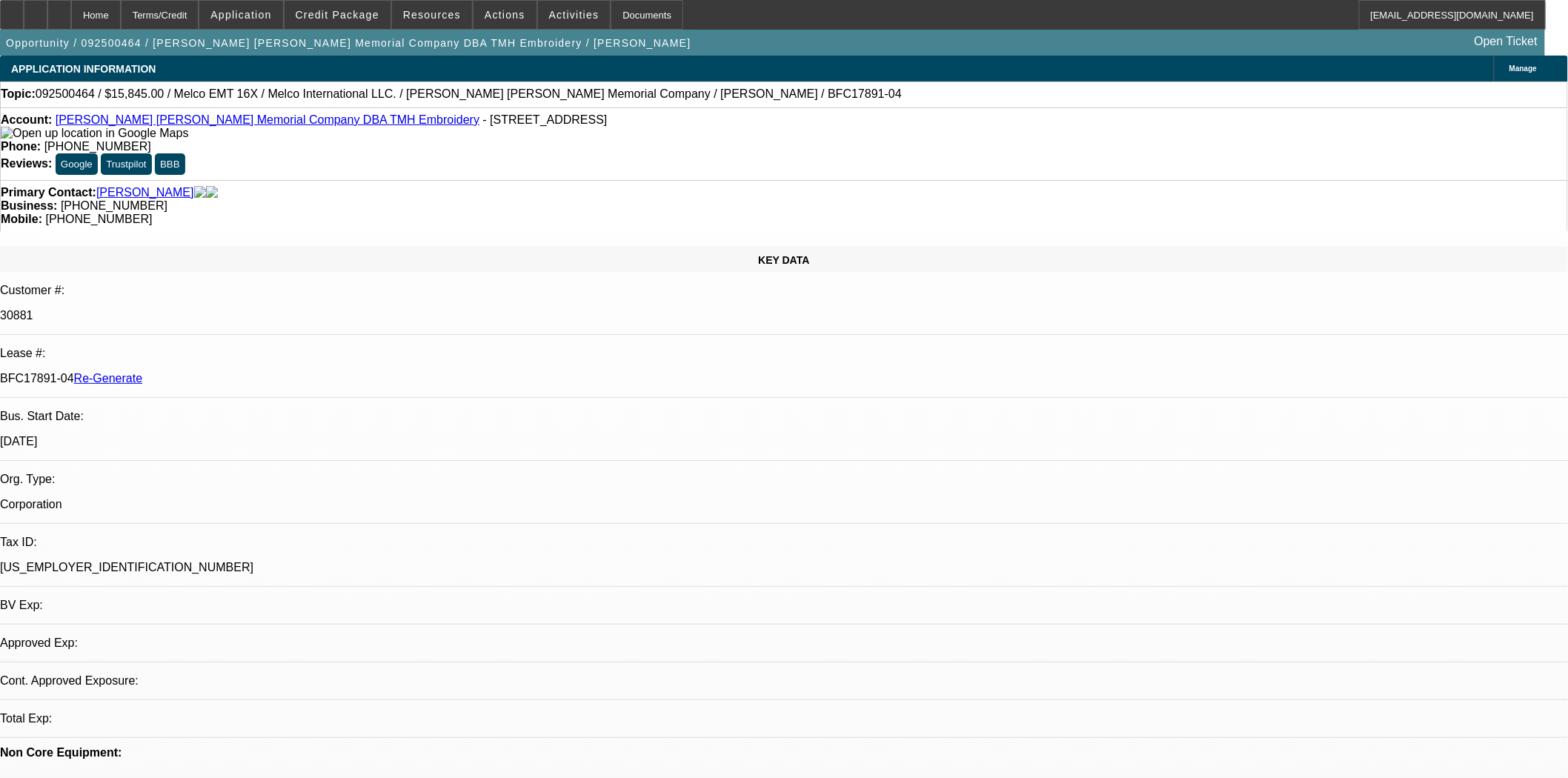
select select "0"
select select "2"
select select "0"
select select "6"
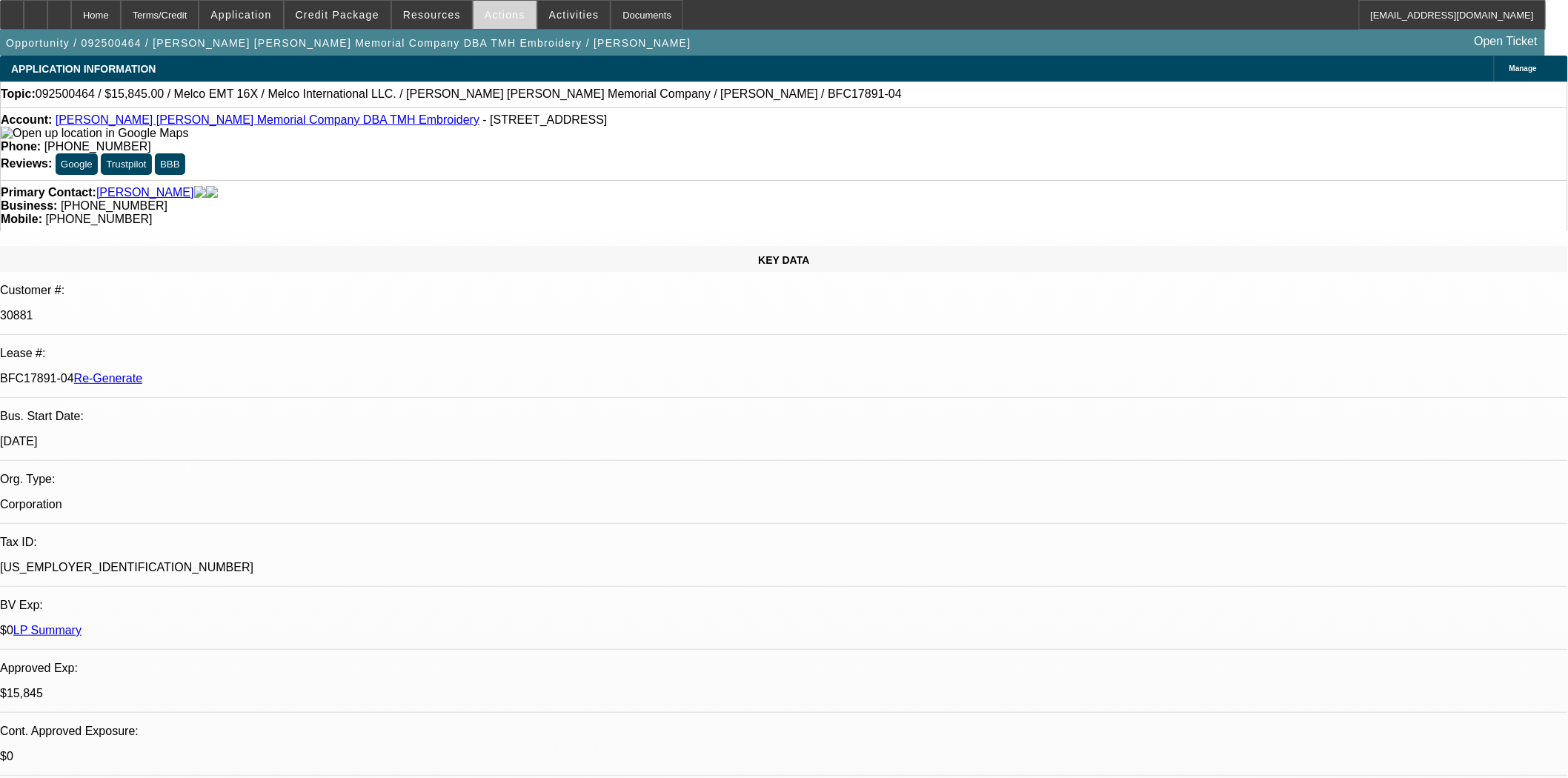
click at [485, 17] on span "Actions" at bounding box center [505, 15] width 41 height 12
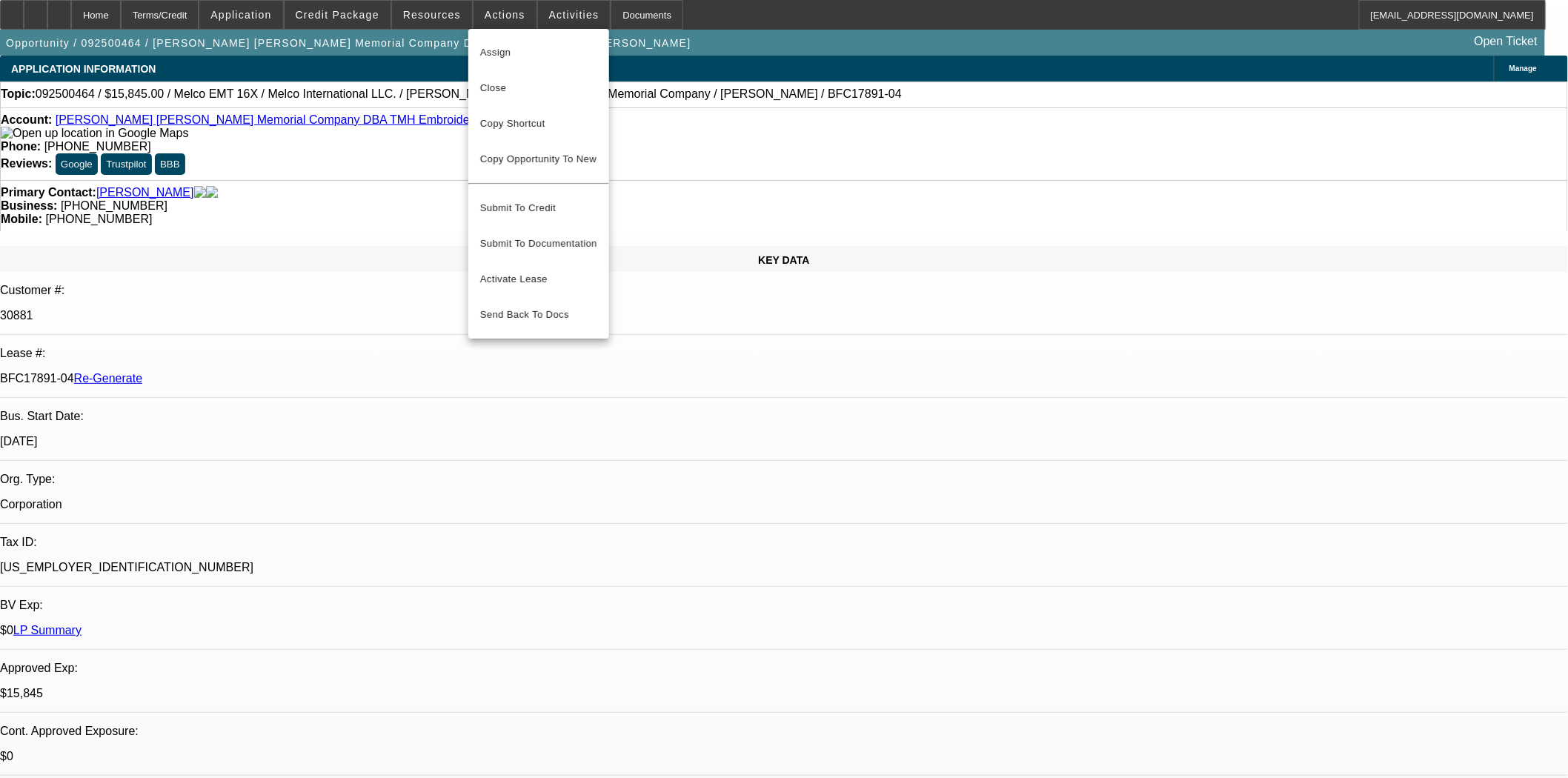
click at [494, 56] on span "Assign" at bounding box center [539, 53] width 117 height 18
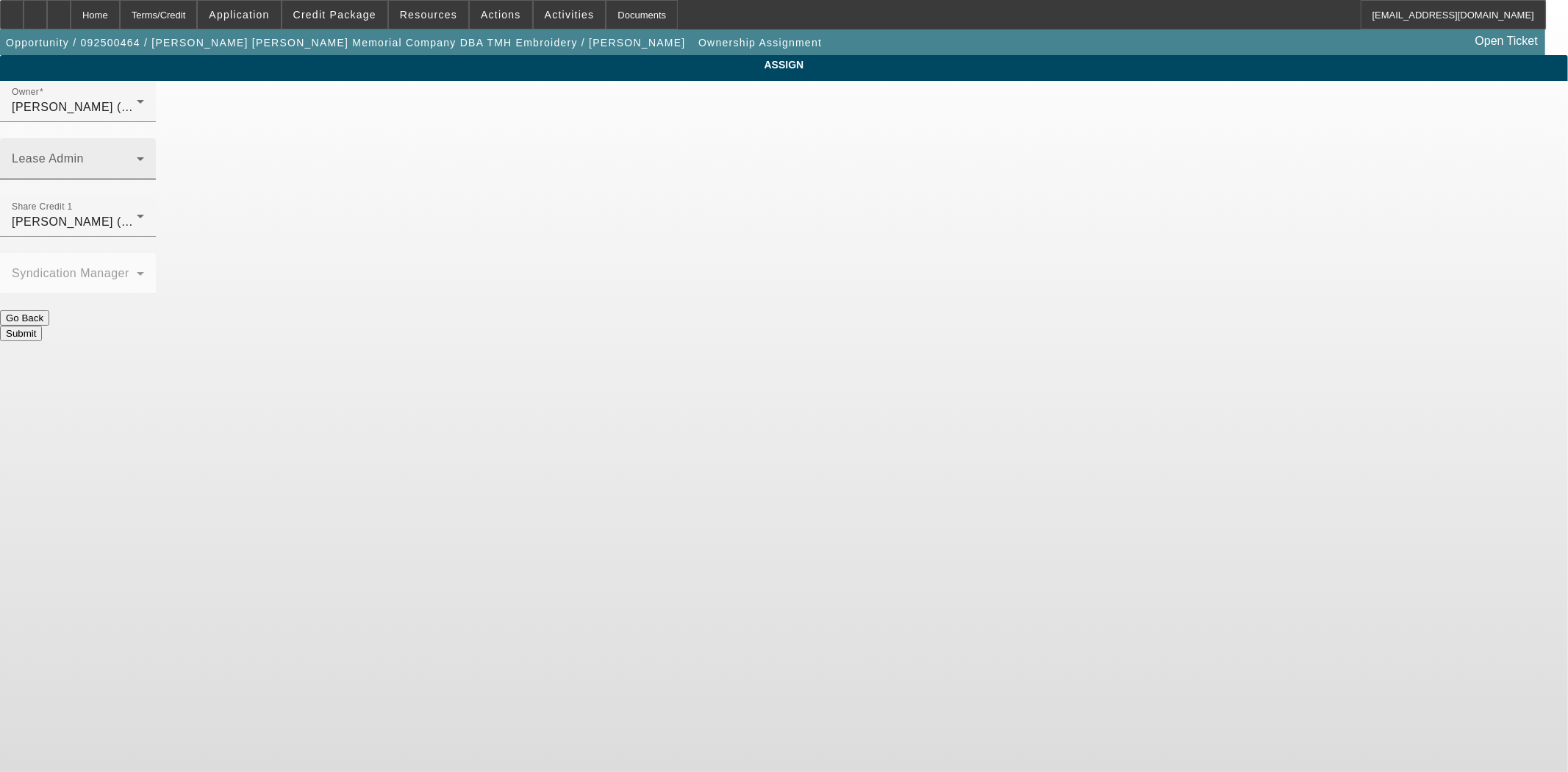
click at [137, 156] on span at bounding box center [74, 165] width 125 height 18
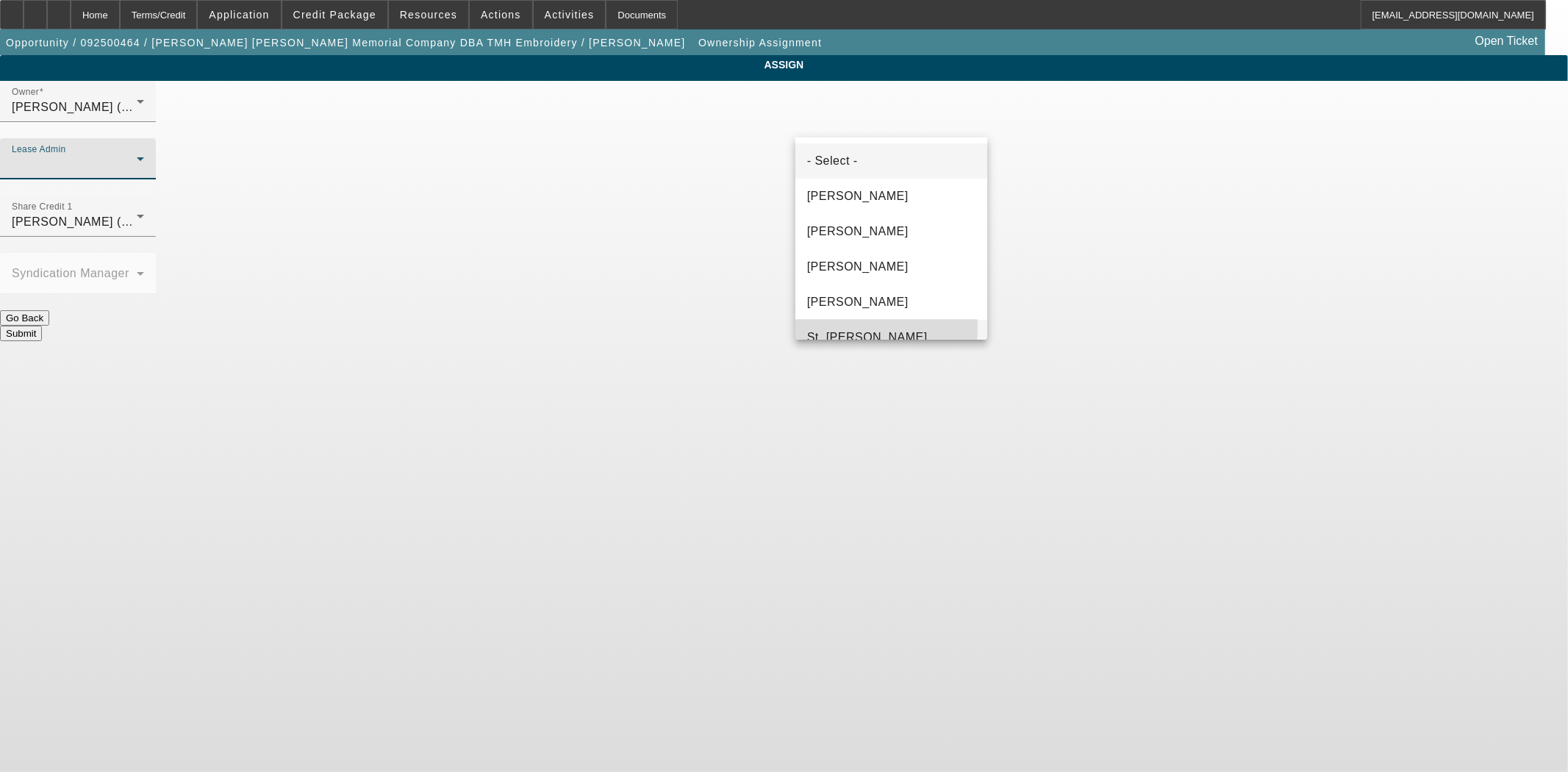
click at [827, 327] on mat-option "St. [PERSON_NAME]" at bounding box center [892, 337] width 192 height 35
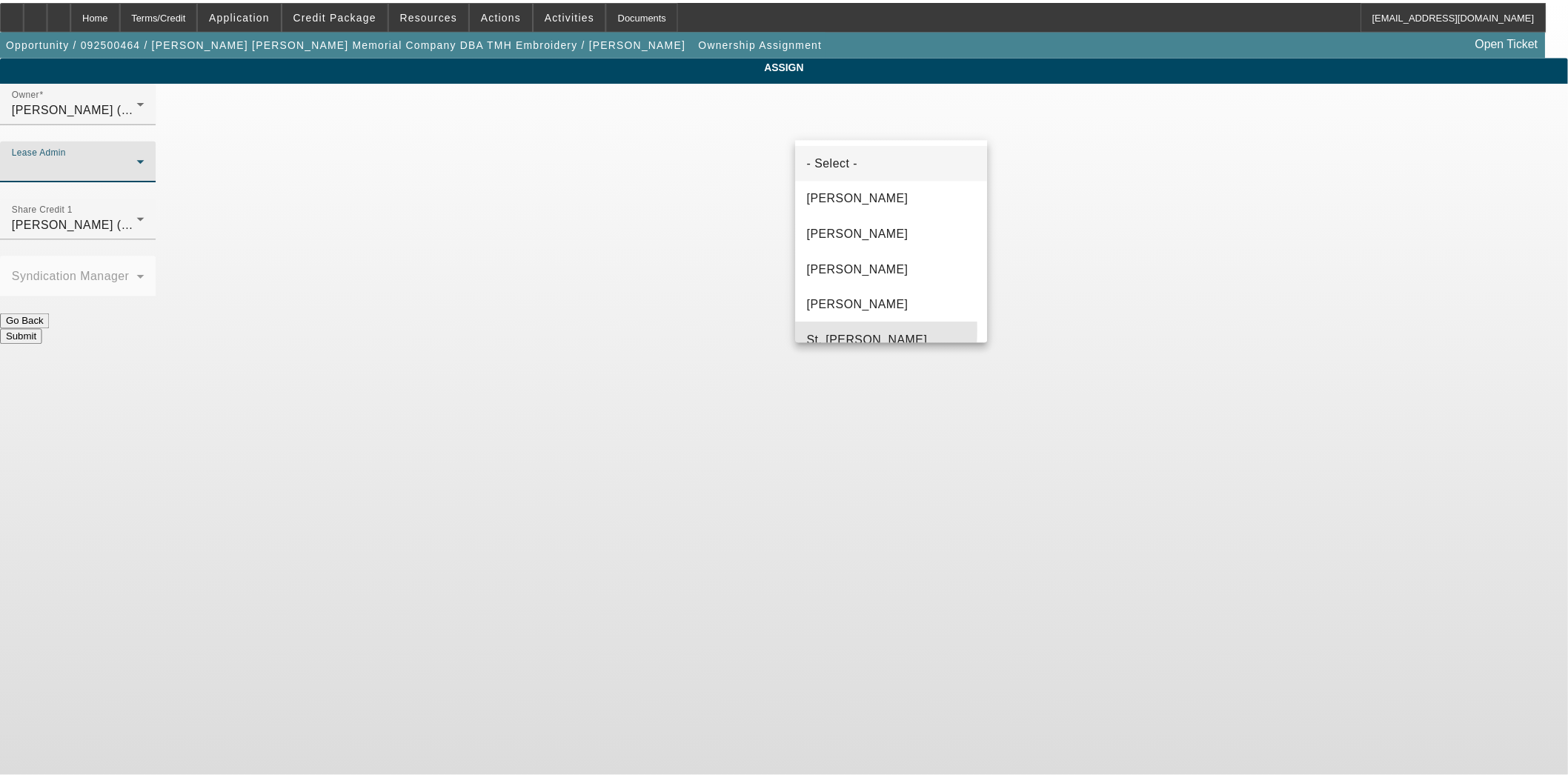
scroll to position [16, 0]
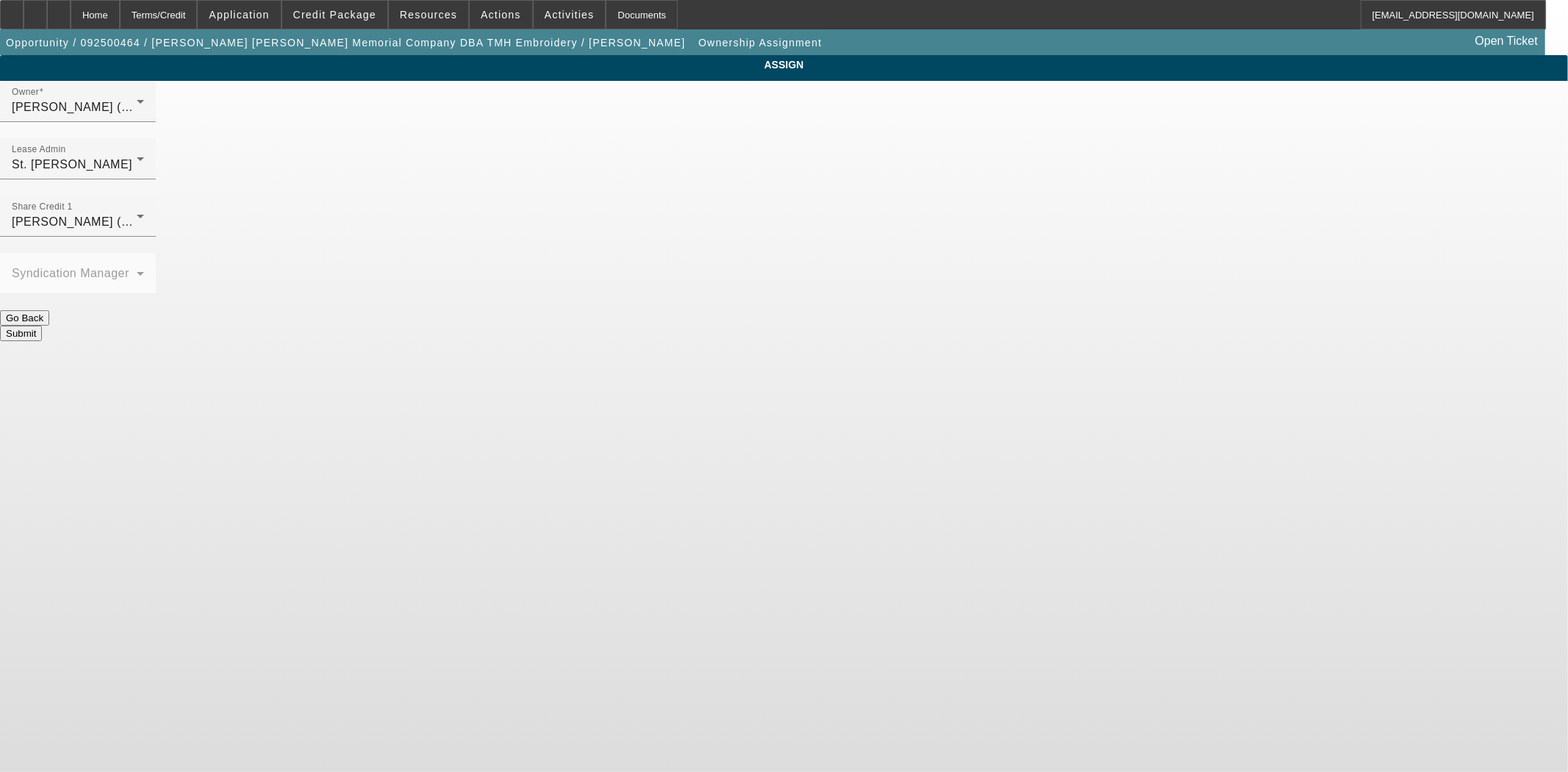
click at [42, 326] on button "Submit" at bounding box center [21, 333] width 42 height 15
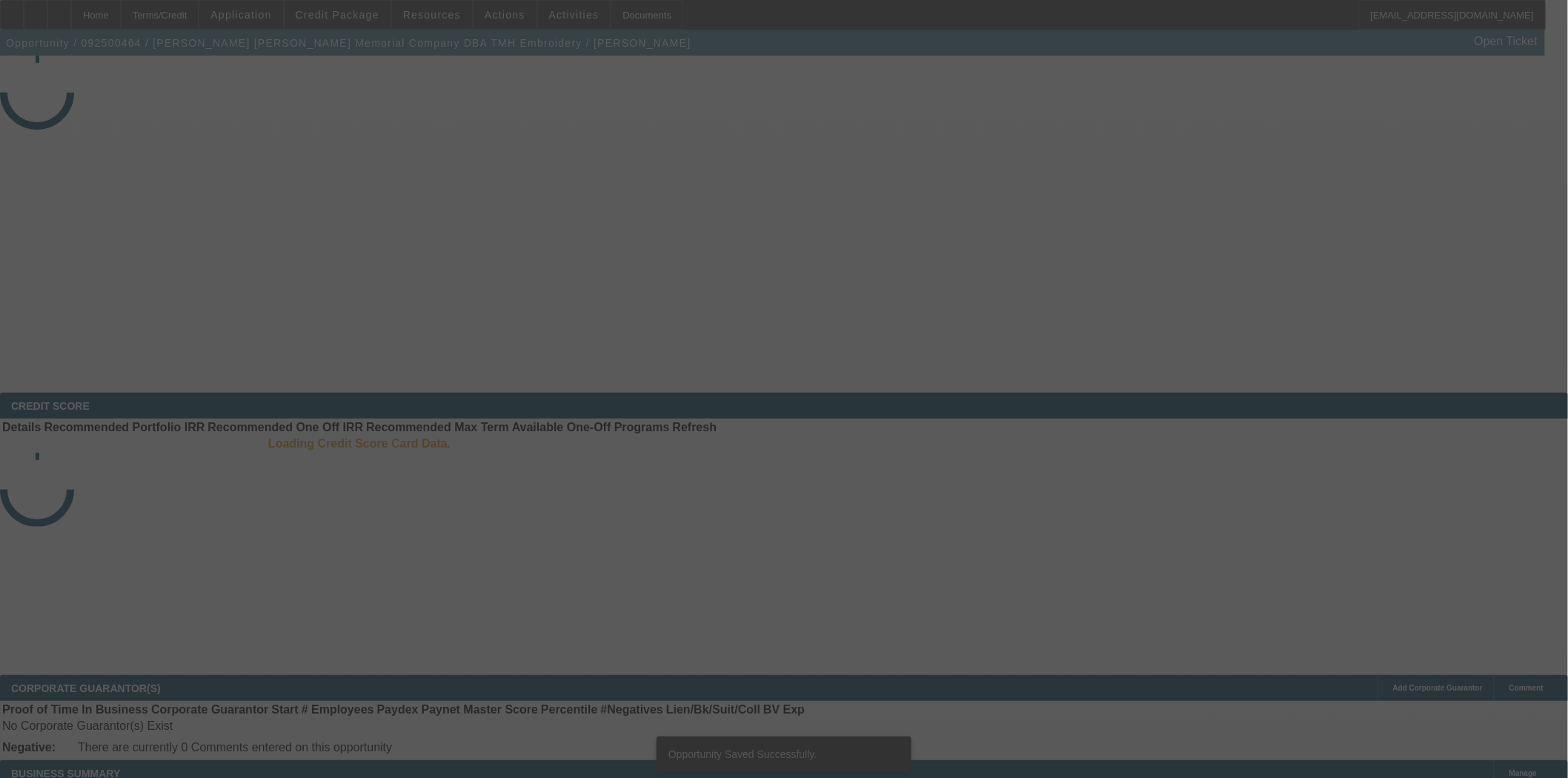
select select "3"
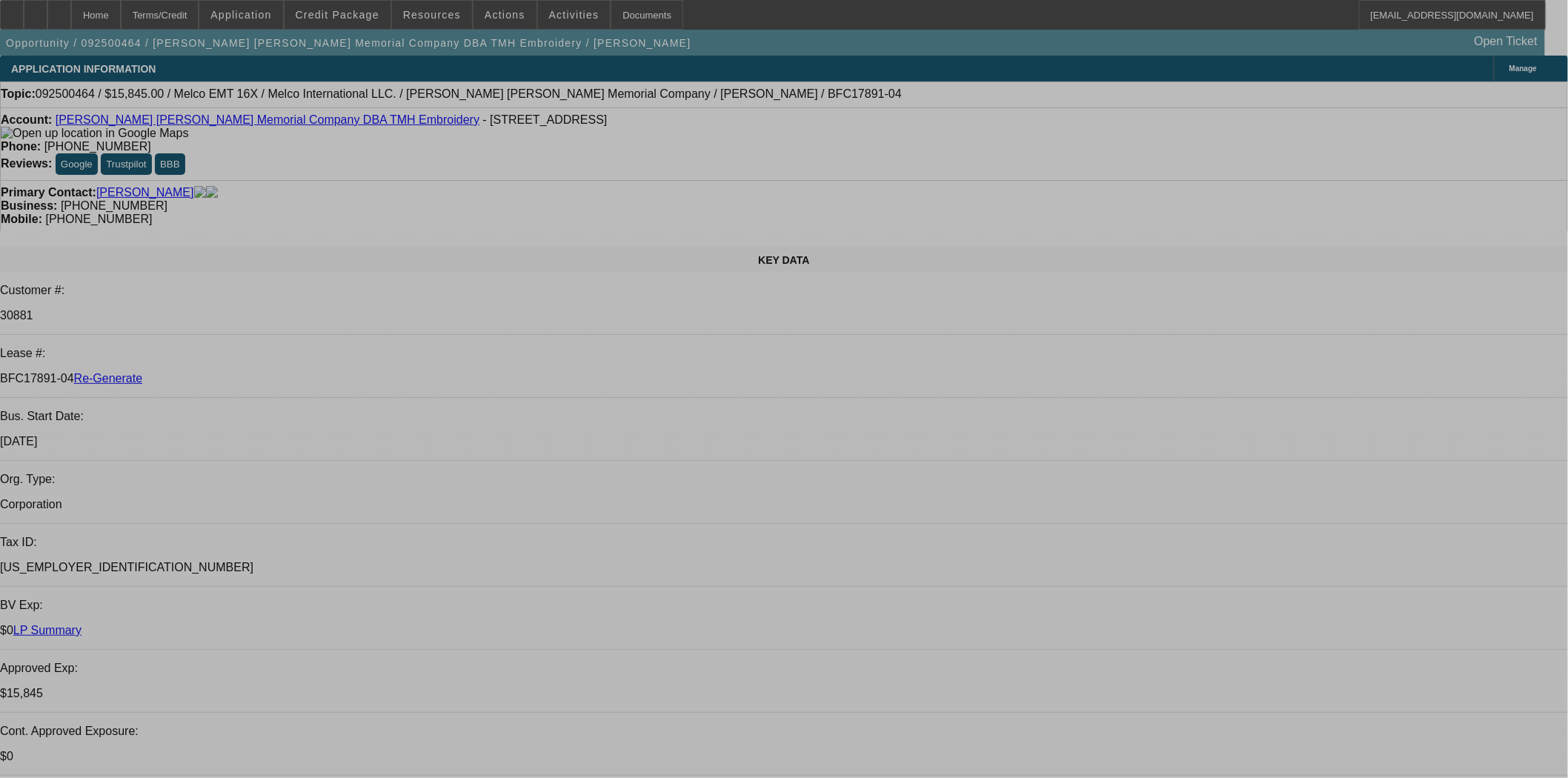
select select "0"
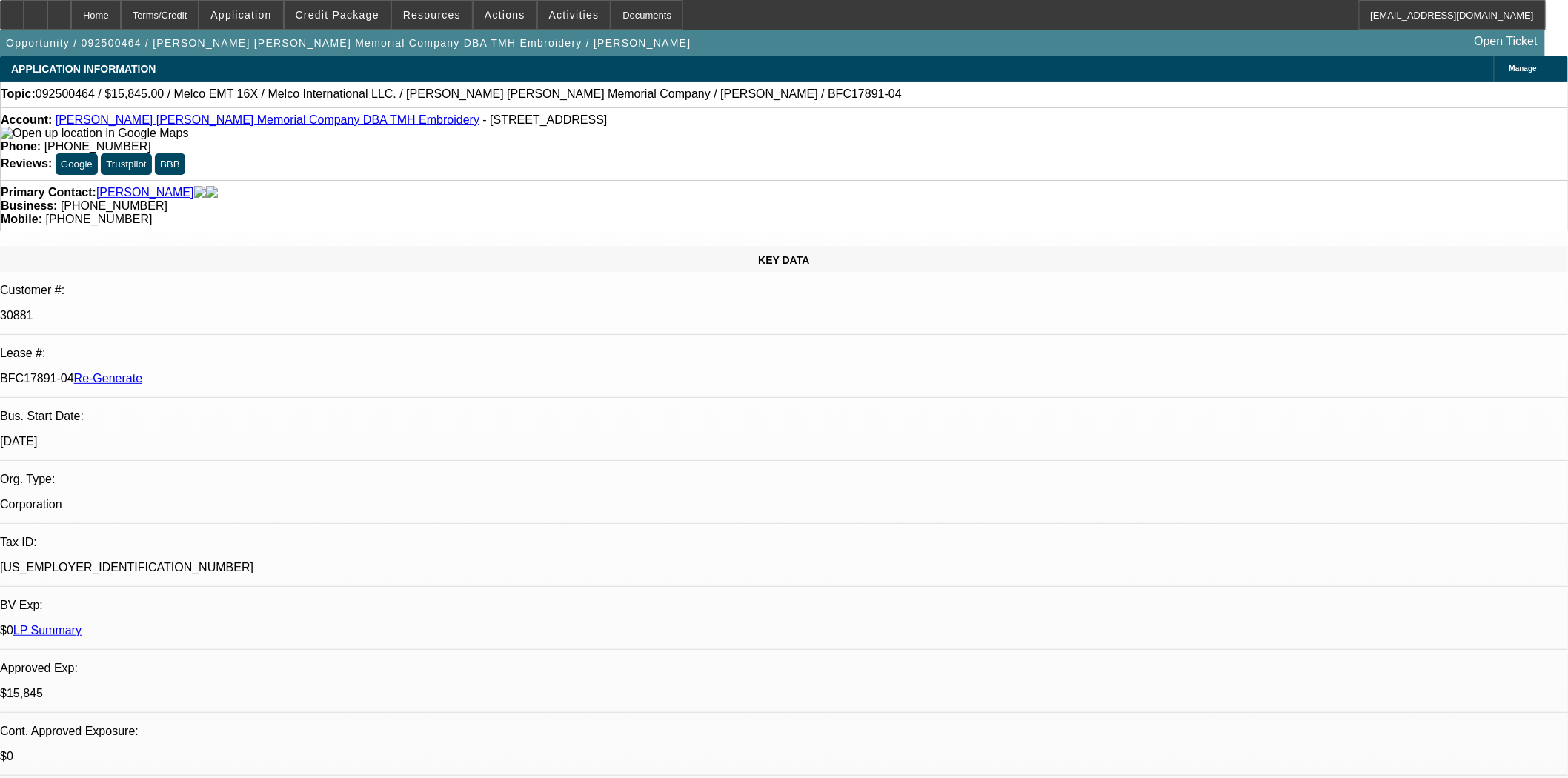
select select "0"
select select "2"
select select "0"
select select "6"
click at [638, 19] on div "Documents" at bounding box center [647, 15] width 73 height 30
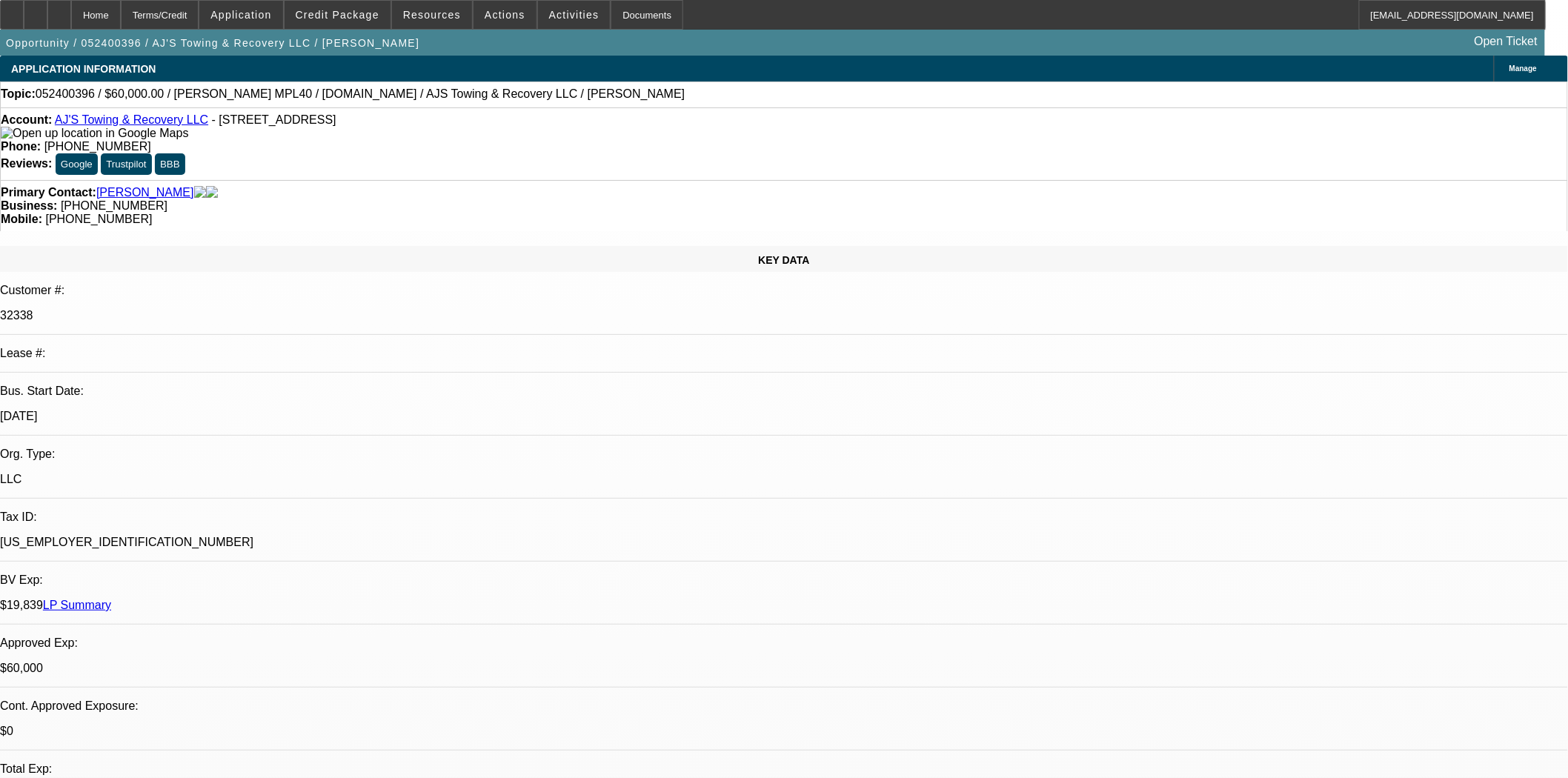
select select "0"
select select "2"
select select "0.1"
select select "4"
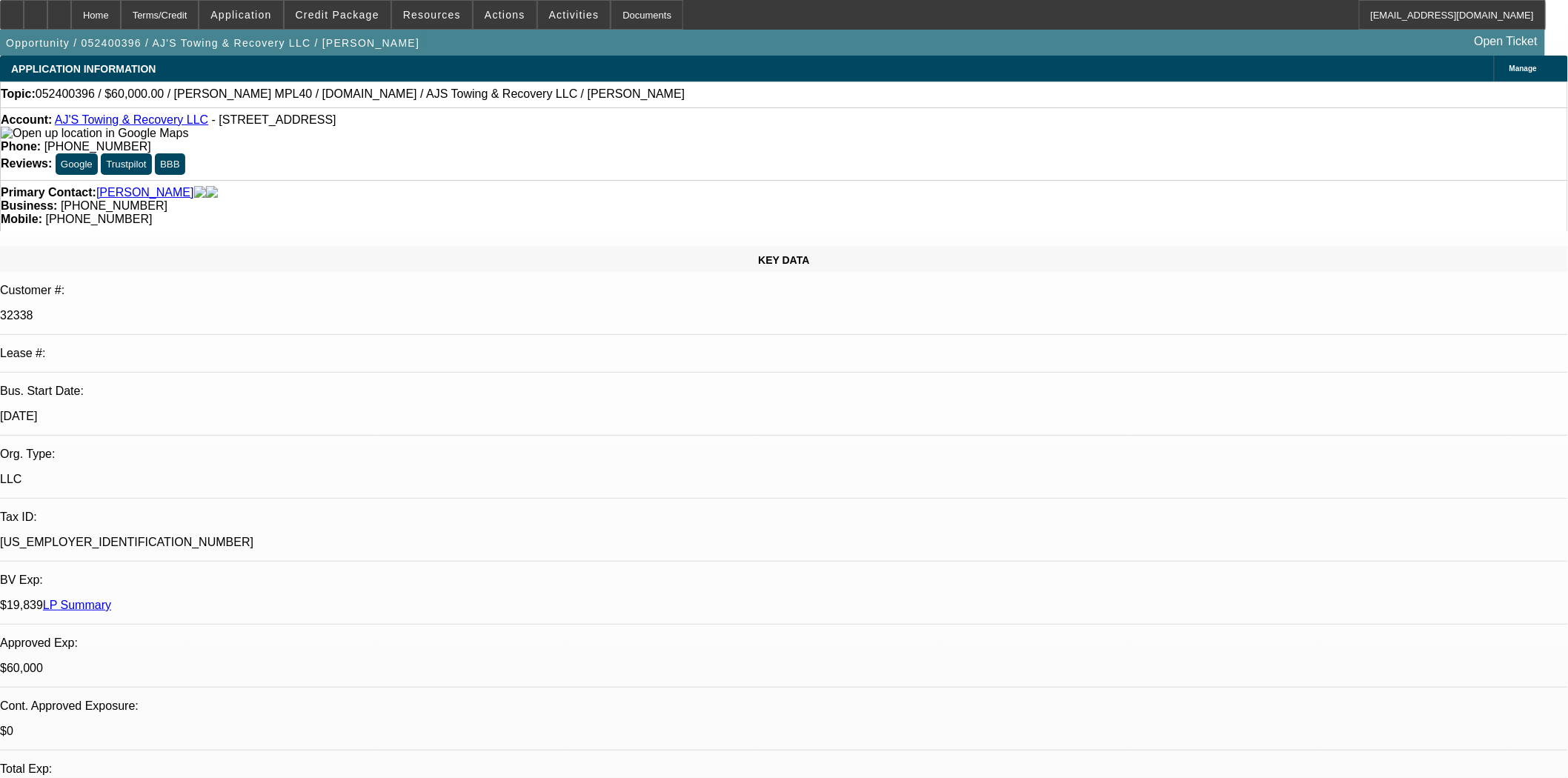
select select "0.1"
select select "2"
select select "0.1"
select select "4"
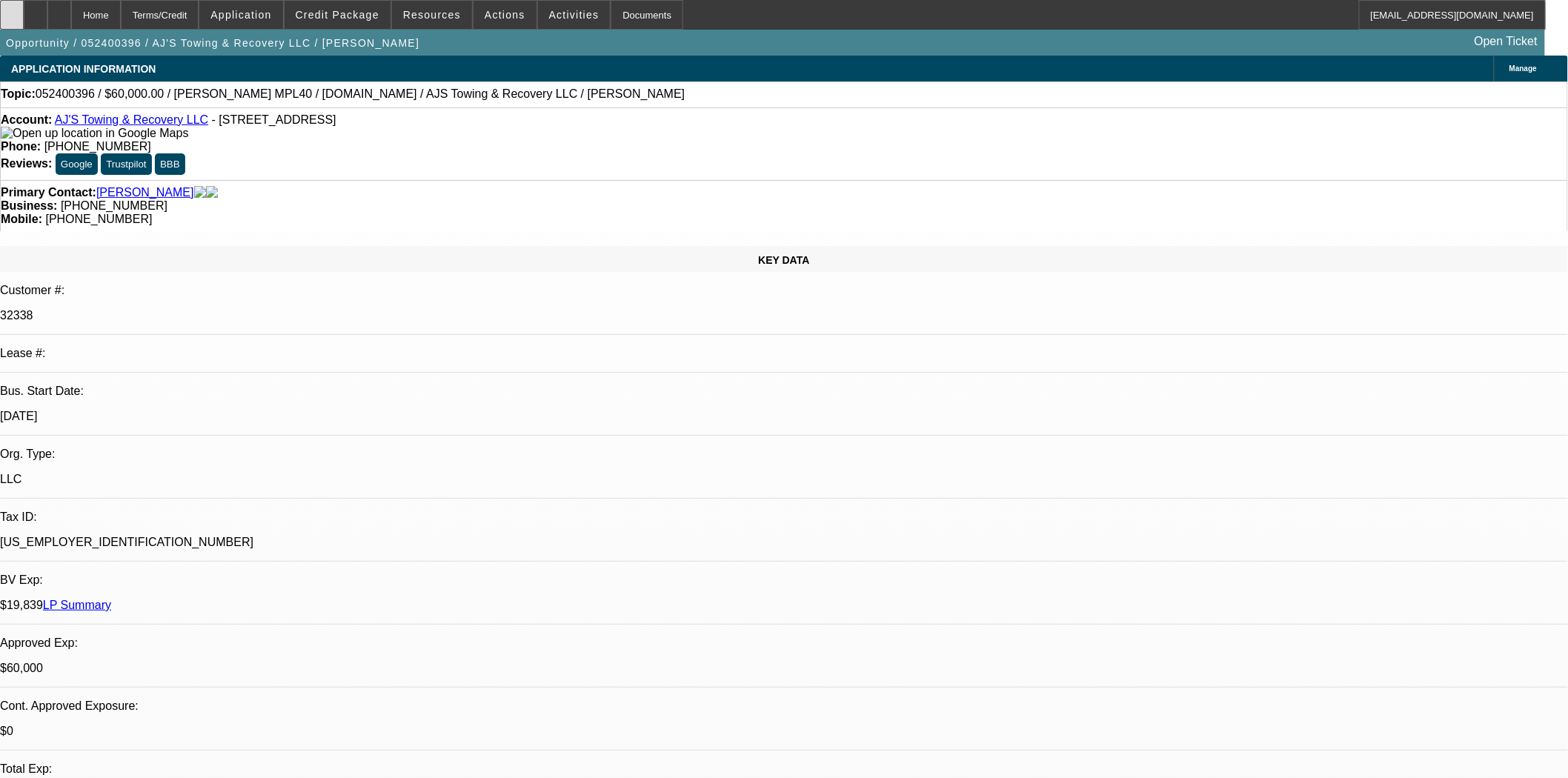
click at [12, 10] on icon at bounding box center [12, 10] width 0 height 0
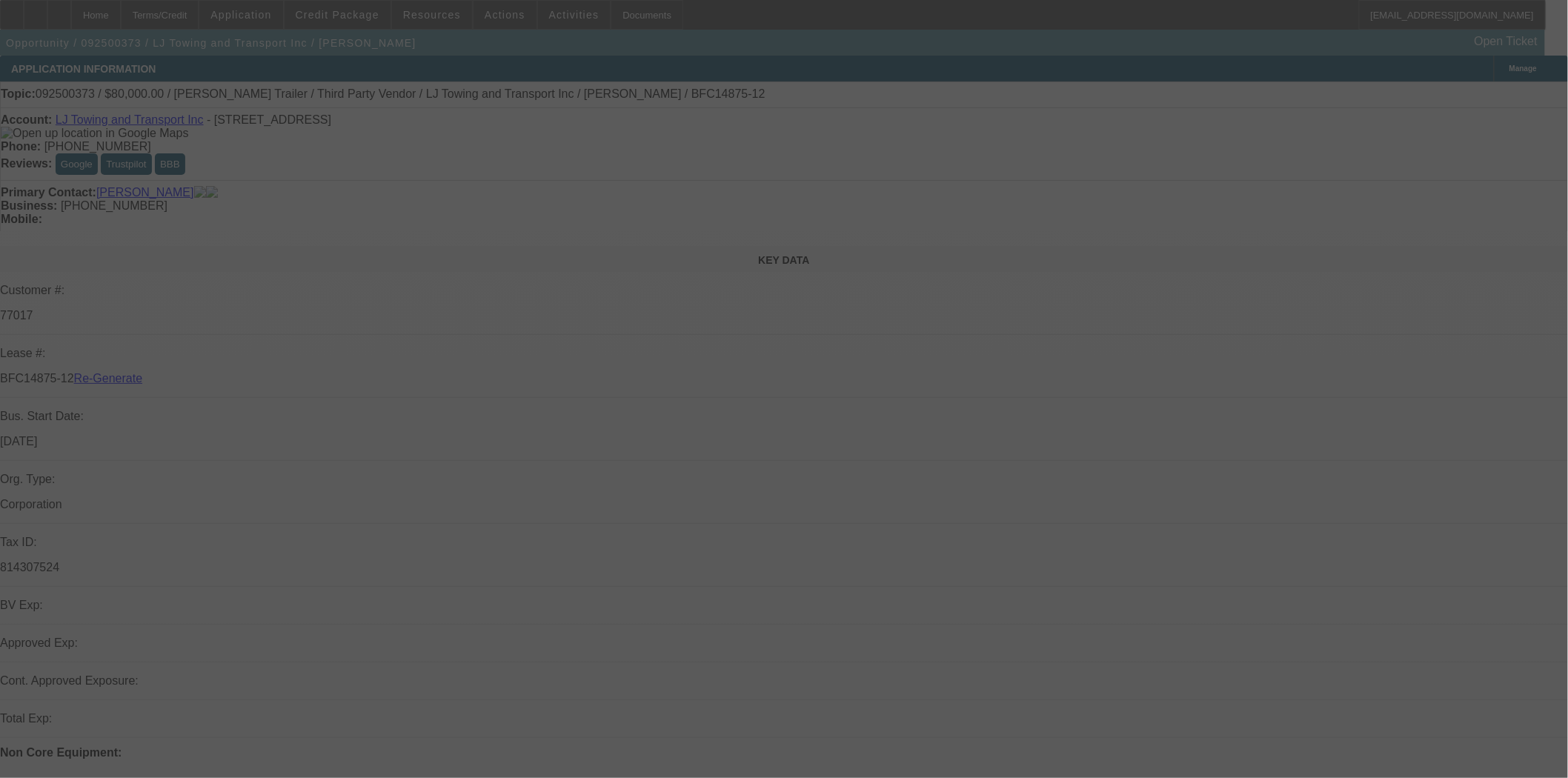
select select "3"
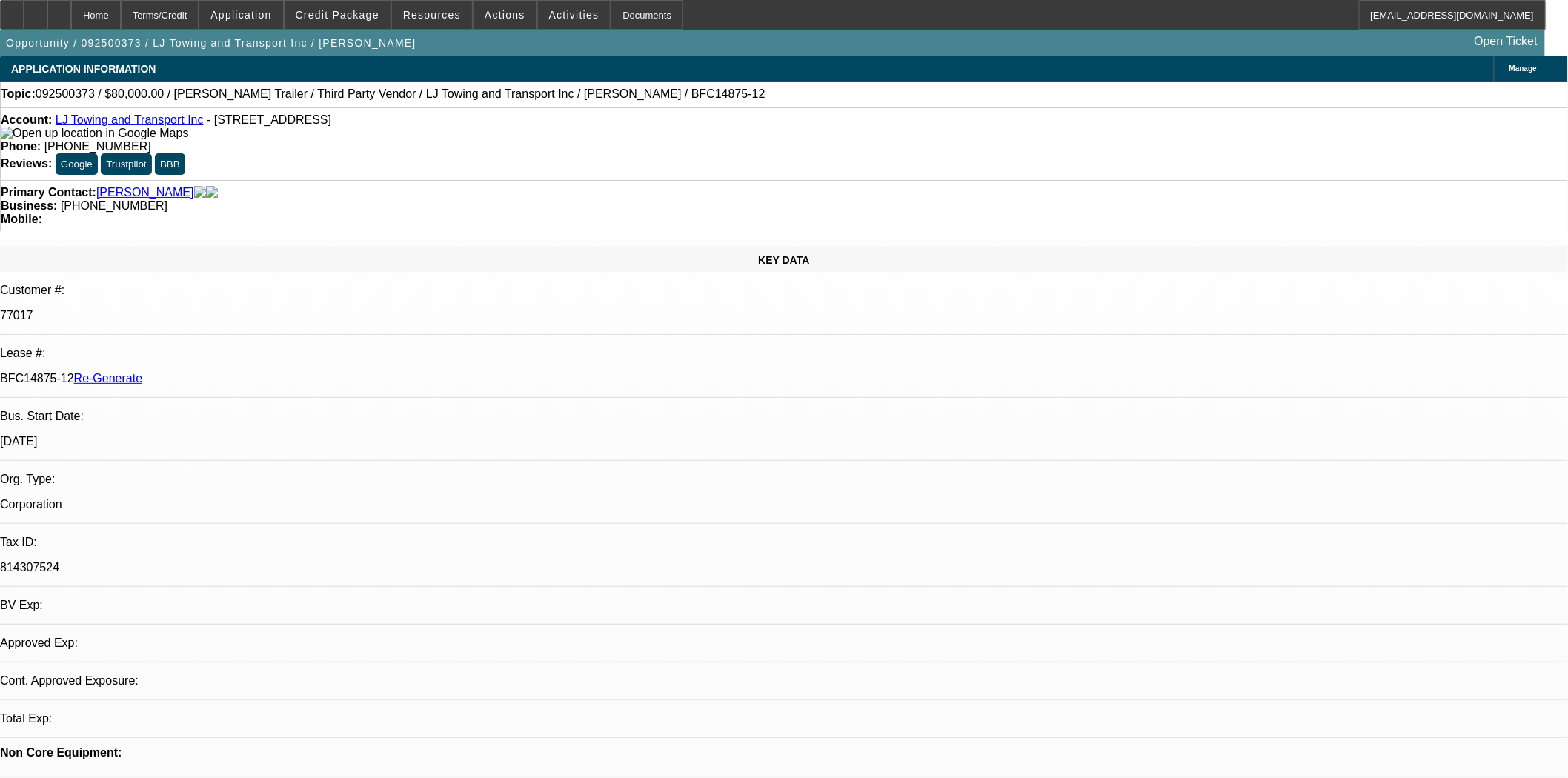
select select "0"
select select "2"
select select "0.1"
select select "4"
click at [623, 13] on div "Documents" at bounding box center [647, 15] width 73 height 30
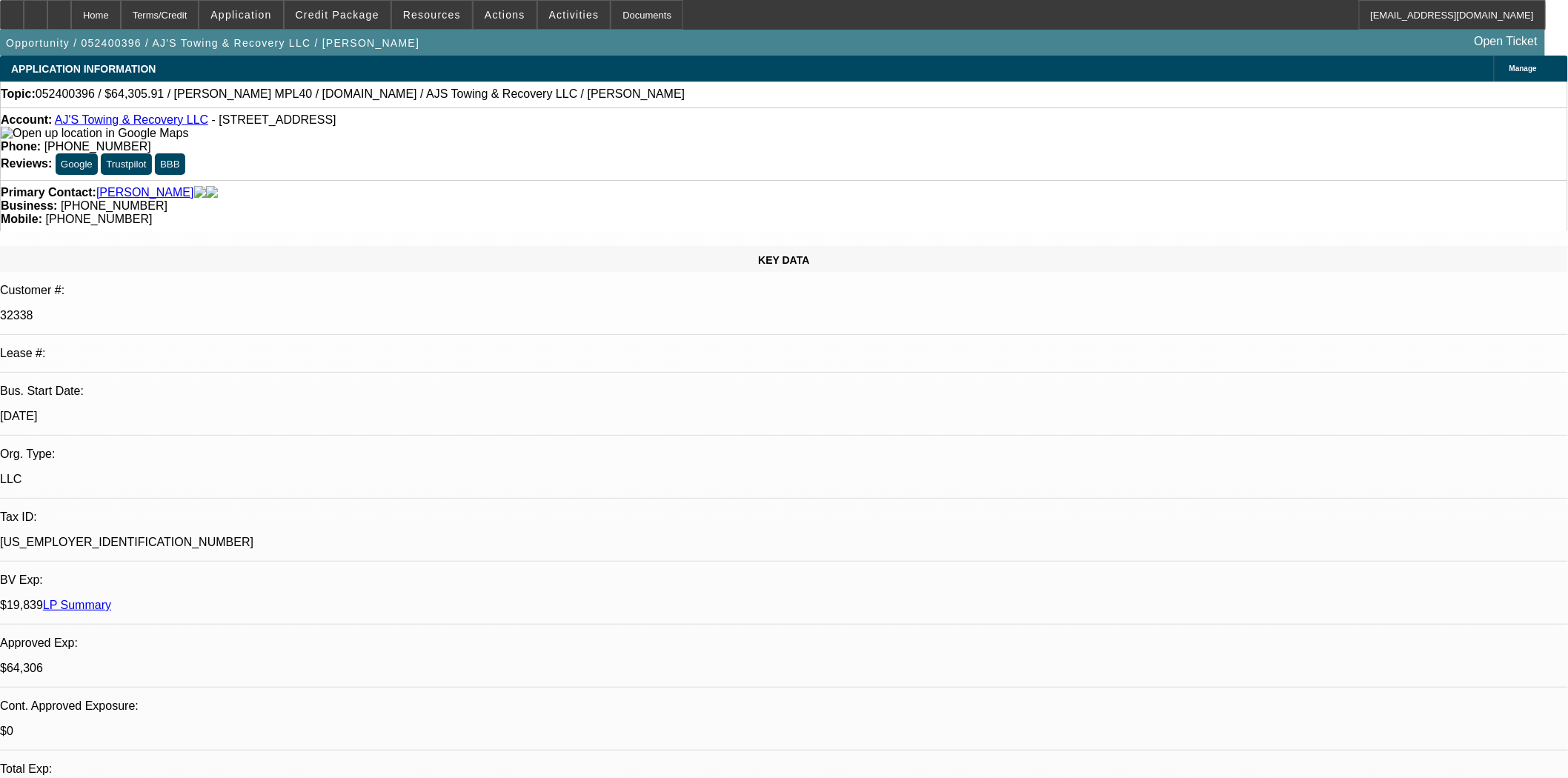
select select "0"
select select "2"
select select "0.1"
select select "4"
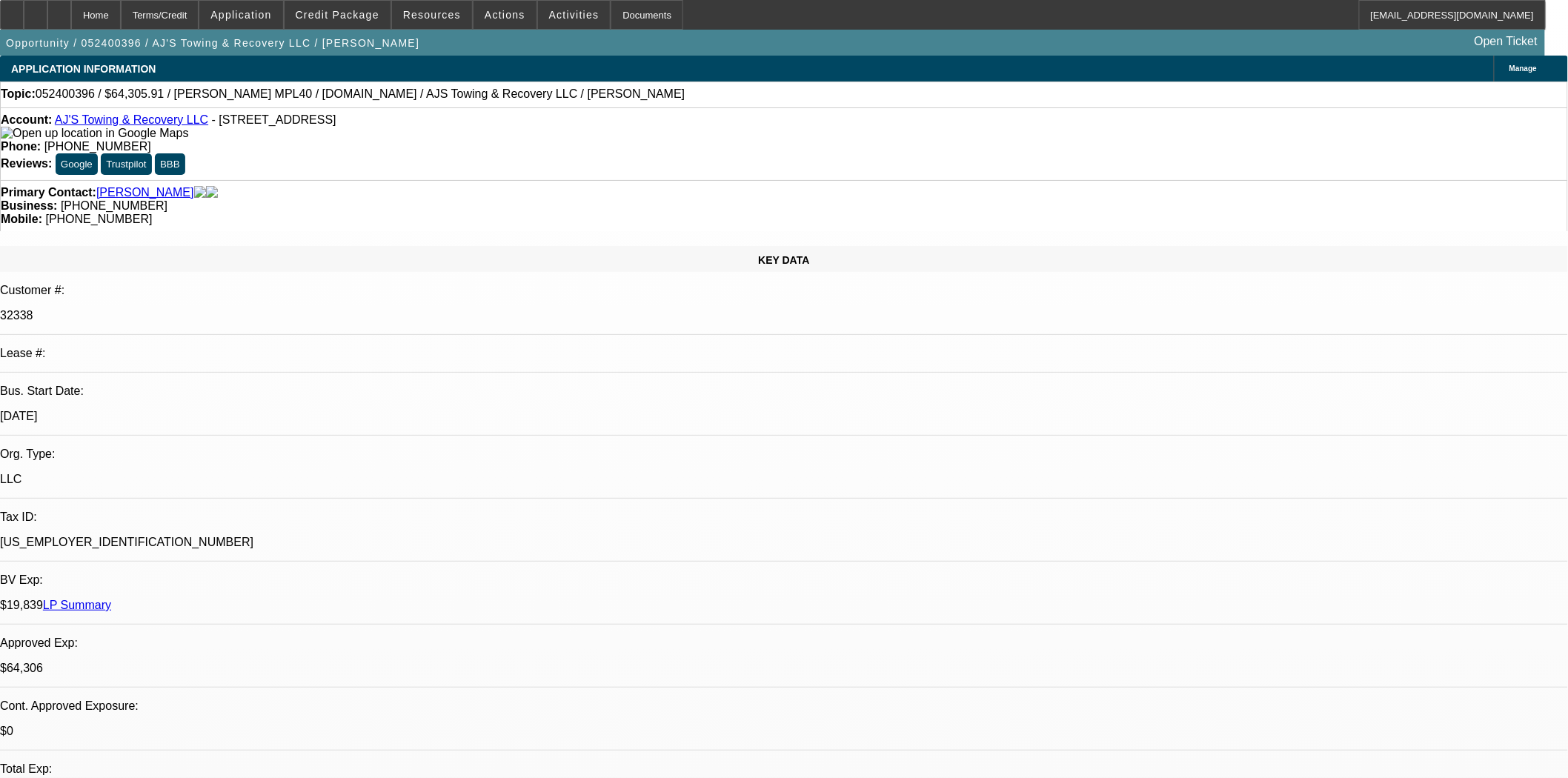
select select "0"
select select "2"
select select "0.1"
select select "4"
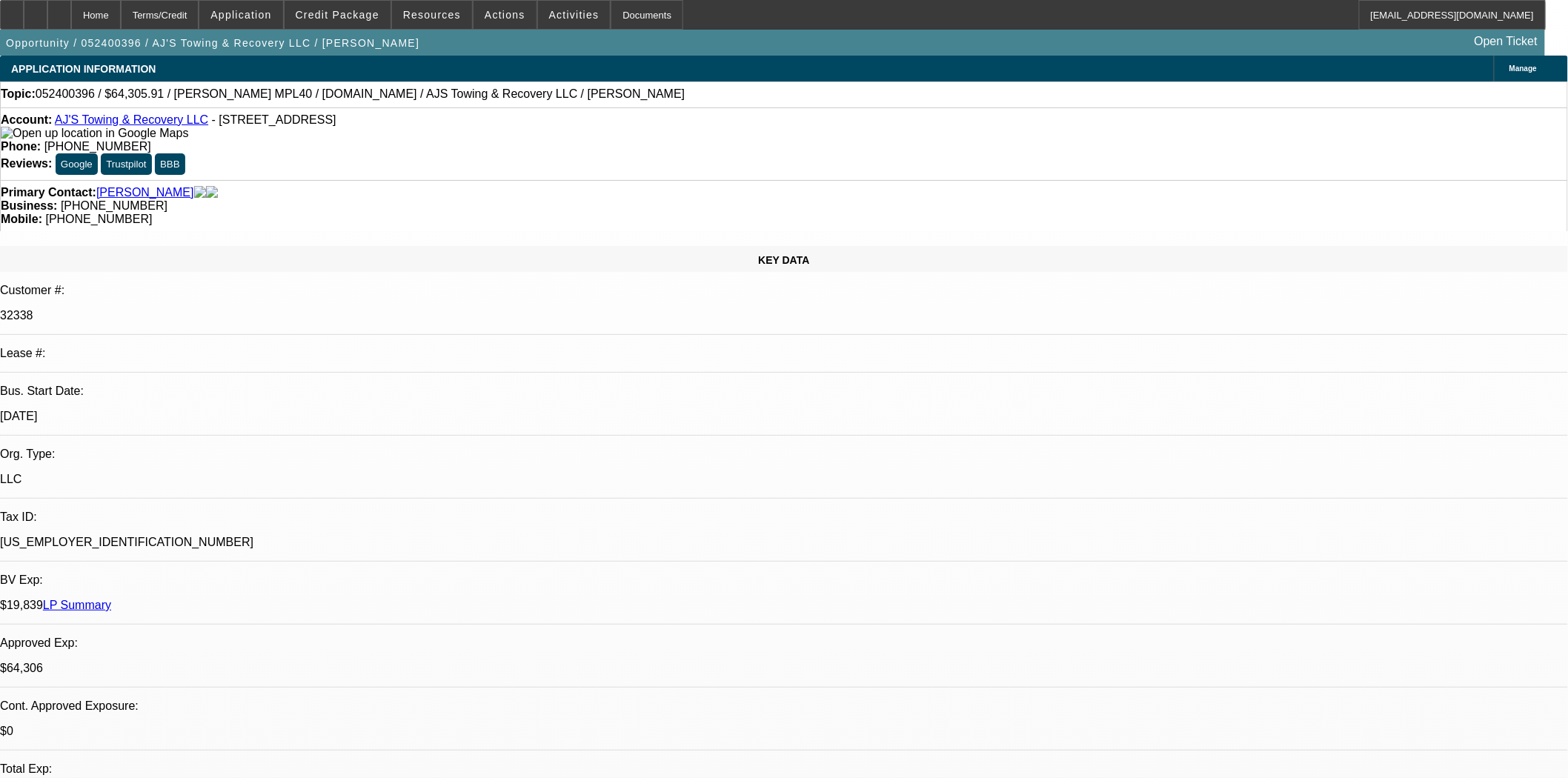
select select "0"
select select "2"
select select "0.1"
select select "4"
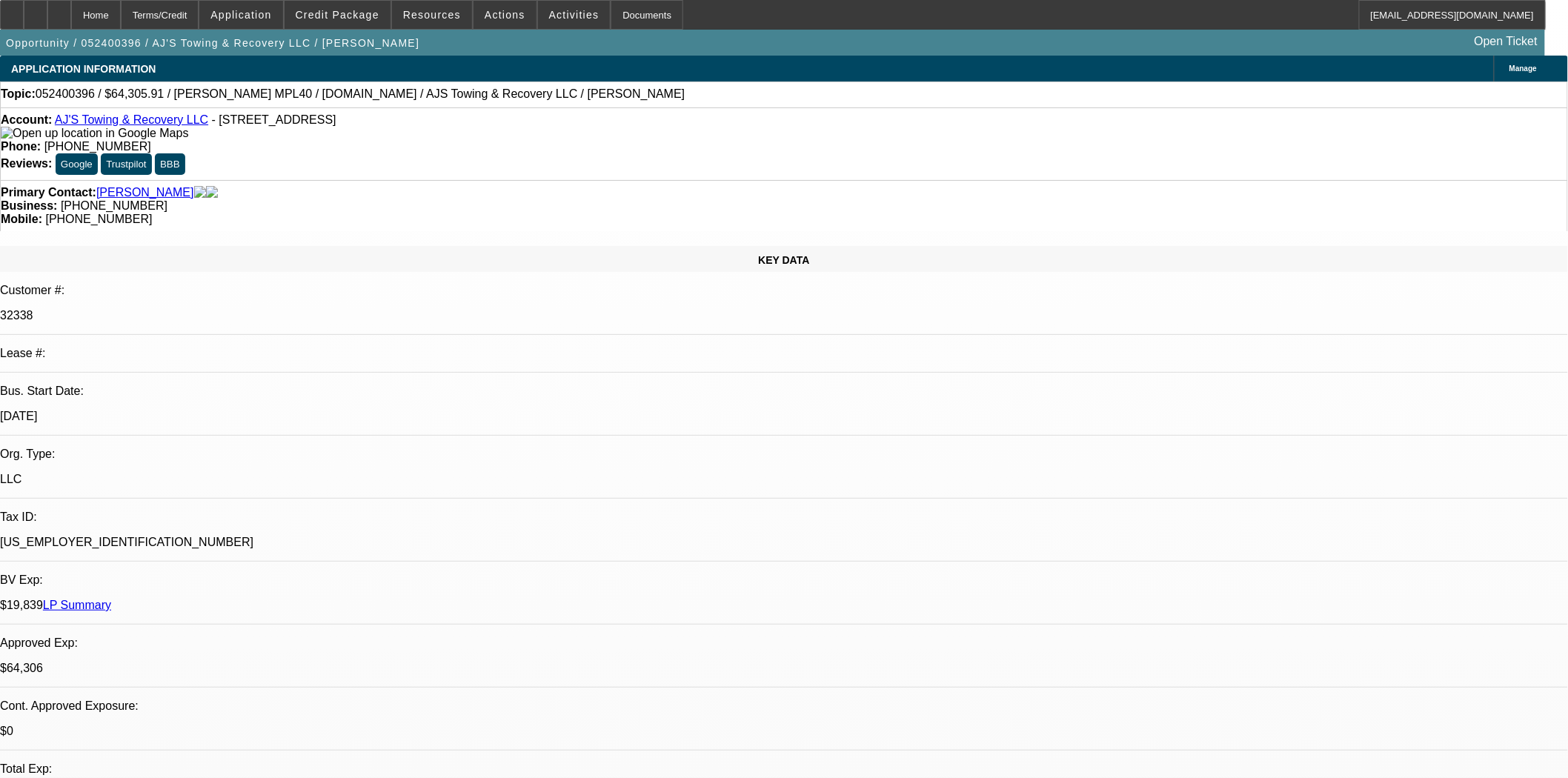
select select "0"
select select "2"
select select "0.1"
select select "4"
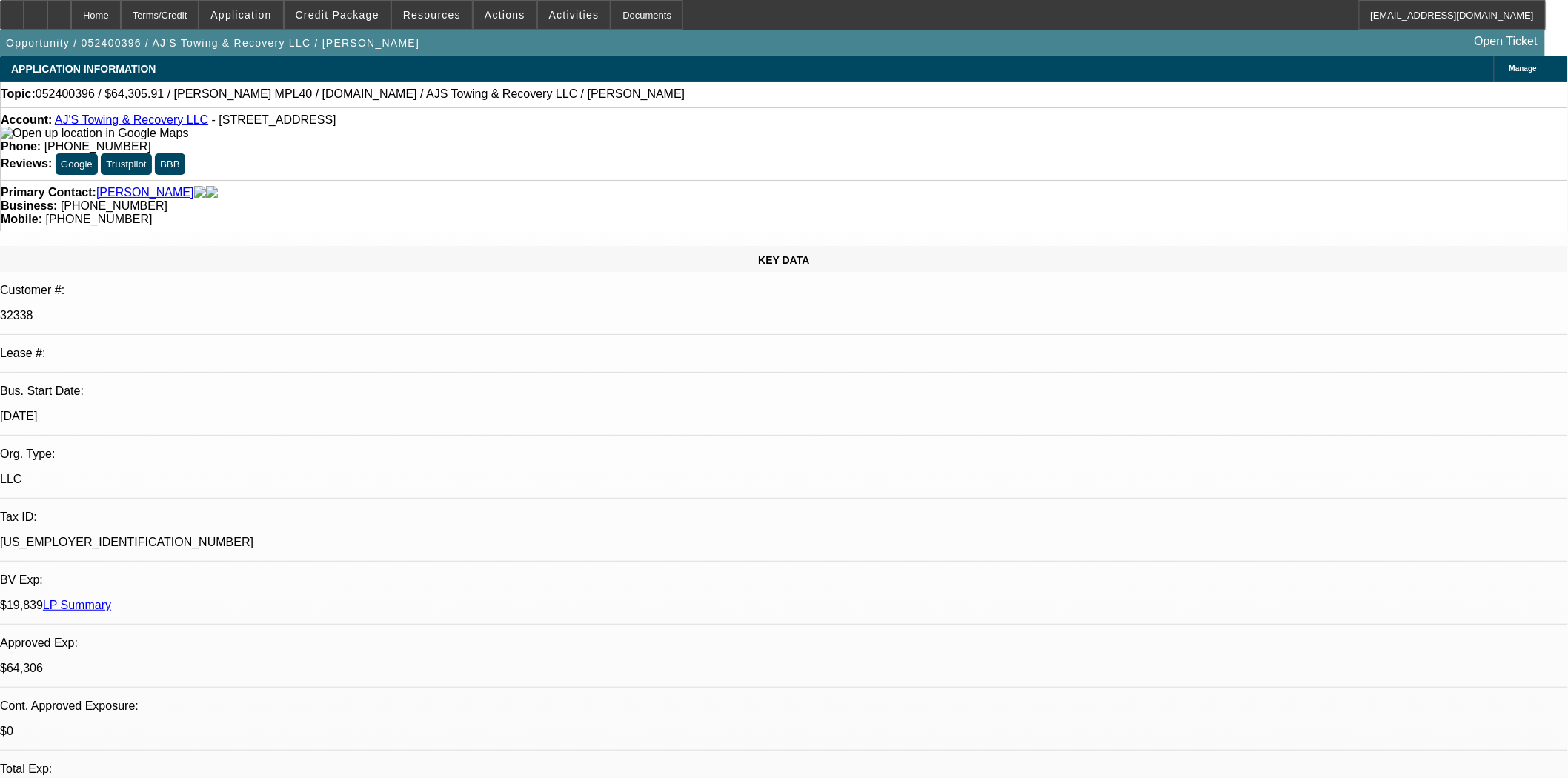
scroll to position [246, 0]
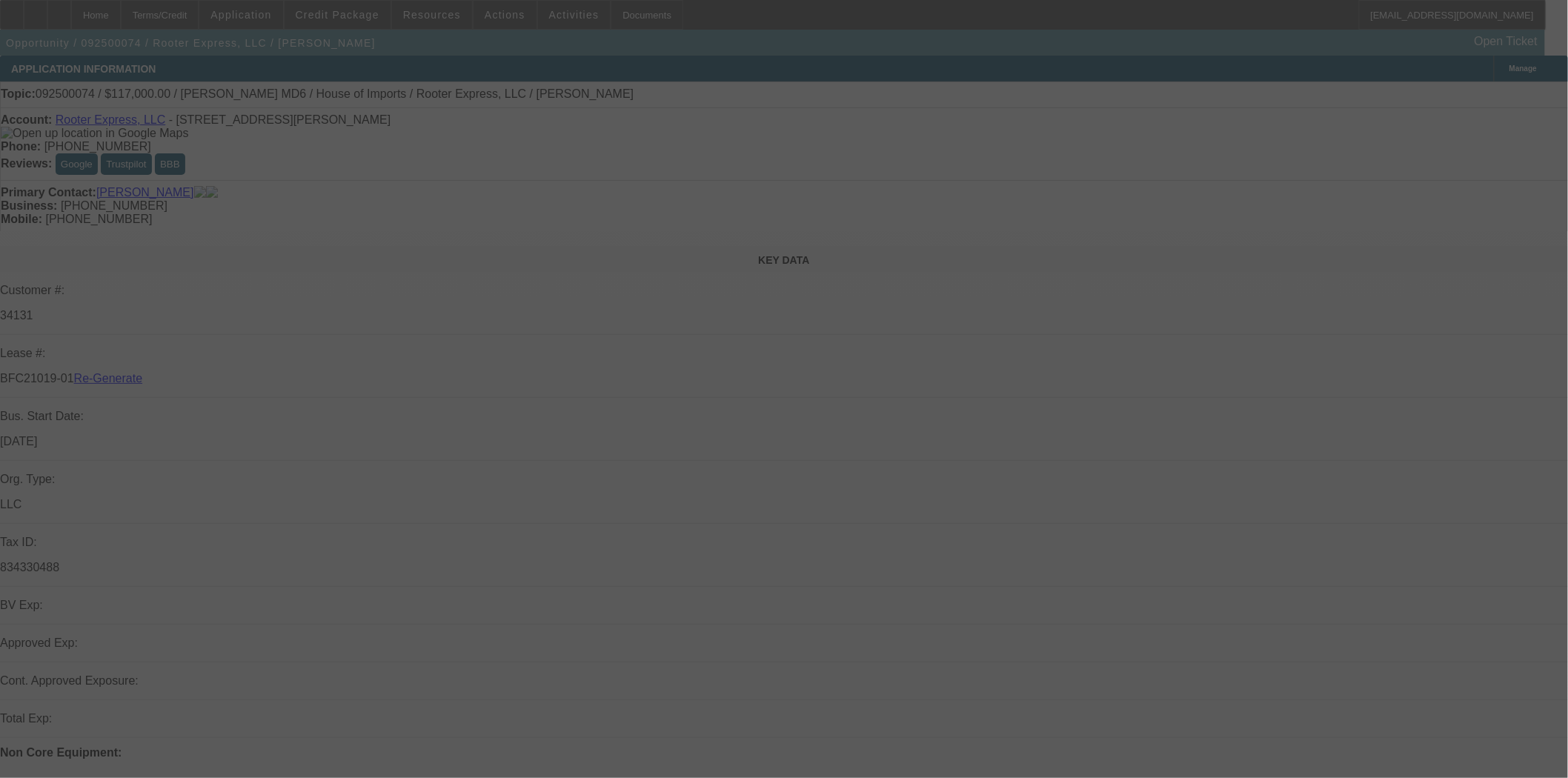
select select "3"
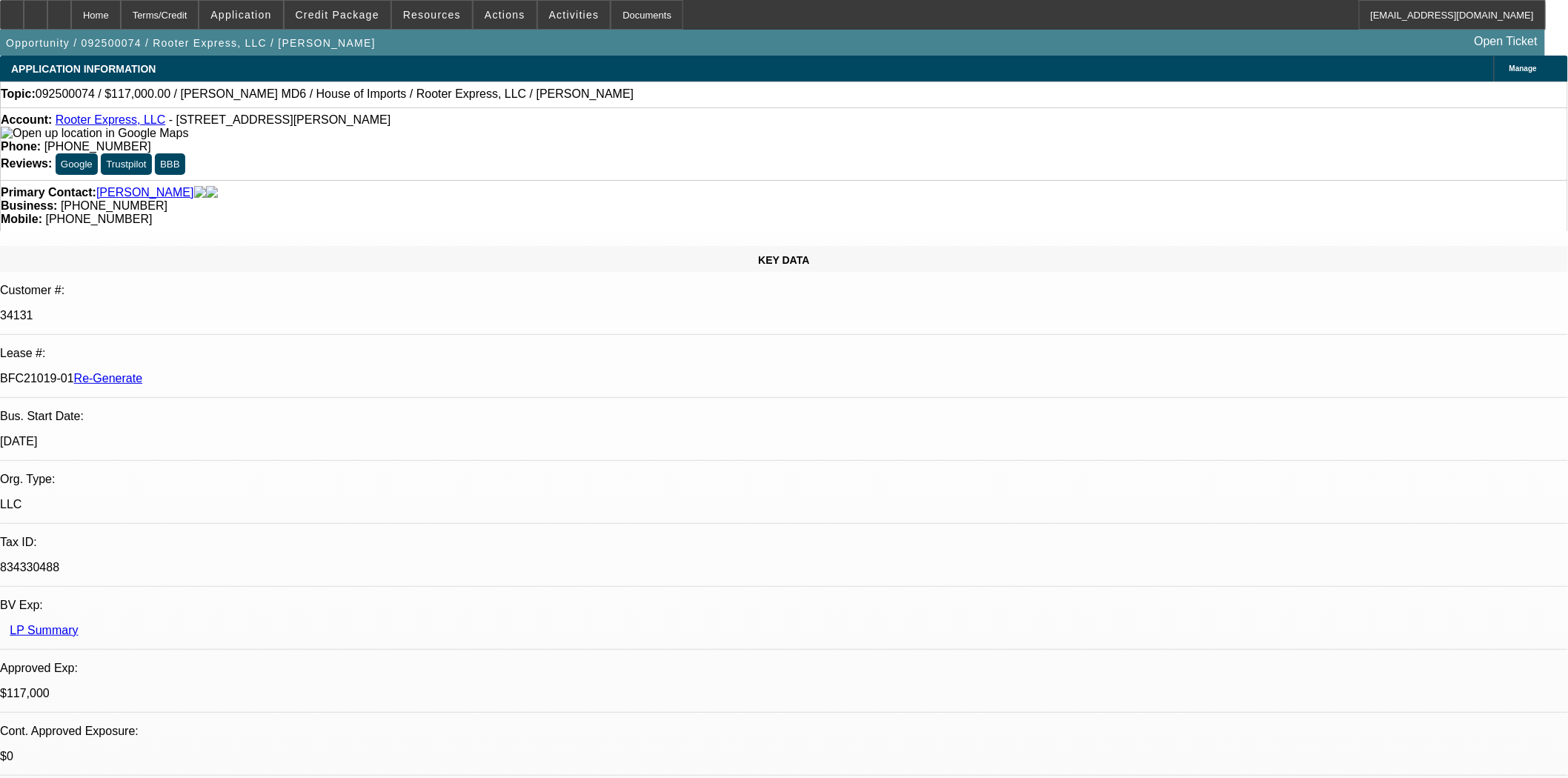
select select "0"
select select "2"
select select "0"
select select "6"
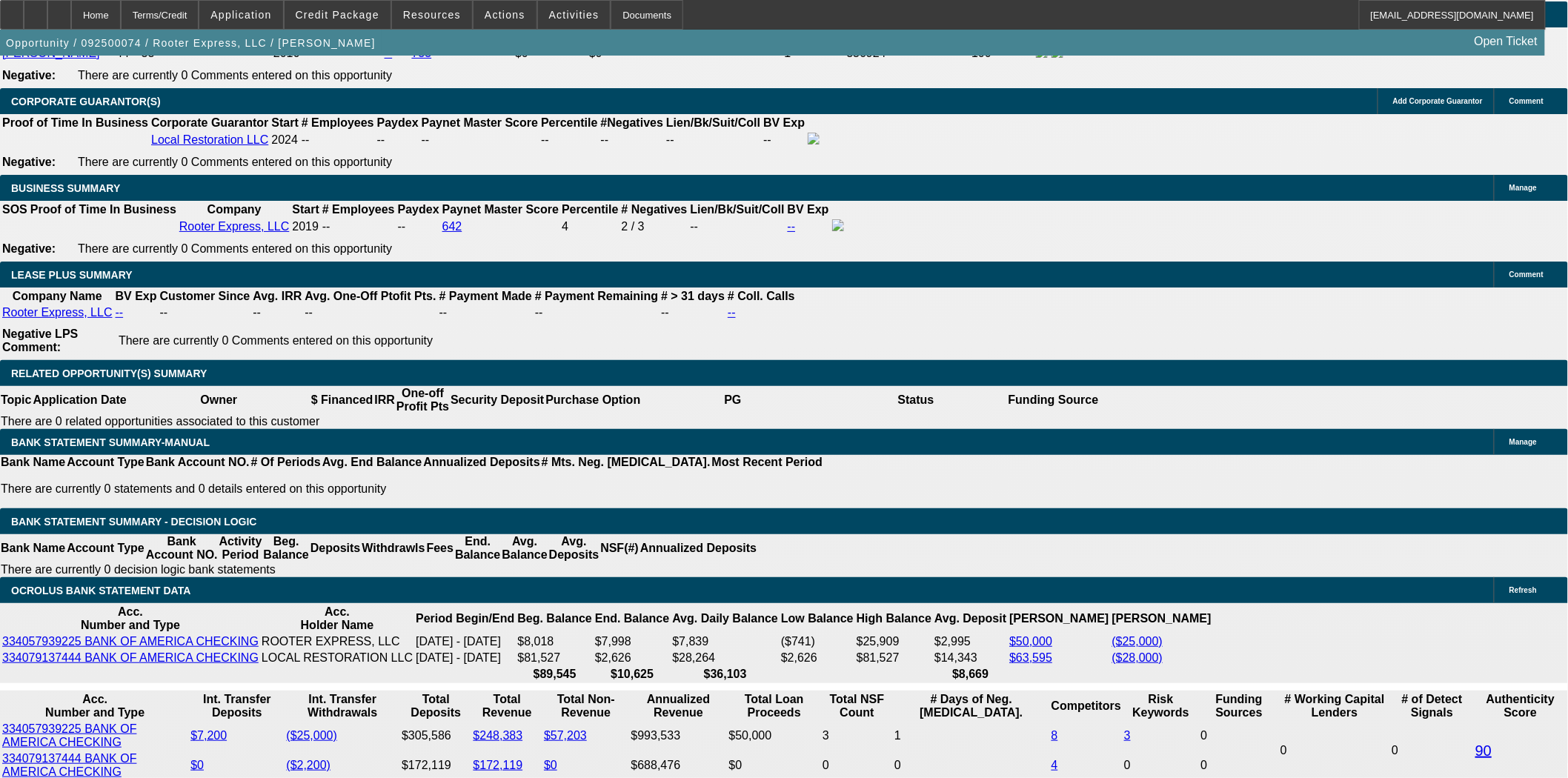
scroll to position [2387, 0]
